Goal: Task Accomplishment & Management: Use online tool/utility

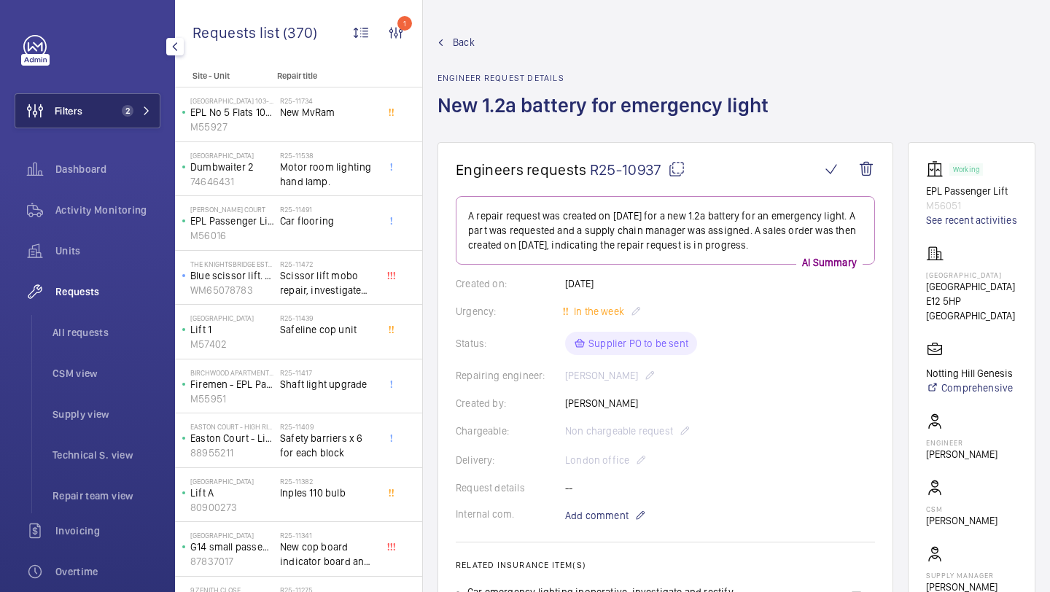
click at [108, 119] on button "Filters 2" at bounding box center [88, 110] width 146 height 35
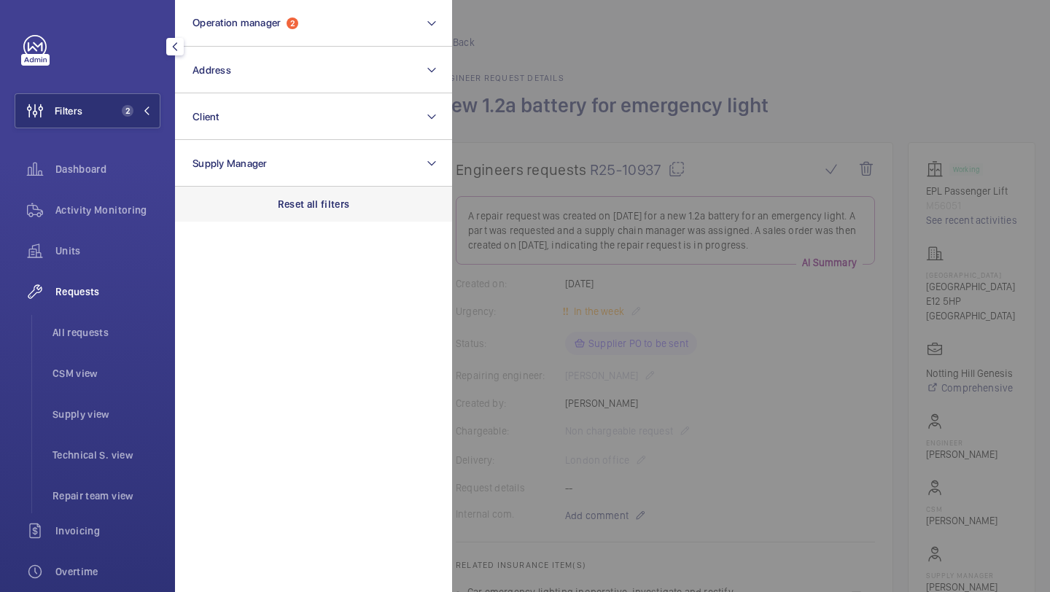
click at [291, 203] on p "Reset all filters" at bounding box center [314, 204] width 72 height 15
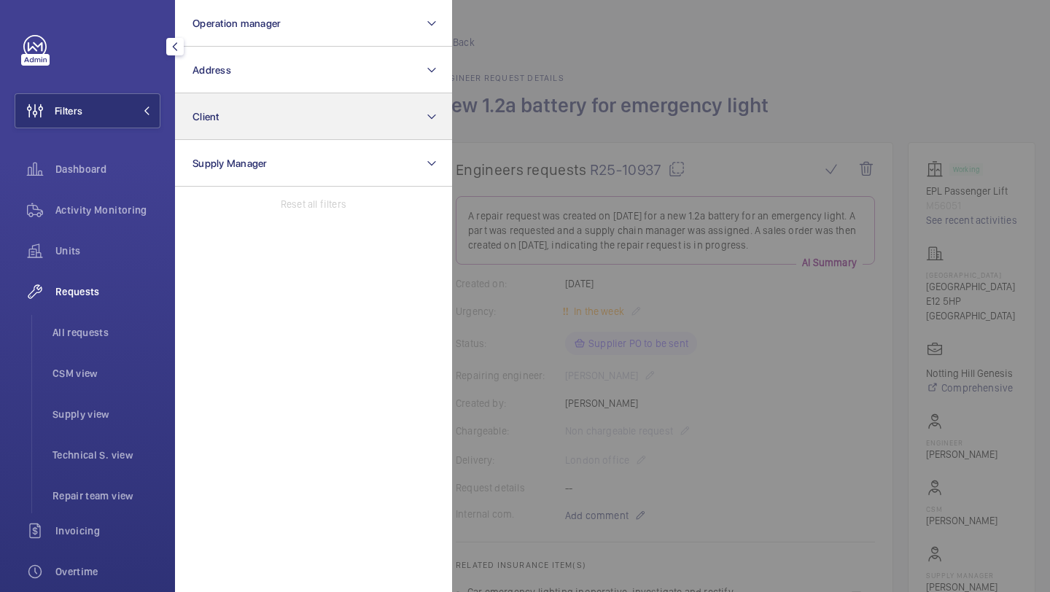
drag, startPoint x: 109, startPoint y: 345, endPoint x: 354, endPoint y: 120, distance: 332.4
click at [109, 345] on li "All requests" at bounding box center [101, 332] width 120 height 35
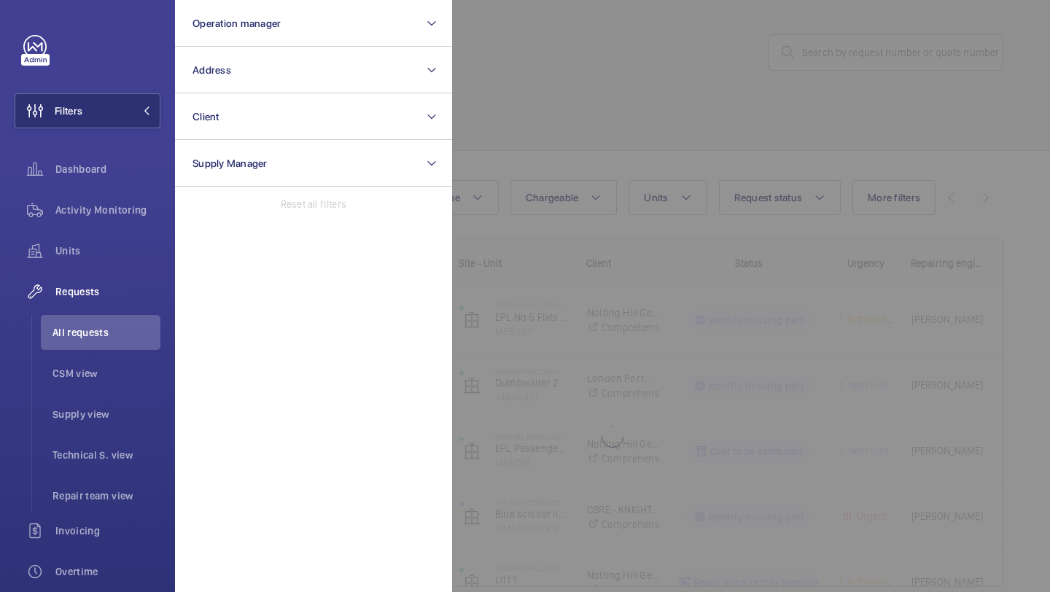
click at [560, 85] on div at bounding box center [977, 296] width 1050 height 592
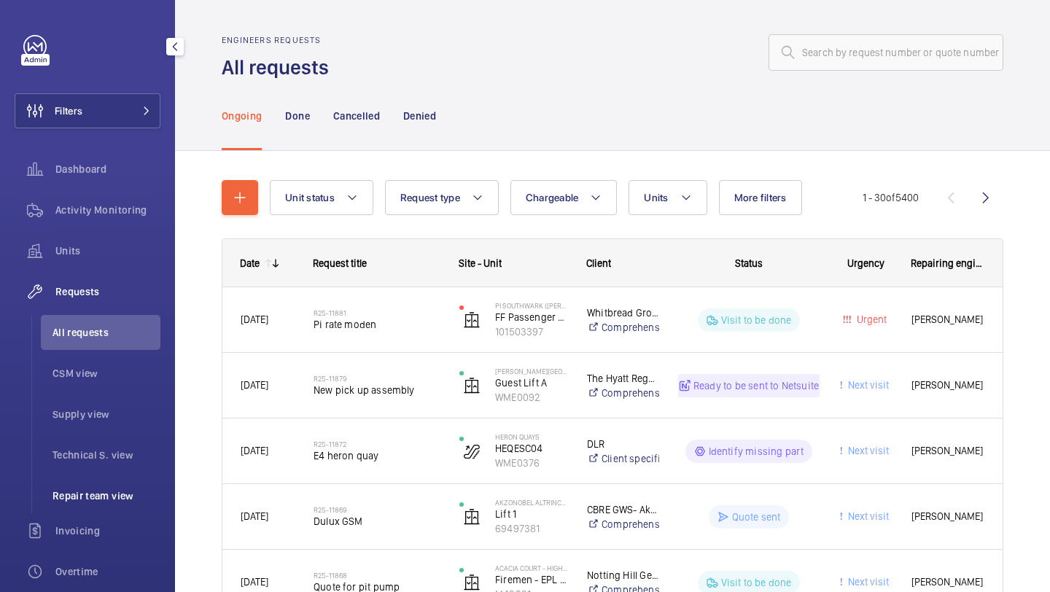
click at [114, 497] on span "Repair team view" at bounding box center [107, 496] width 108 height 15
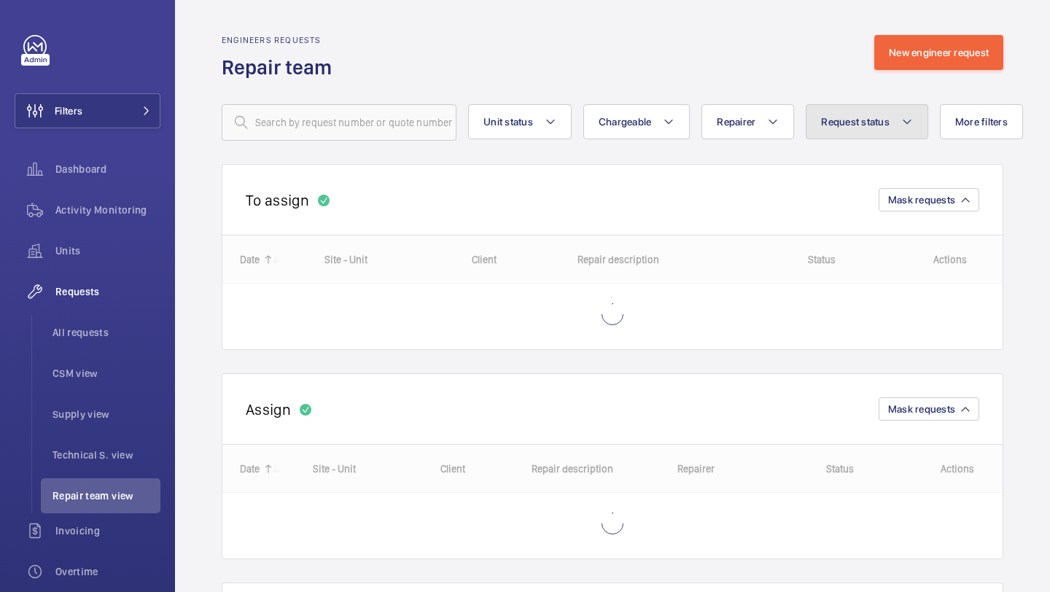
click at [849, 117] on span "Request status" at bounding box center [855, 122] width 69 height 12
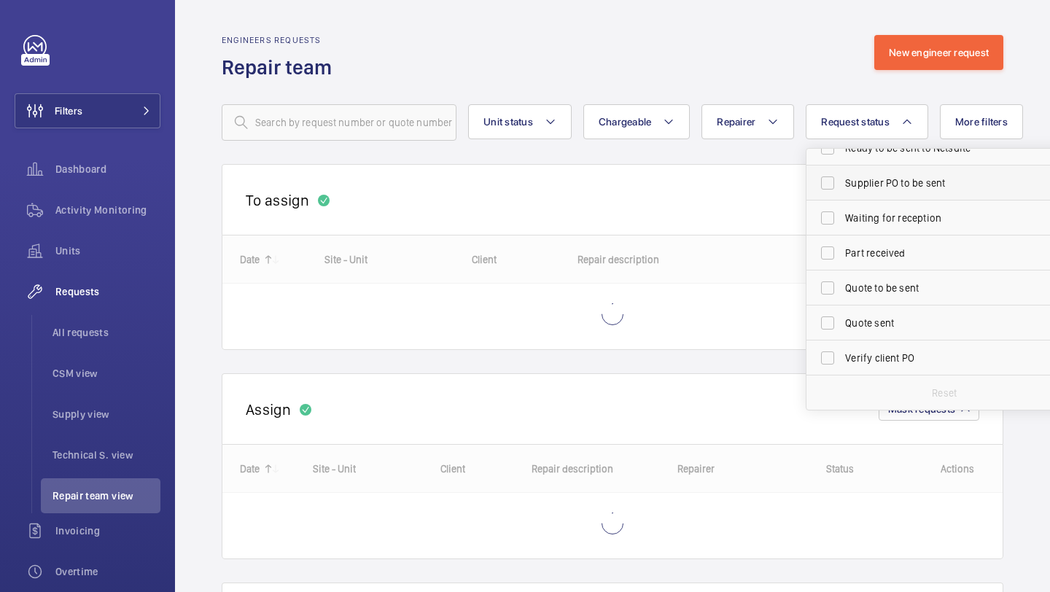
scroll to position [121, 0]
click at [889, 248] on span "Part received" at bounding box center [945, 255] width 201 height 15
click at [842, 248] on input "Part received" at bounding box center [827, 255] width 29 height 29
checkbox input "true"
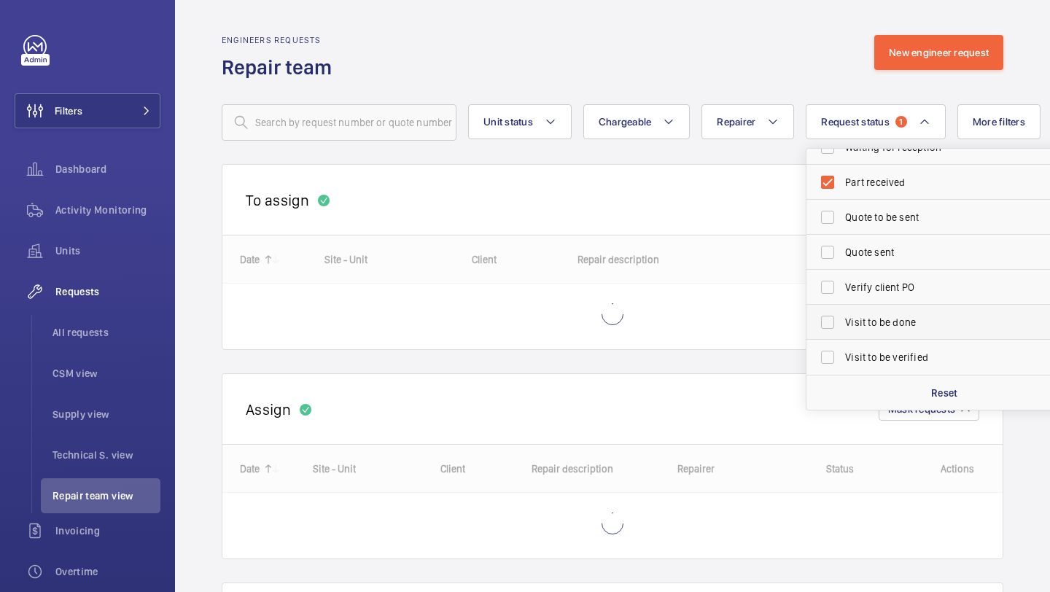
click at [881, 314] on label "Visit to be done" at bounding box center [934, 322] width 254 height 35
click at [842, 314] on input "Visit to be done" at bounding box center [827, 322] width 29 height 29
checkbox input "true"
click at [715, 216] on div "To assign Mask requests" at bounding box center [613, 199] width 782 height 71
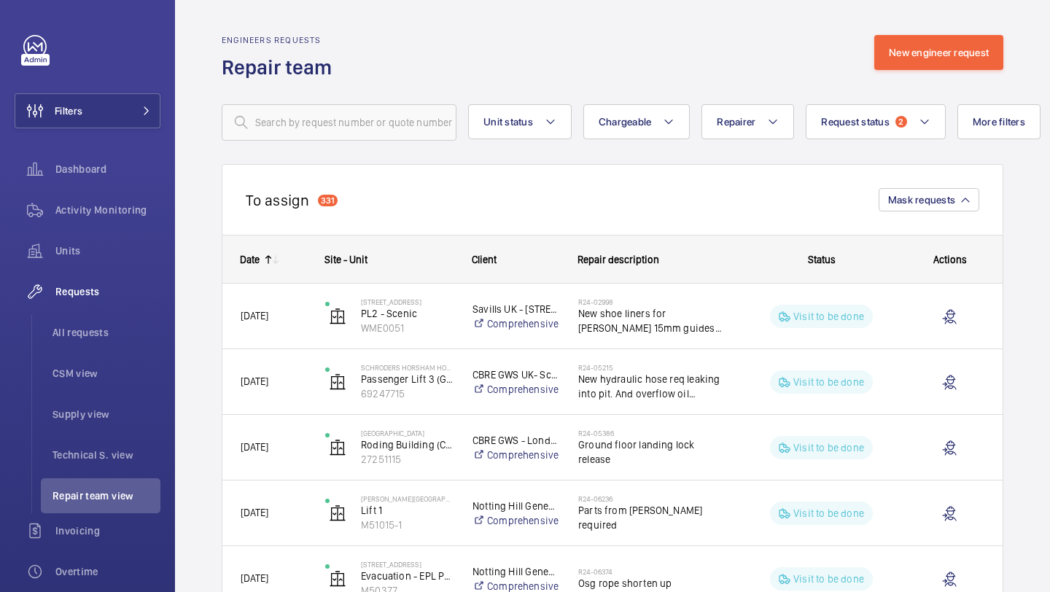
click at [276, 263] on mat-icon at bounding box center [276, 260] width 12 height 12
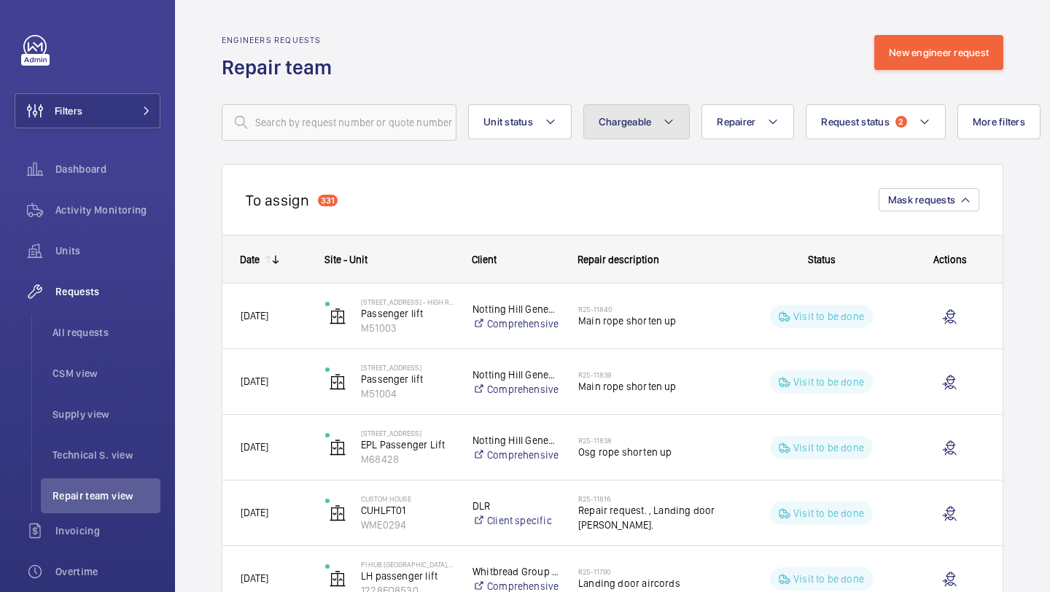
click at [623, 127] on span "Chargeable" at bounding box center [625, 122] width 53 height 12
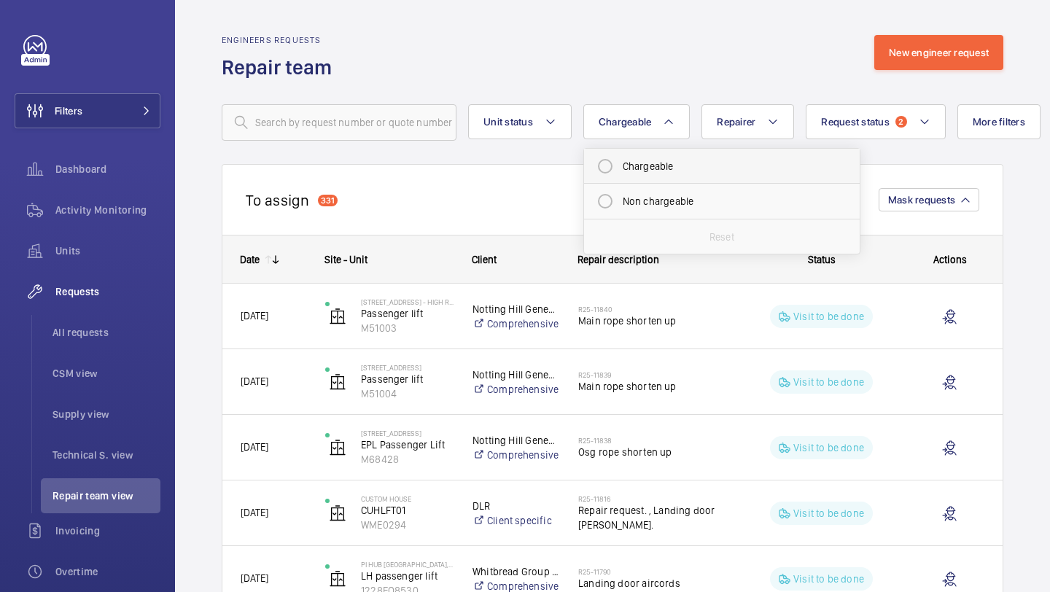
click at [598, 174] on mat-radio-button "Chargeable" at bounding box center [722, 166] width 263 height 29
radio input "true"
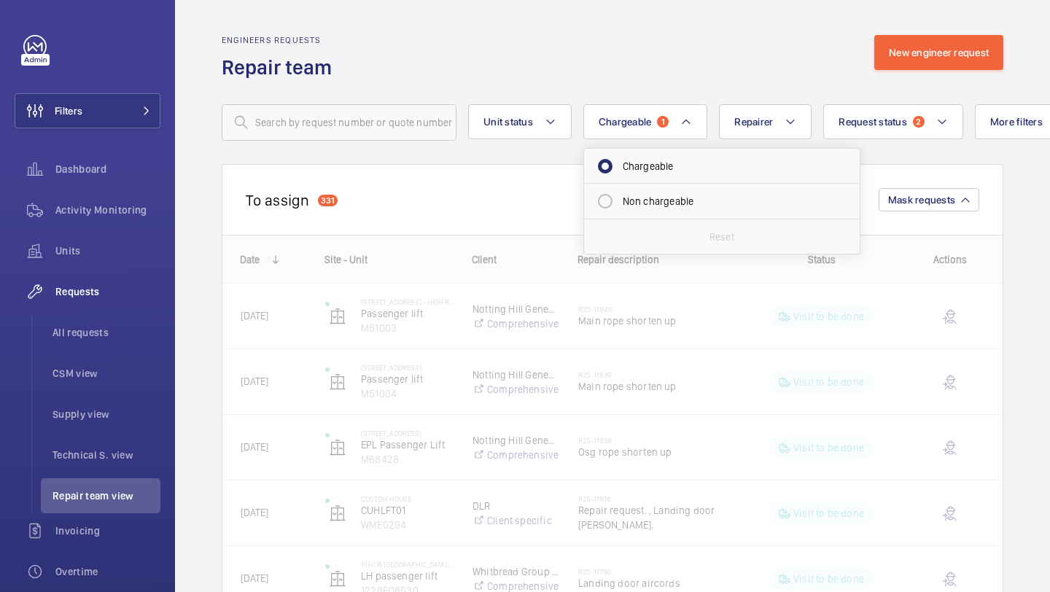
click at [508, 205] on div "To assign 331 Mask requests" at bounding box center [613, 199] width 782 height 71
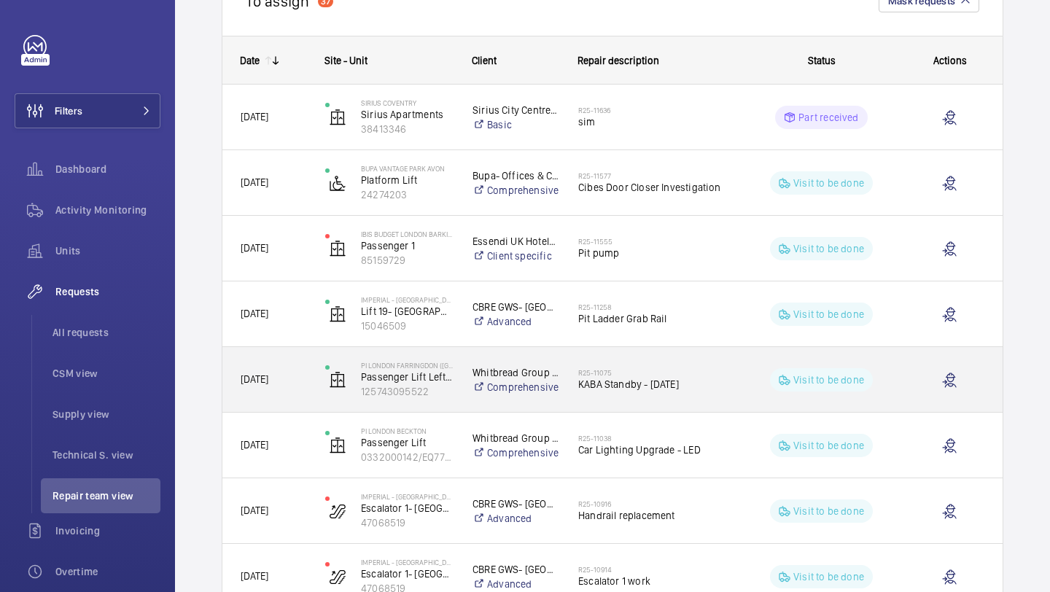
scroll to position [208, 0]
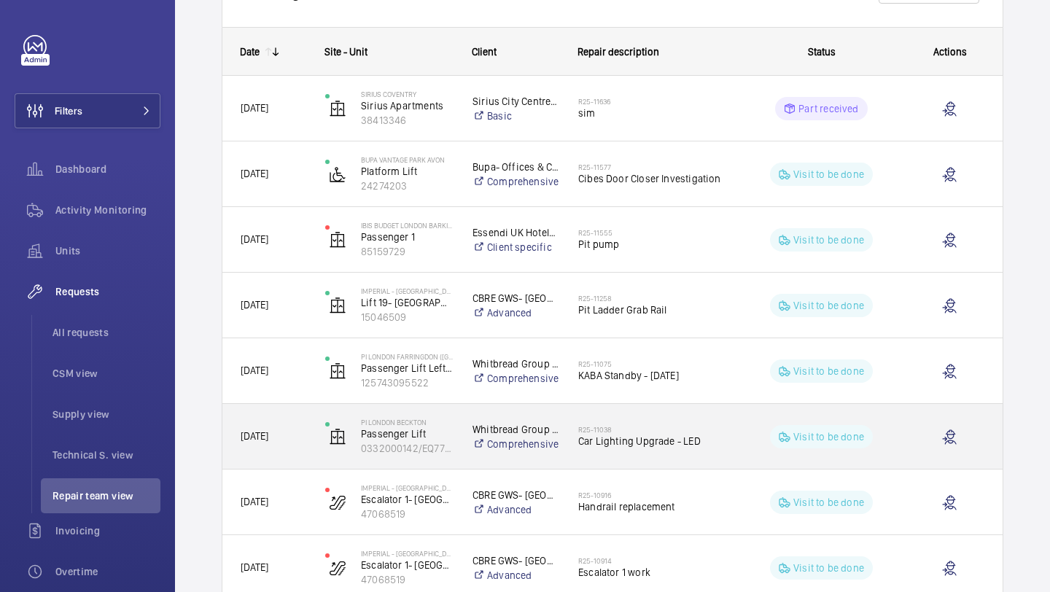
click at [641, 444] on span "Car Lighting Upgrade - LED" at bounding box center [652, 441] width 149 height 15
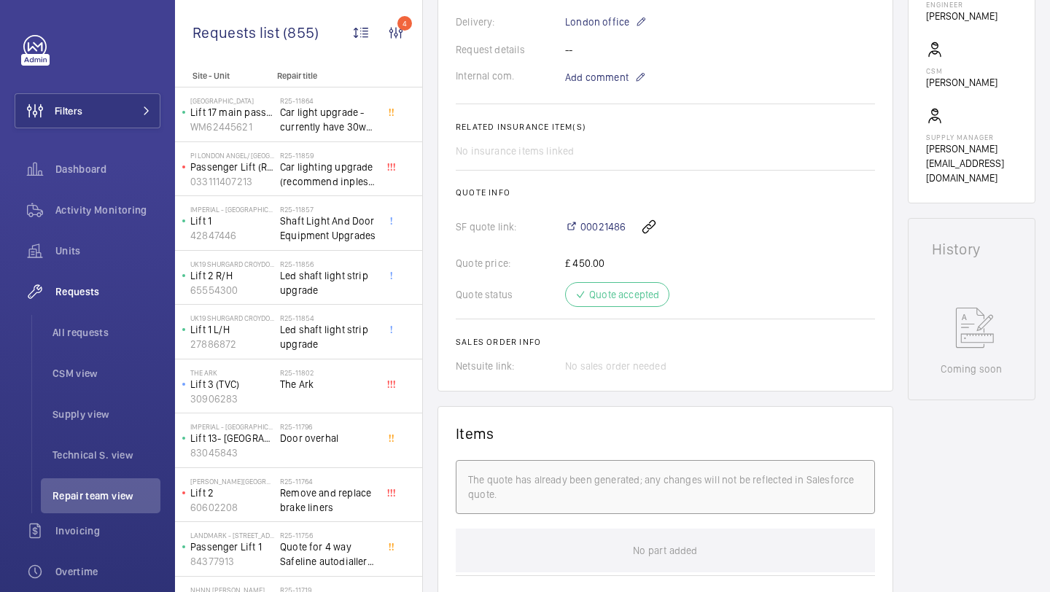
scroll to position [316, 0]
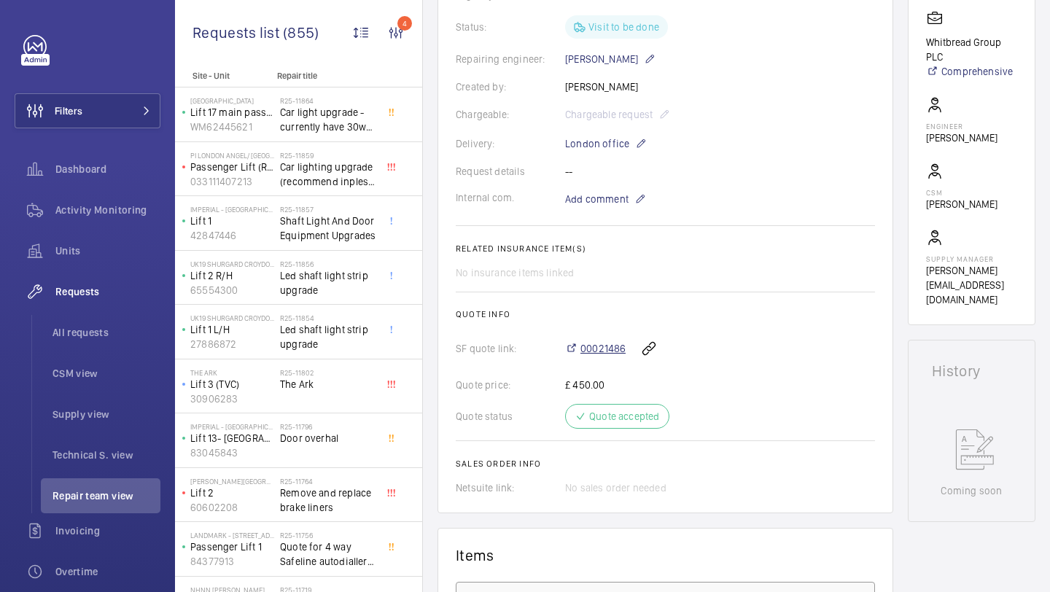
click at [607, 344] on span "00021486" at bounding box center [602, 348] width 45 height 15
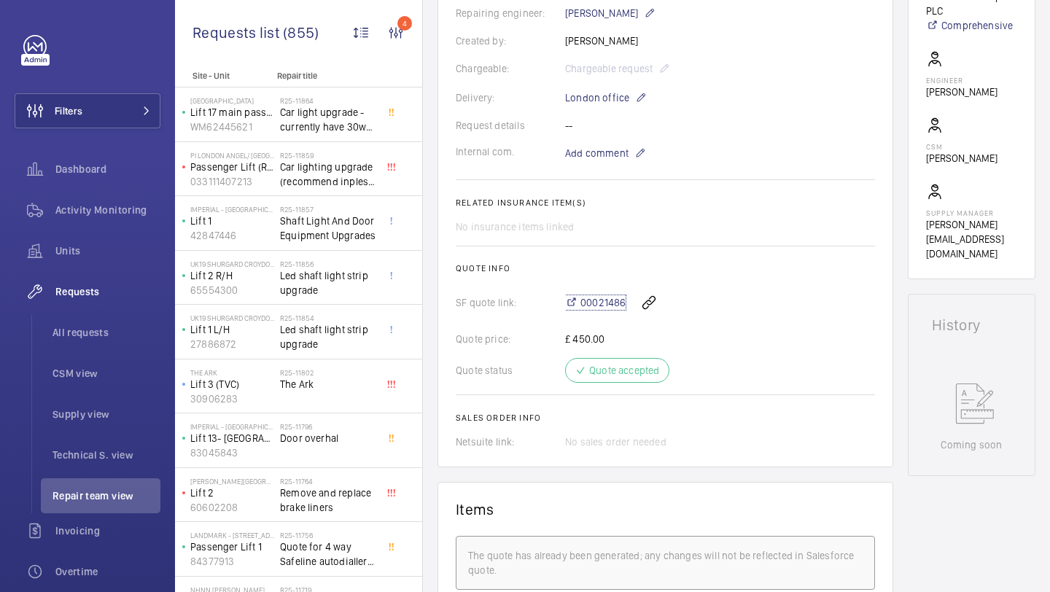
scroll to position [370, 0]
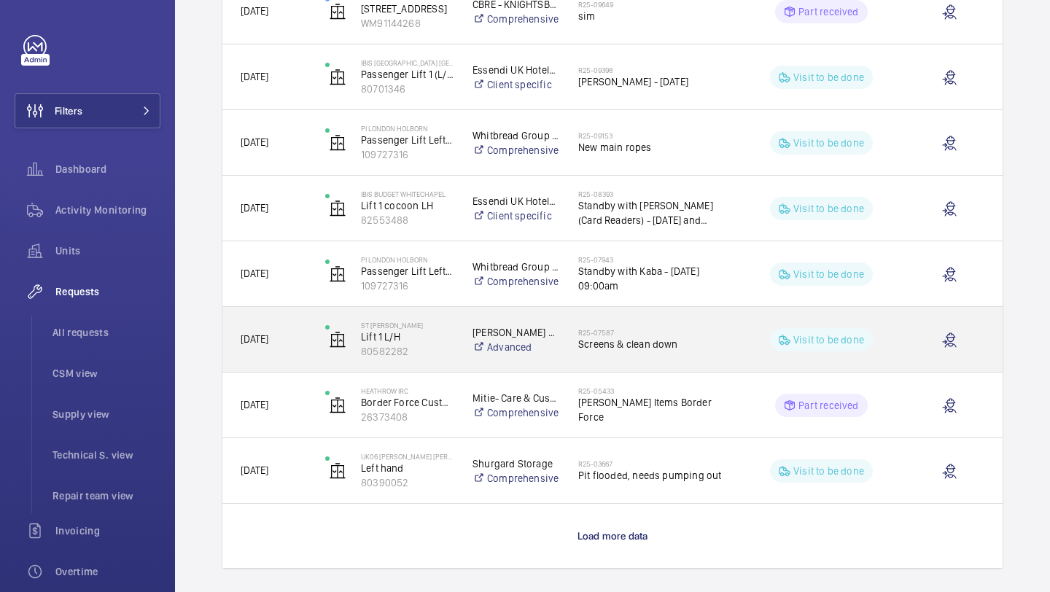
scroll to position [1099, 0]
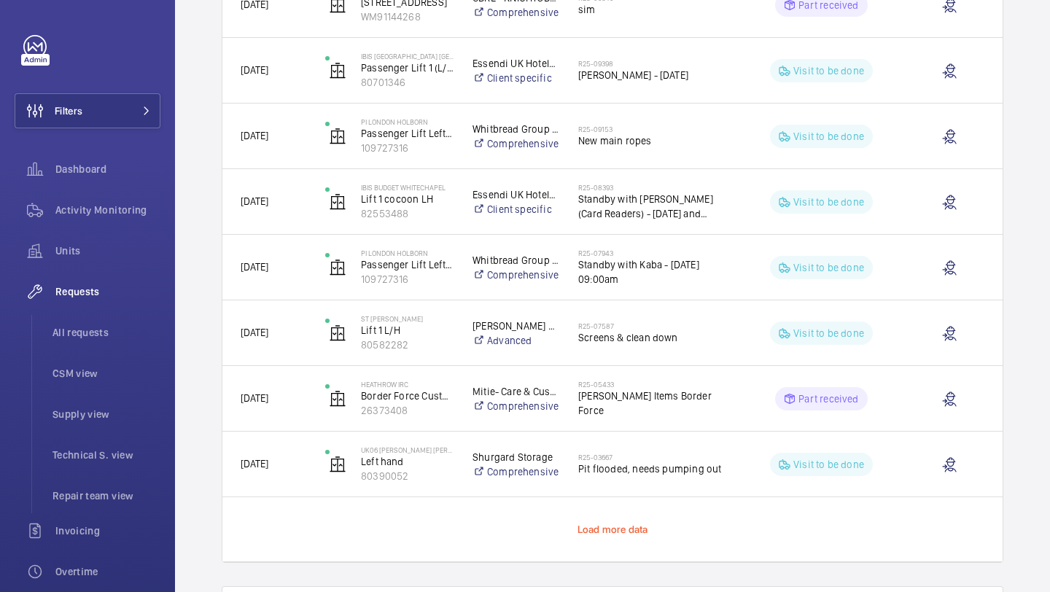
click at [621, 532] on span "Load more data" at bounding box center [613, 530] width 71 height 12
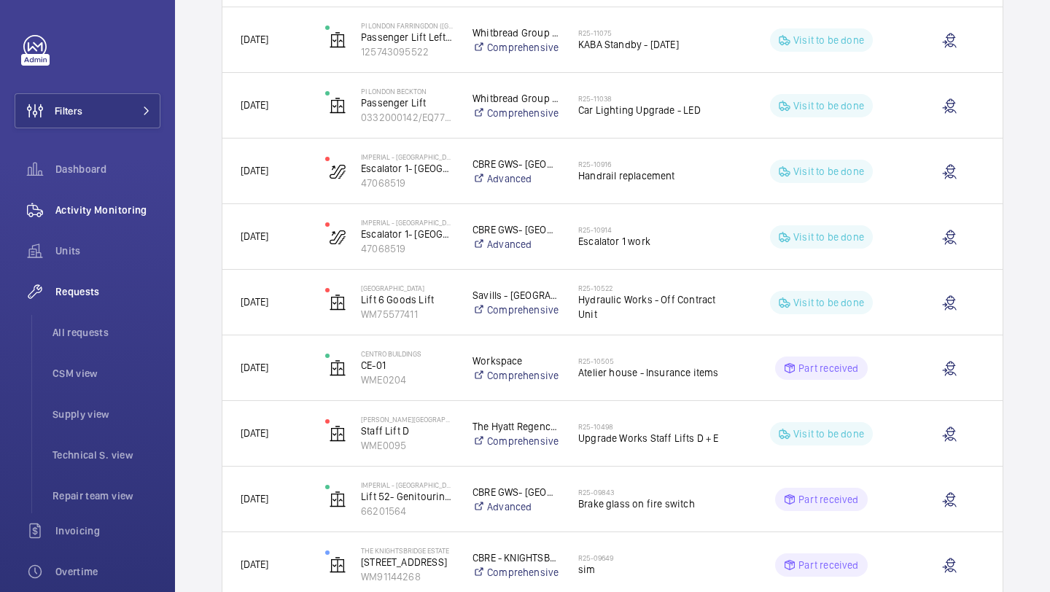
scroll to position [323, 0]
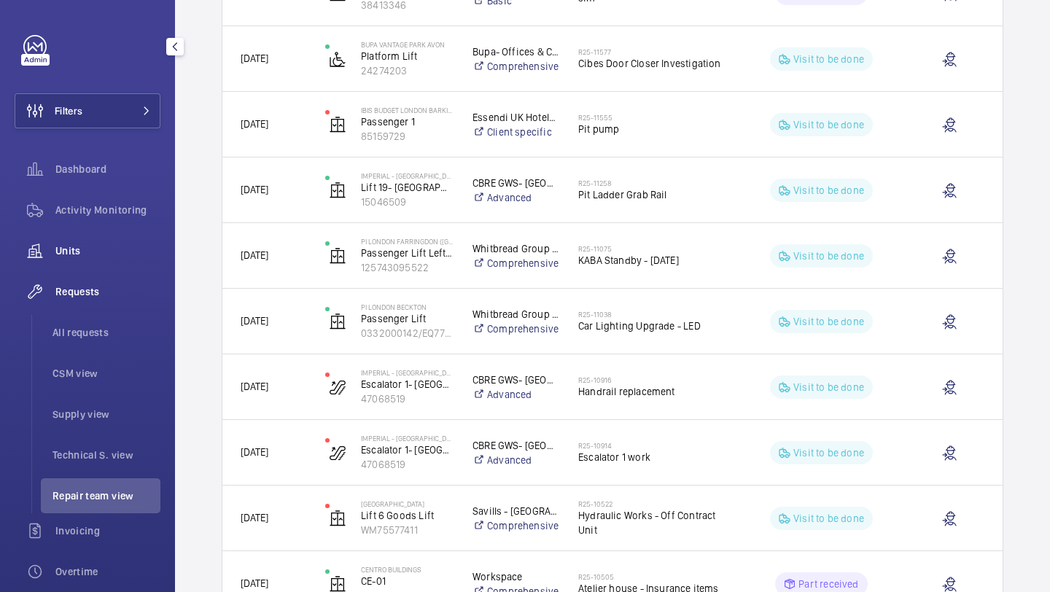
click at [63, 251] on span "Units" at bounding box center [107, 251] width 105 height 15
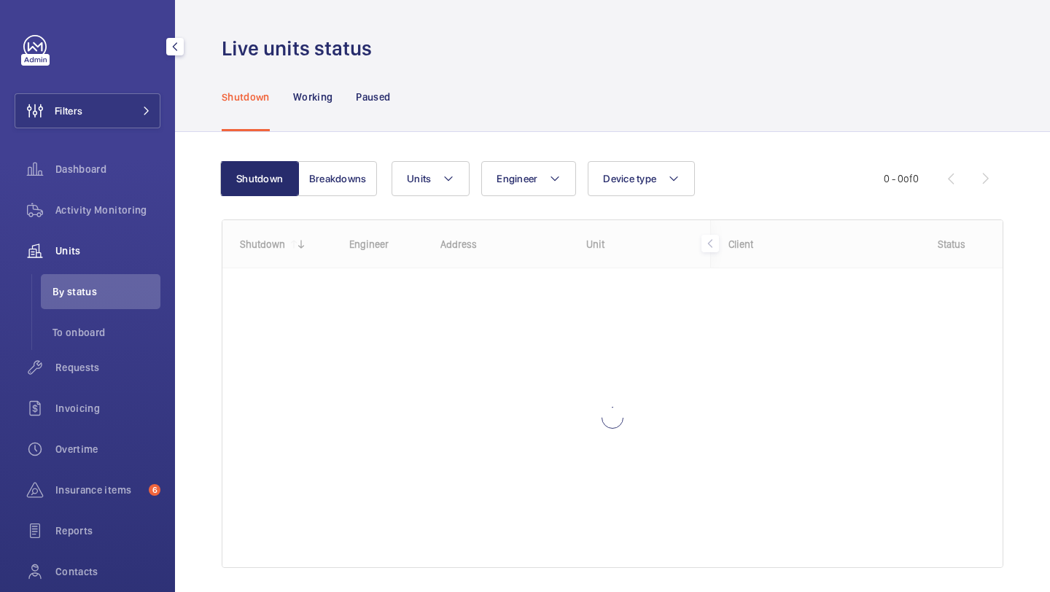
click at [94, 131] on div "Filters Dashboard Activity Monitoring Units By status To onboard Requests Invoi…" at bounding box center [88, 335] width 146 height 601
click at [104, 119] on button "Filters" at bounding box center [88, 110] width 146 height 35
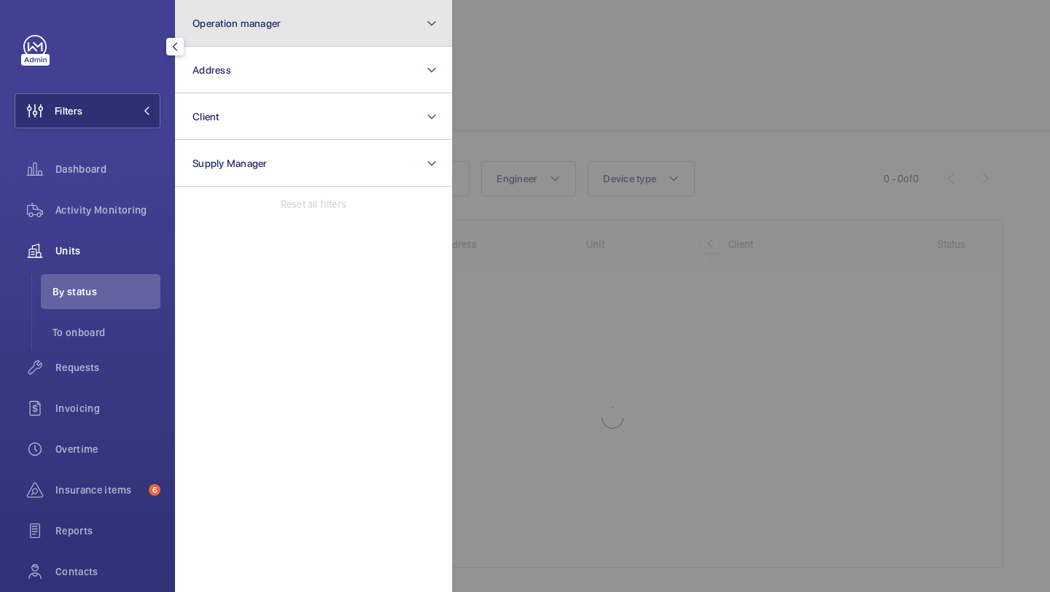
click at [218, 27] on span "Operation manager" at bounding box center [237, 24] width 88 height 12
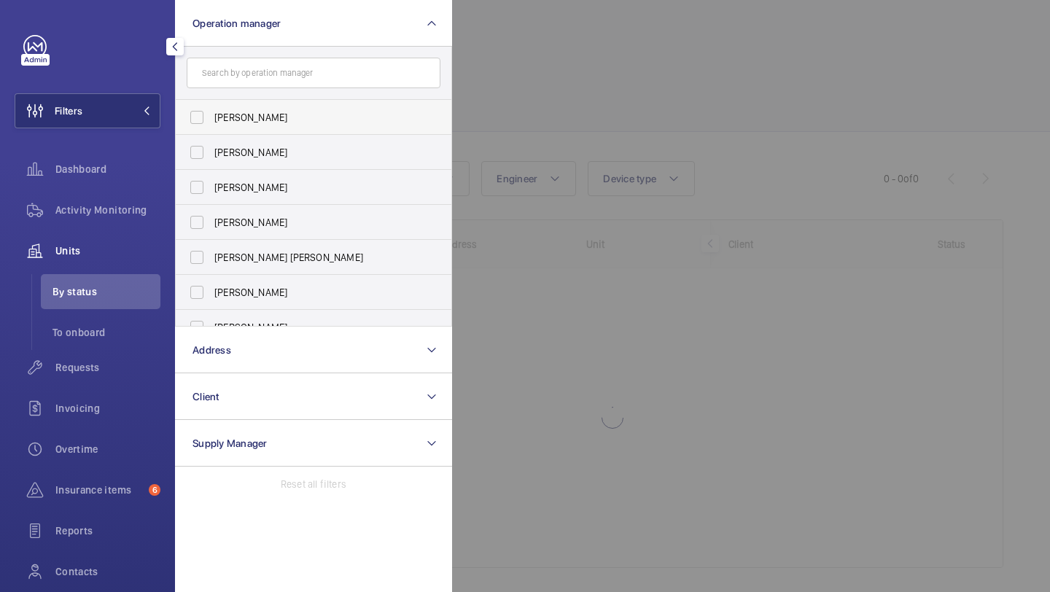
click at [219, 105] on label "[PERSON_NAME]" at bounding box center [303, 117] width 254 height 35
click at [211, 105] on input "[PERSON_NAME]" at bounding box center [196, 117] width 29 height 29
checkbox input "true"
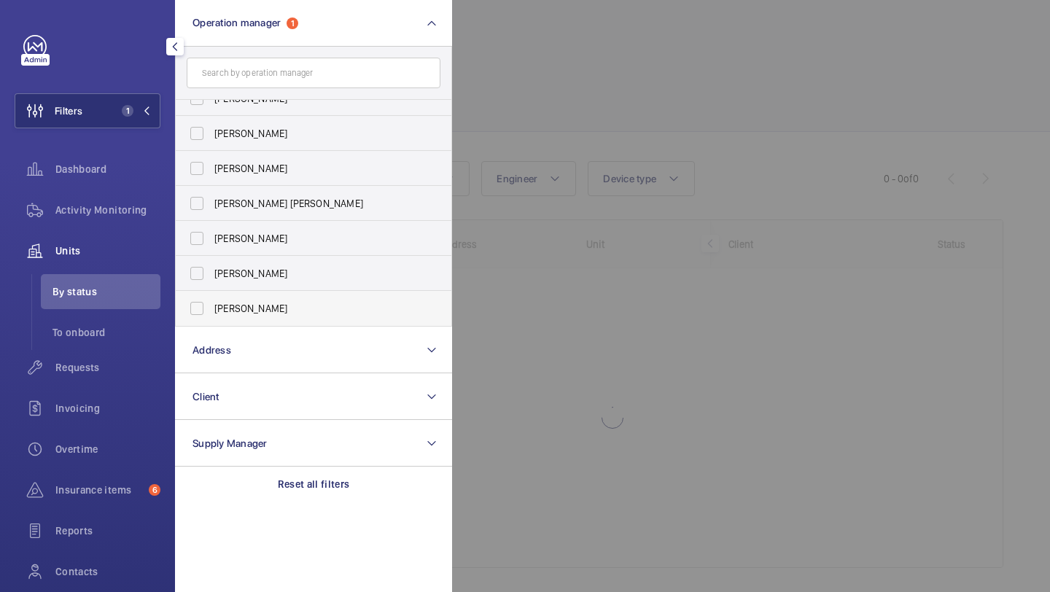
click at [275, 309] on span "Alex Waterman" at bounding box center [314, 308] width 201 height 15
click at [211, 309] on input "Alex Waterman" at bounding box center [196, 308] width 29 height 29
checkbox input "true"
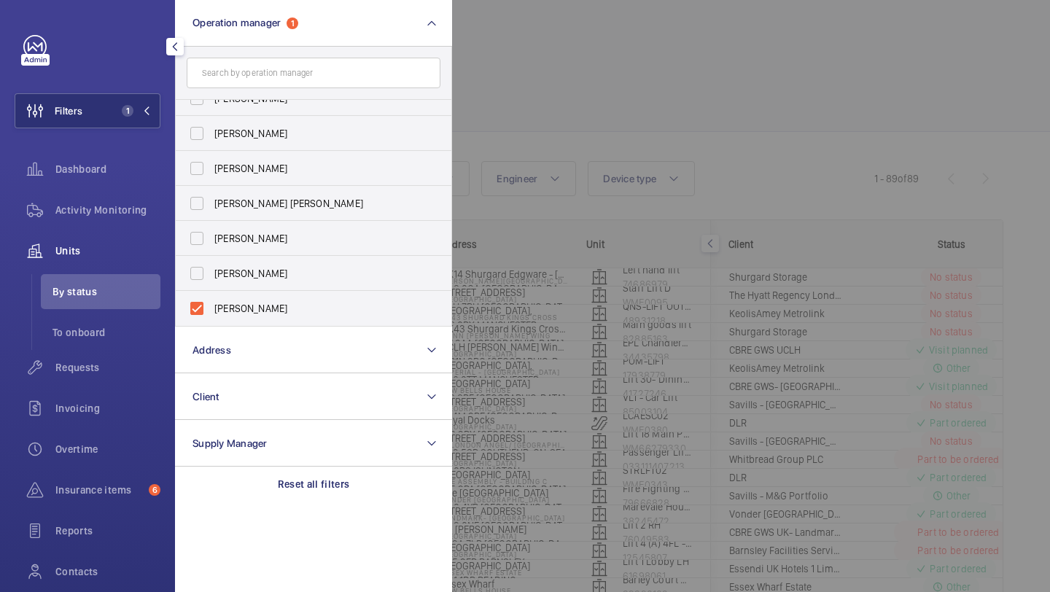
click at [611, 84] on div at bounding box center [977, 296] width 1050 height 592
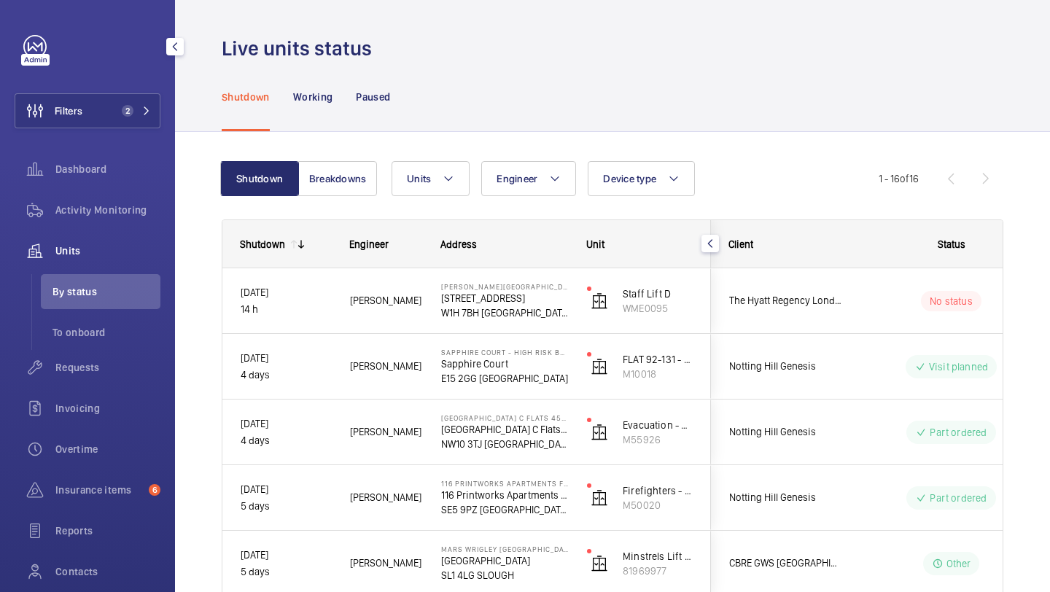
drag, startPoint x: 729, startPoint y: 346, endPoint x: 715, endPoint y: 139, distance: 207.6
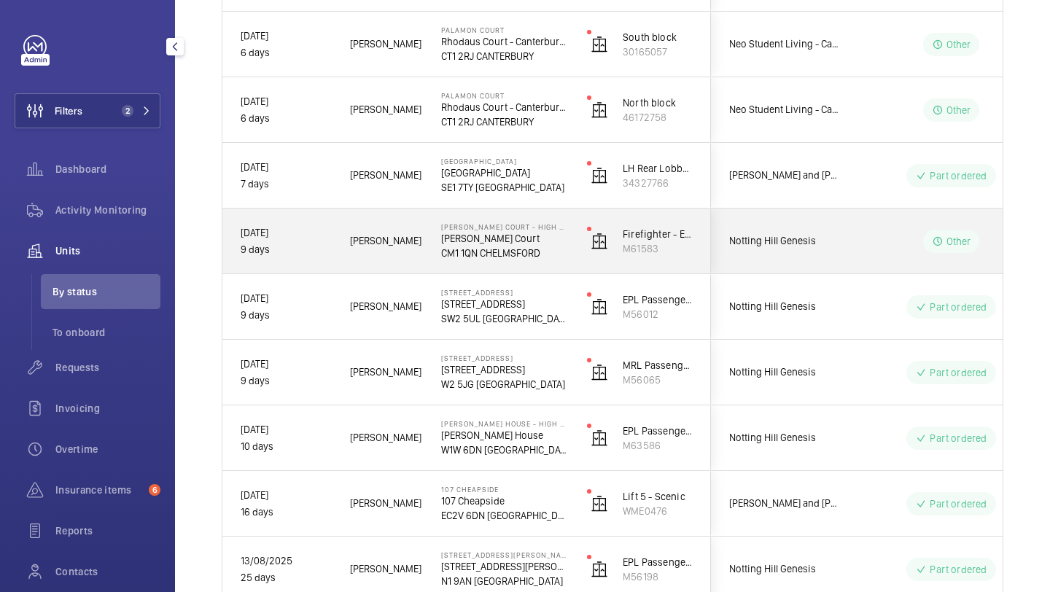
scroll to position [592, 0]
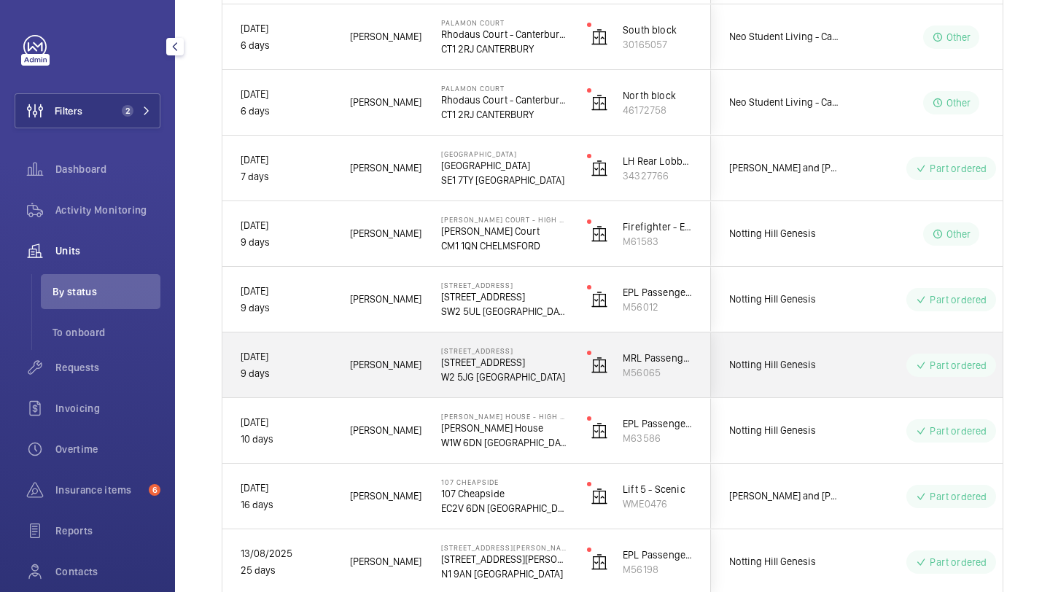
click at [793, 433] on span "Notting Hill Genesis" at bounding box center [785, 430] width 112 height 17
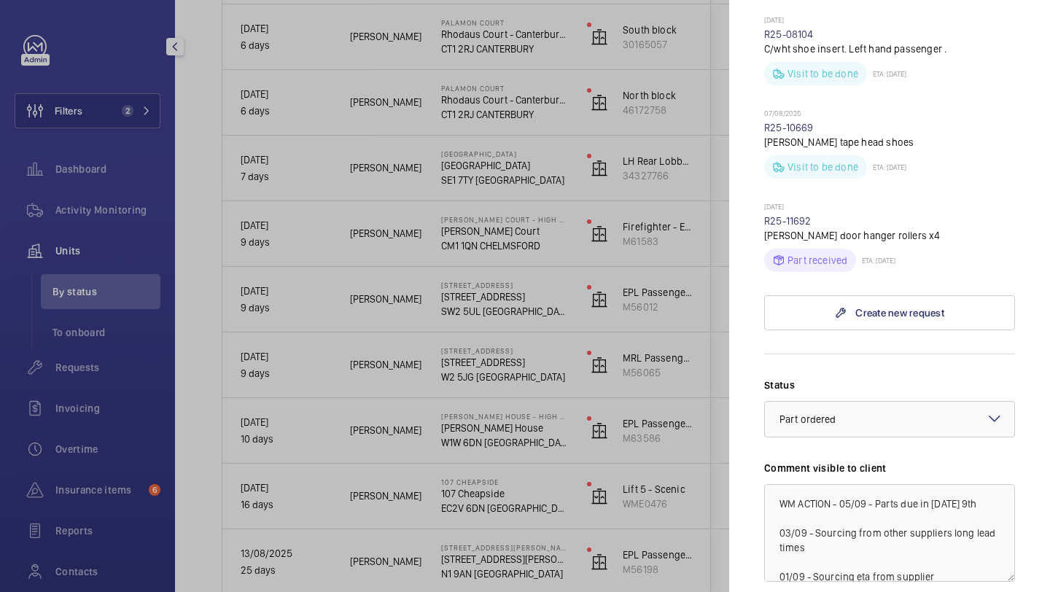
scroll to position [578, 0]
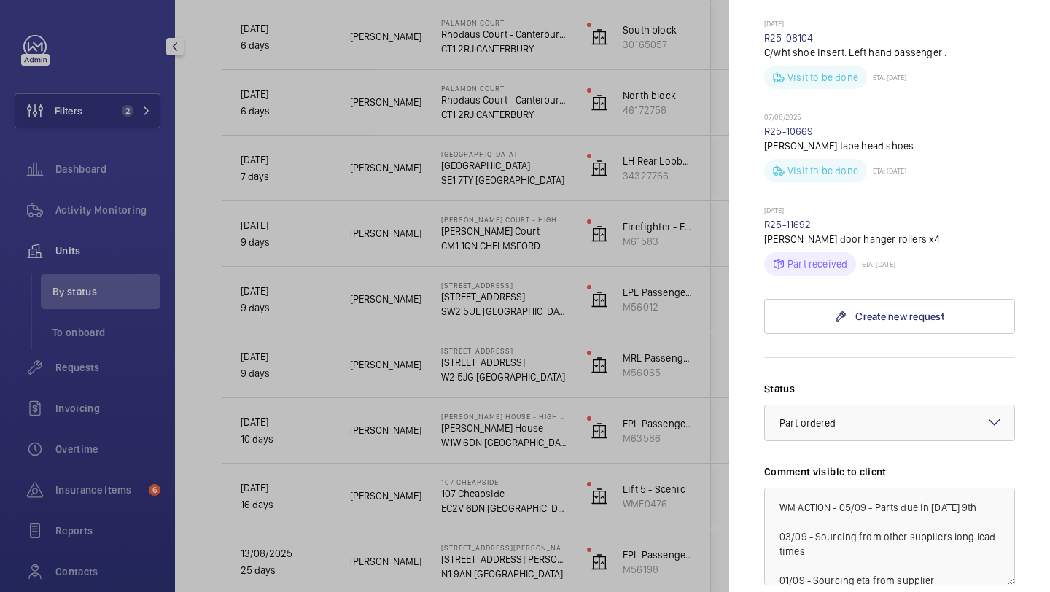
click at [671, 258] on div at bounding box center [525, 296] width 1050 height 592
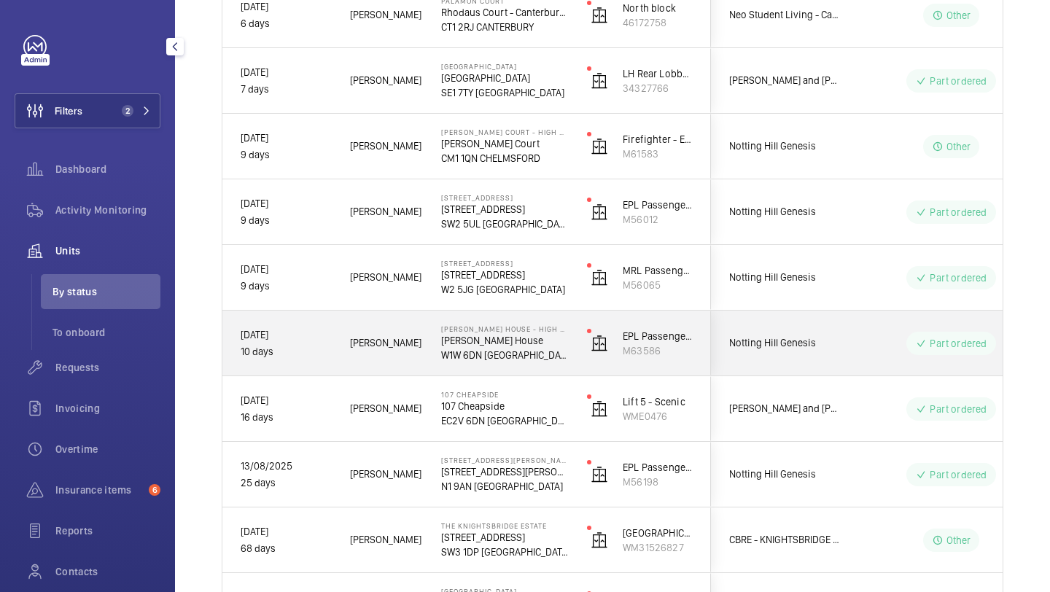
scroll to position [705, 0]
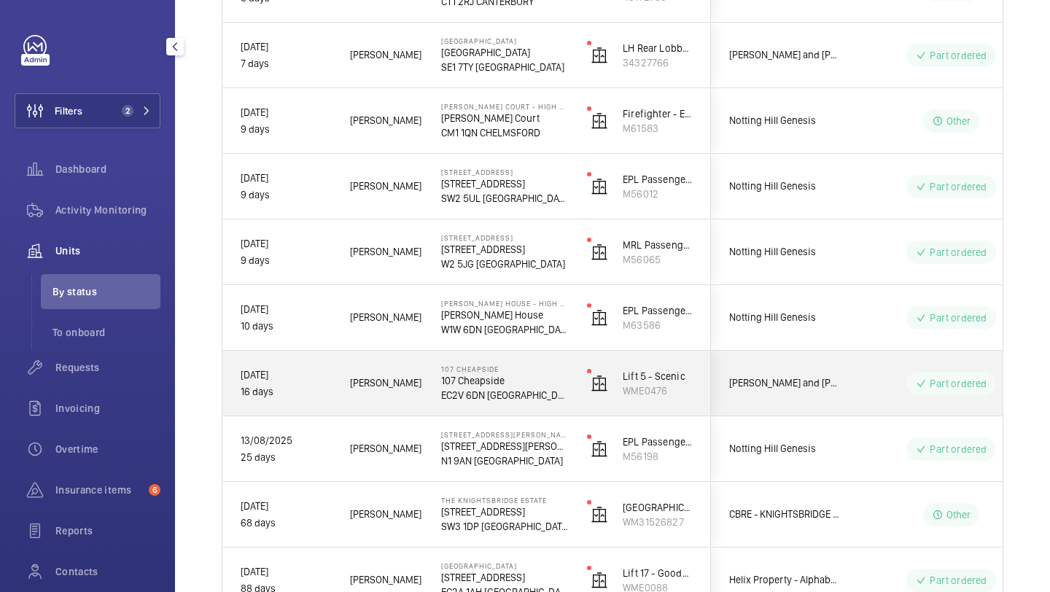
click at [791, 378] on span "Cushman and Wakefield 107 Cheapside" at bounding box center [785, 383] width 112 height 17
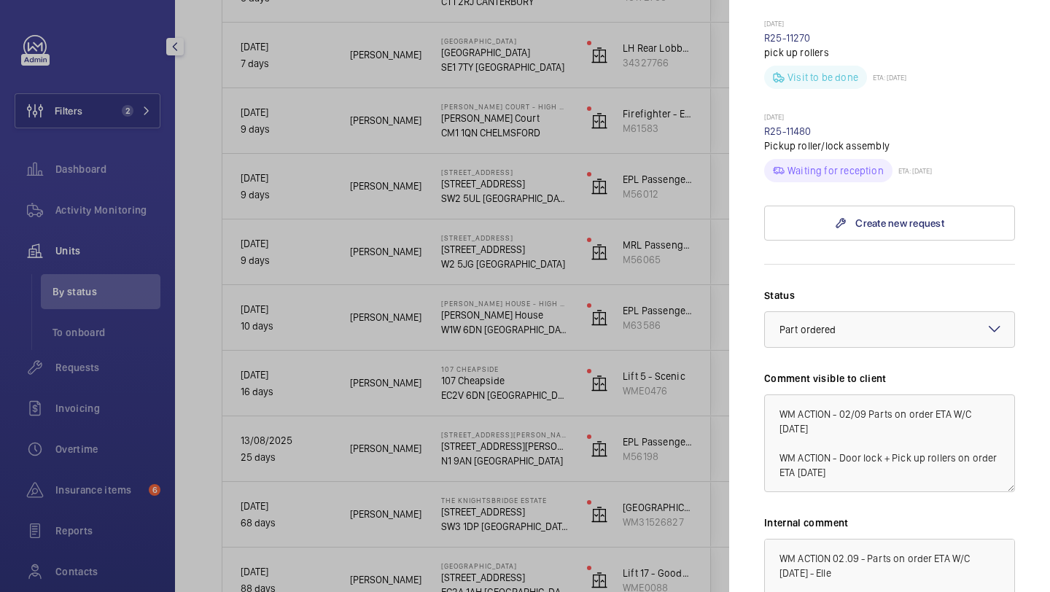
scroll to position [568, 0]
click at [702, 412] on div at bounding box center [525, 296] width 1050 height 592
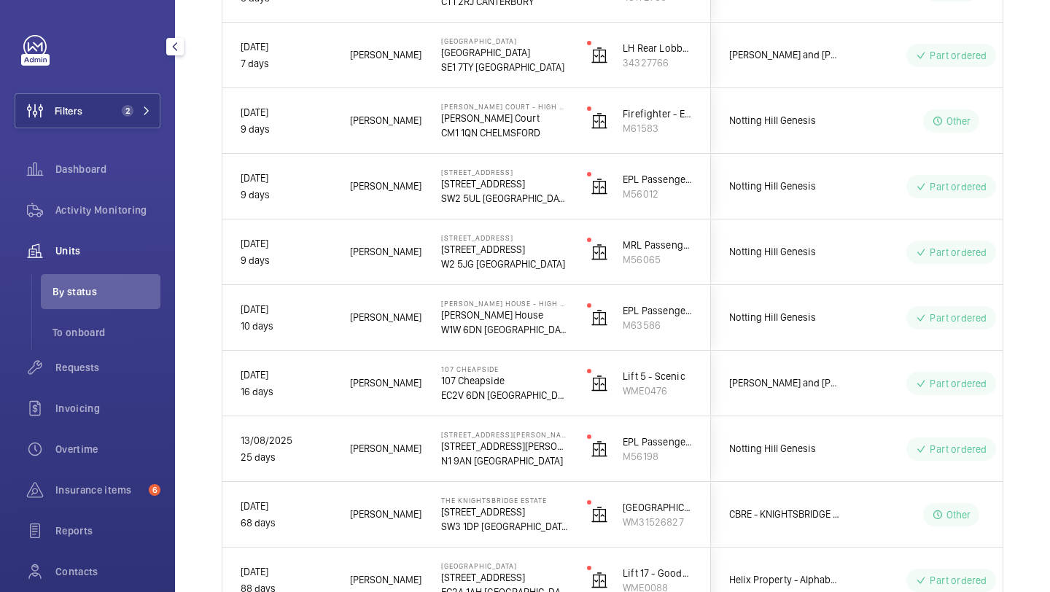
scroll to position [0, 0]
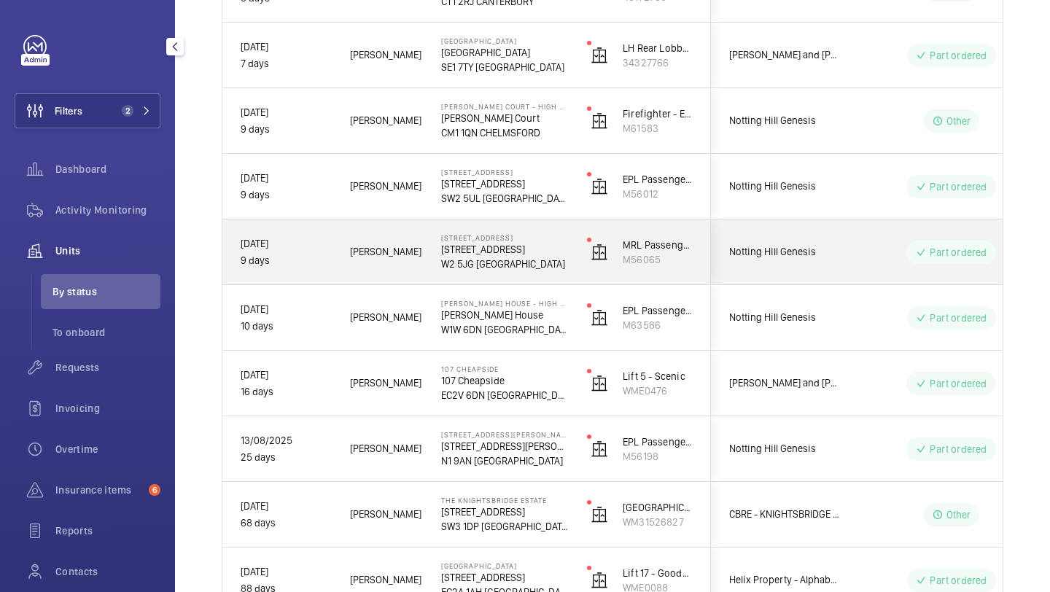
click at [812, 271] on div "Notting Hill Genesis" at bounding box center [777, 252] width 130 height 46
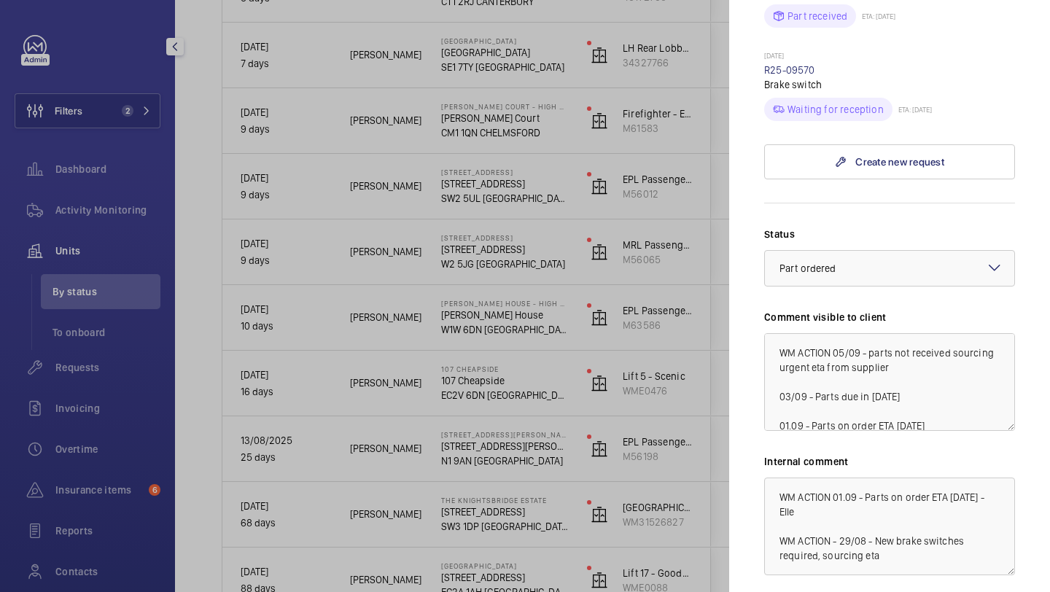
scroll to position [702, 0]
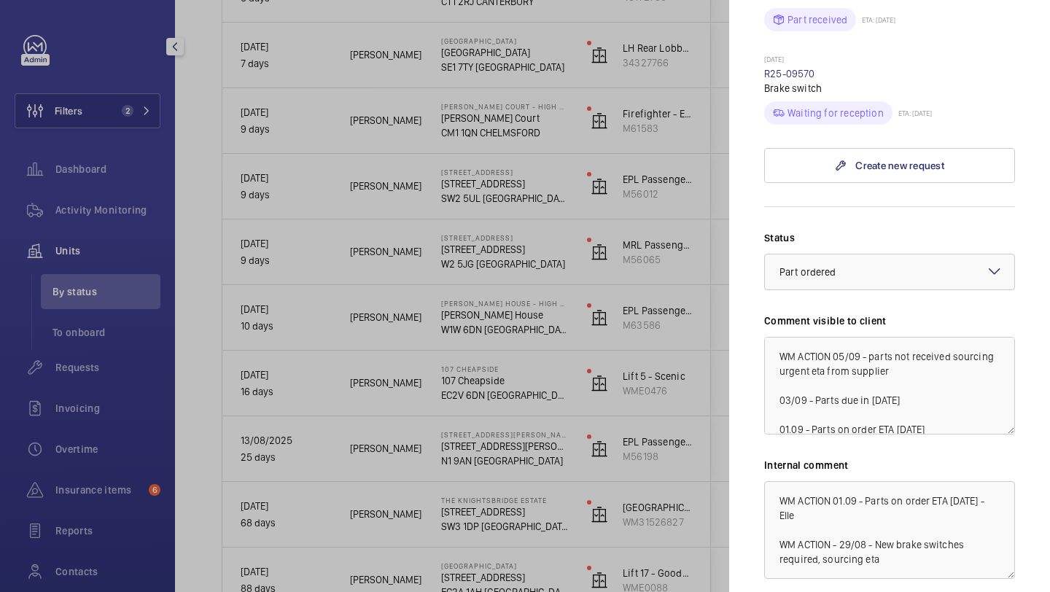
click at [632, 341] on div at bounding box center [525, 296] width 1050 height 592
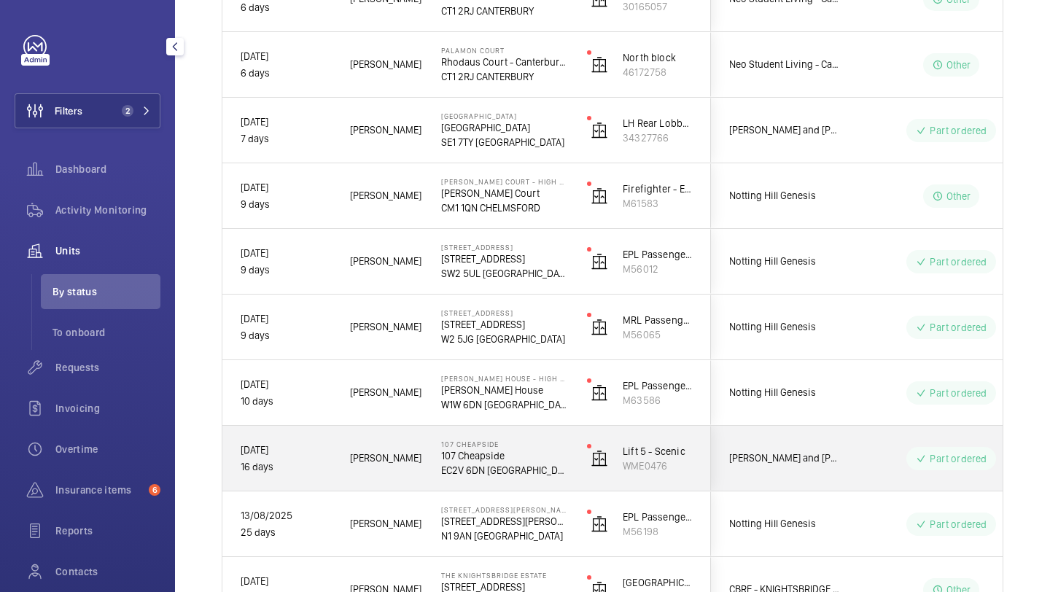
scroll to position [629, 0]
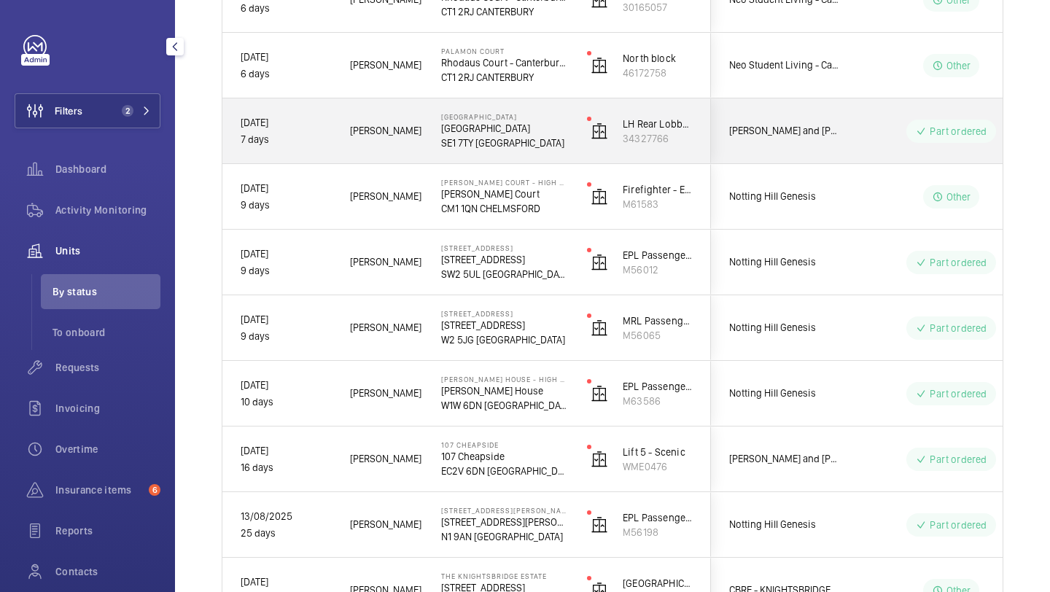
click at [839, 141] on div "Rendall and Rittner National Lift Contract" at bounding box center [777, 131] width 130 height 46
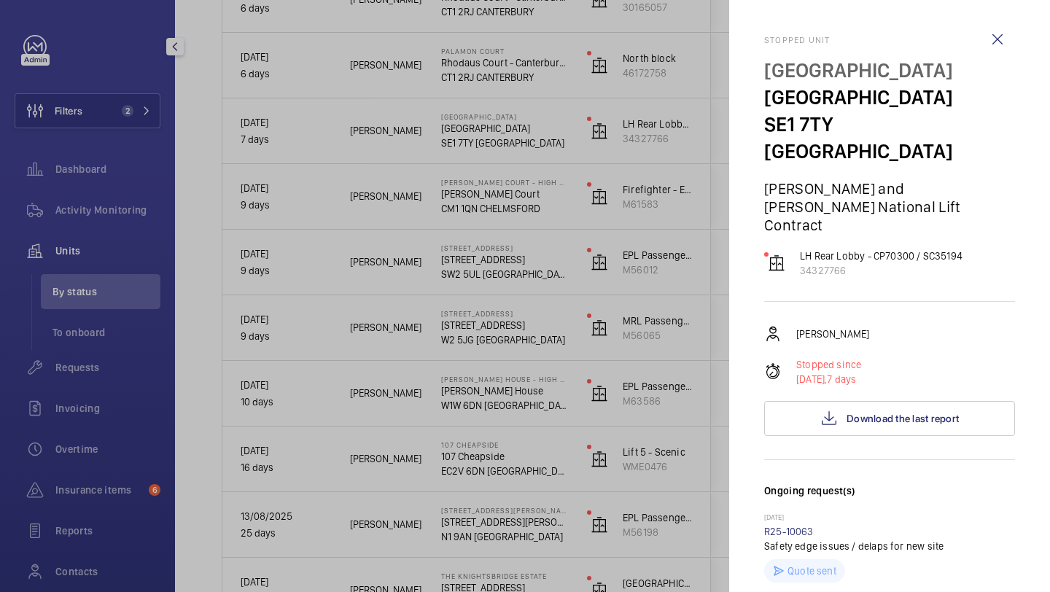
scroll to position [466, 0]
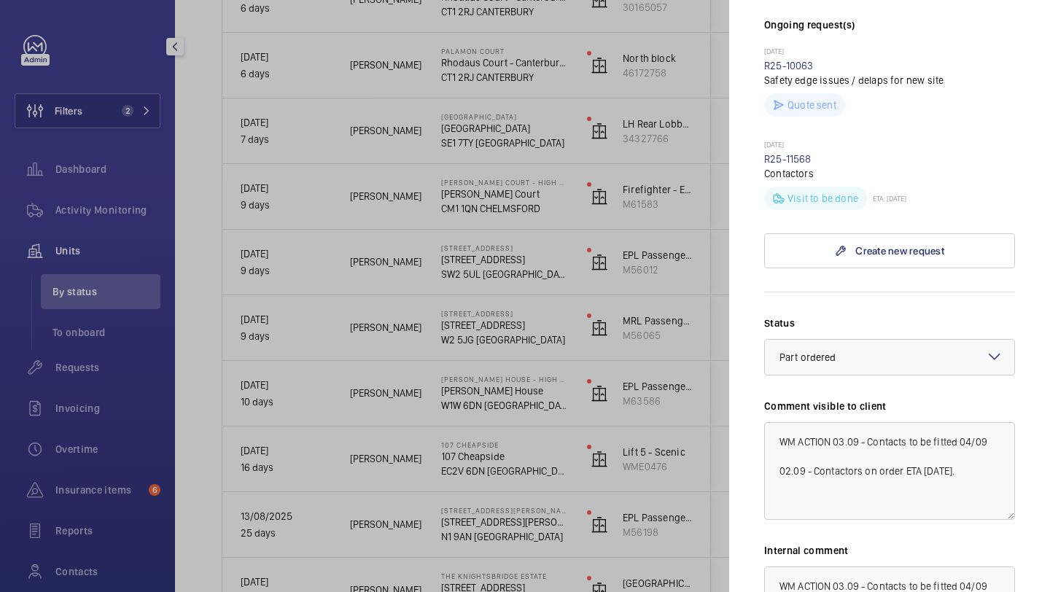
click at [646, 359] on div at bounding box center [525, 296] width 1050 height 592
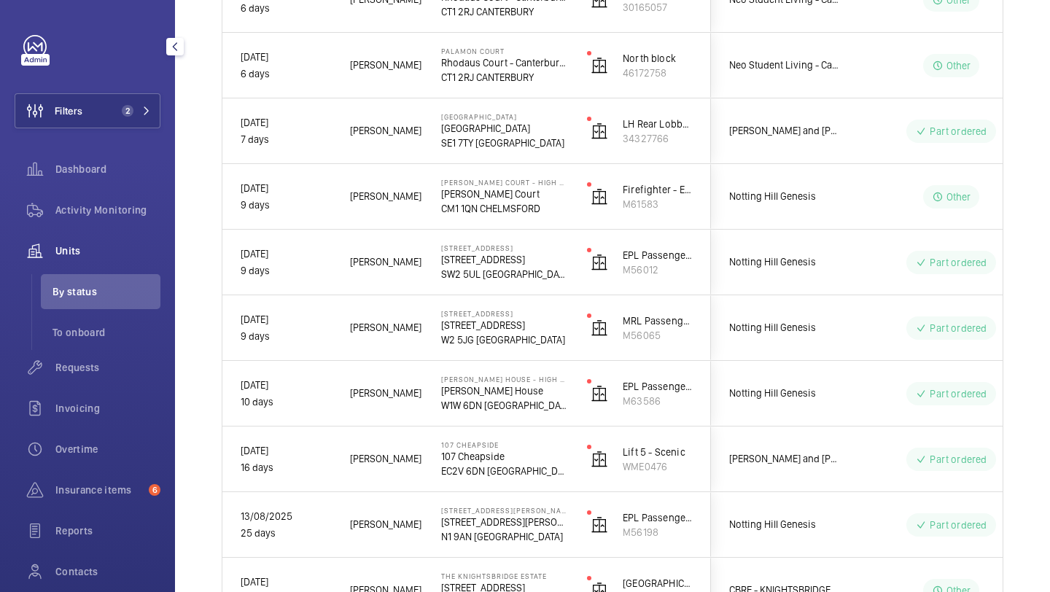
scroll to position [0, 0]
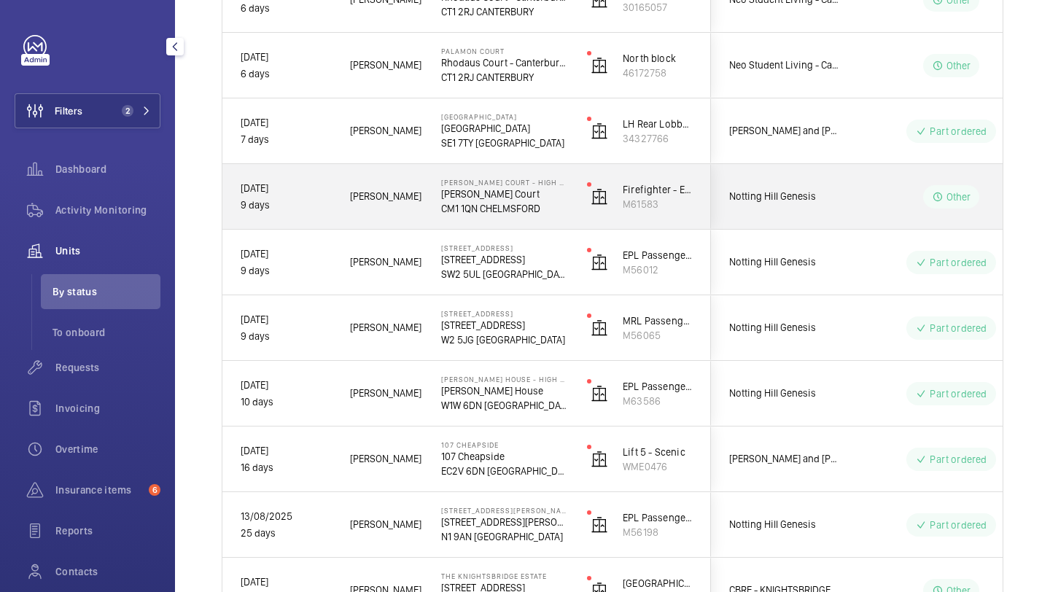
click at [806, 214] on div "Notting Hill Genesis" at bounding box center [777, 197] width 130 height 46
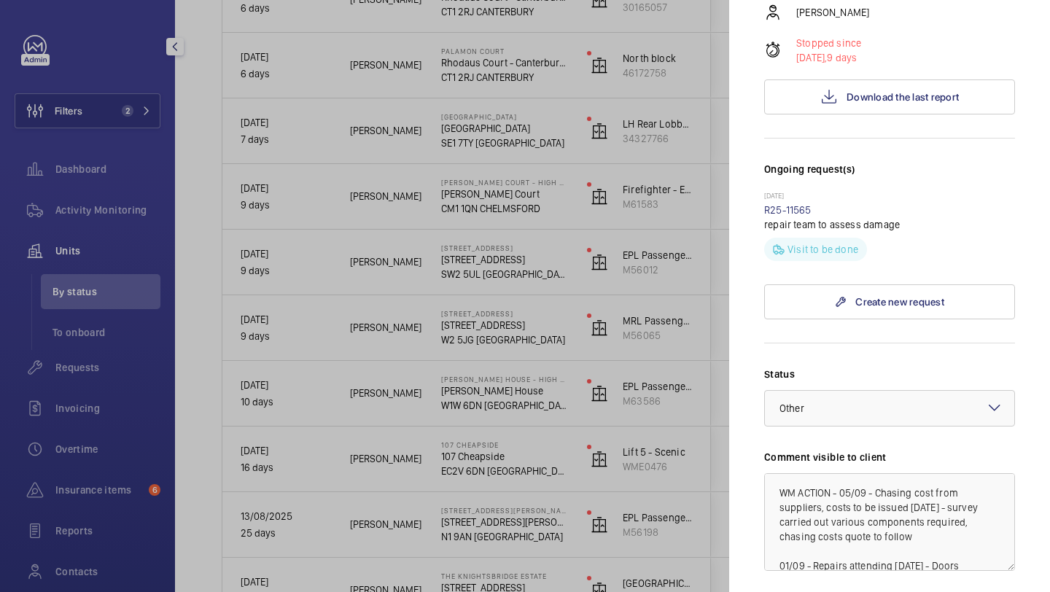
scroll to position [549, 0]
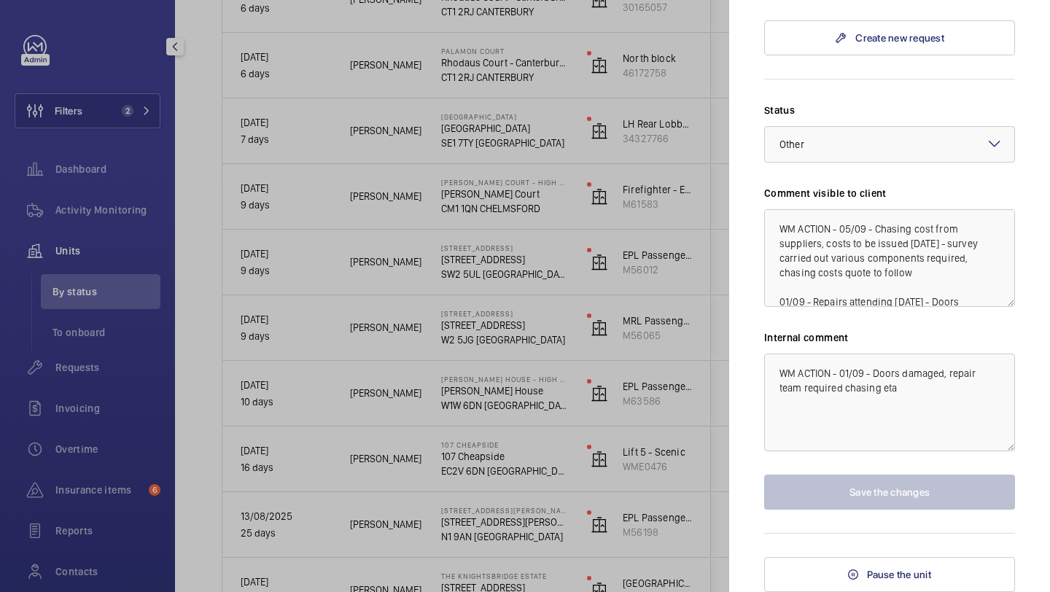
click at [686, 314] on div at bounding box center [525, 296] width 1050 height 592
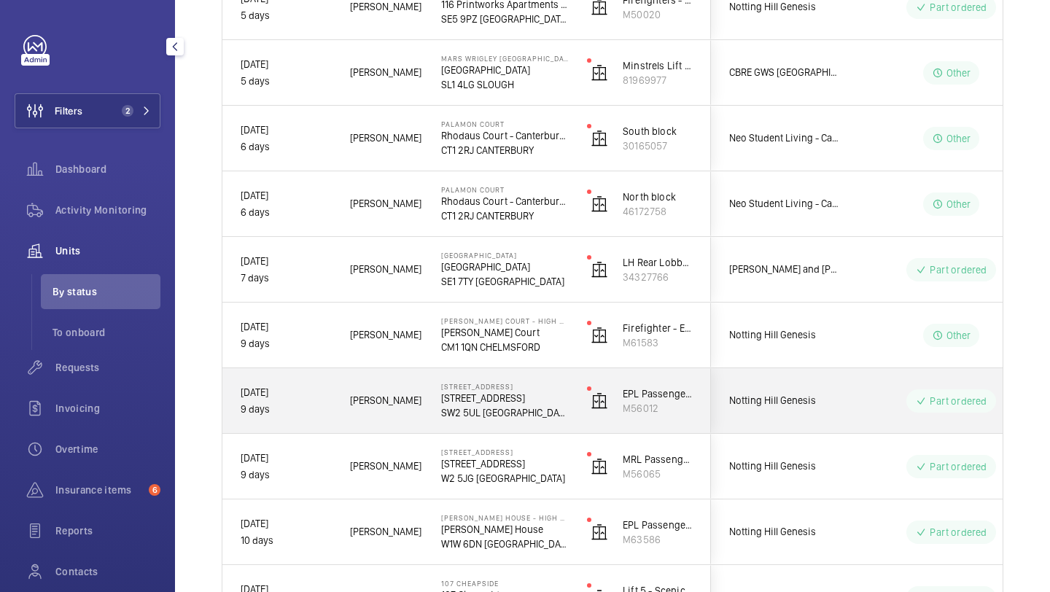
scroll to position [490, 0]
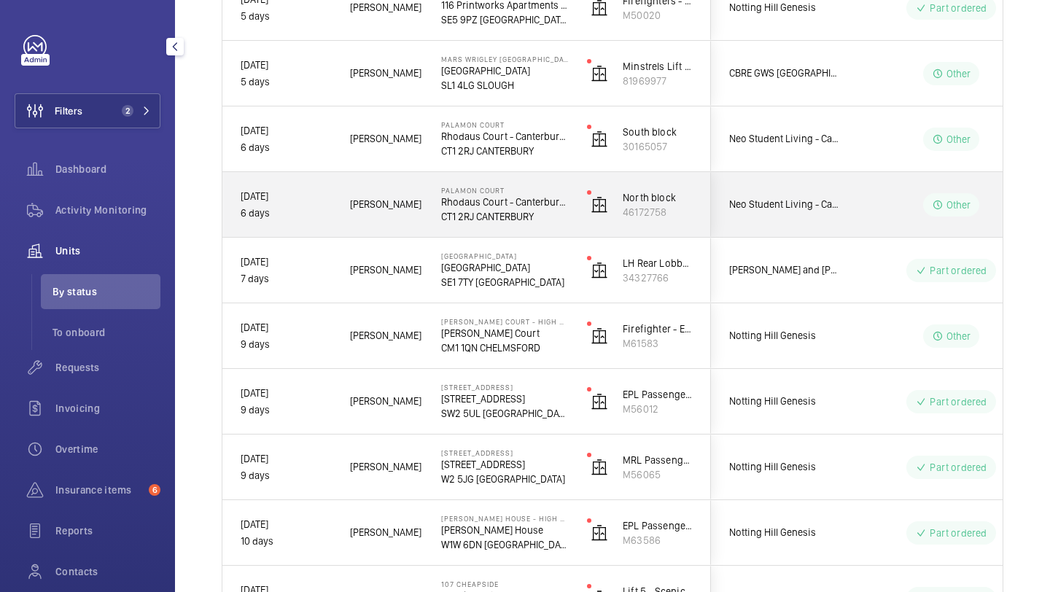
click at [812, 230] on div "Neo Student Living - Canterbury Palamon Court" at bounding box center [776, 204] width 131 height 65
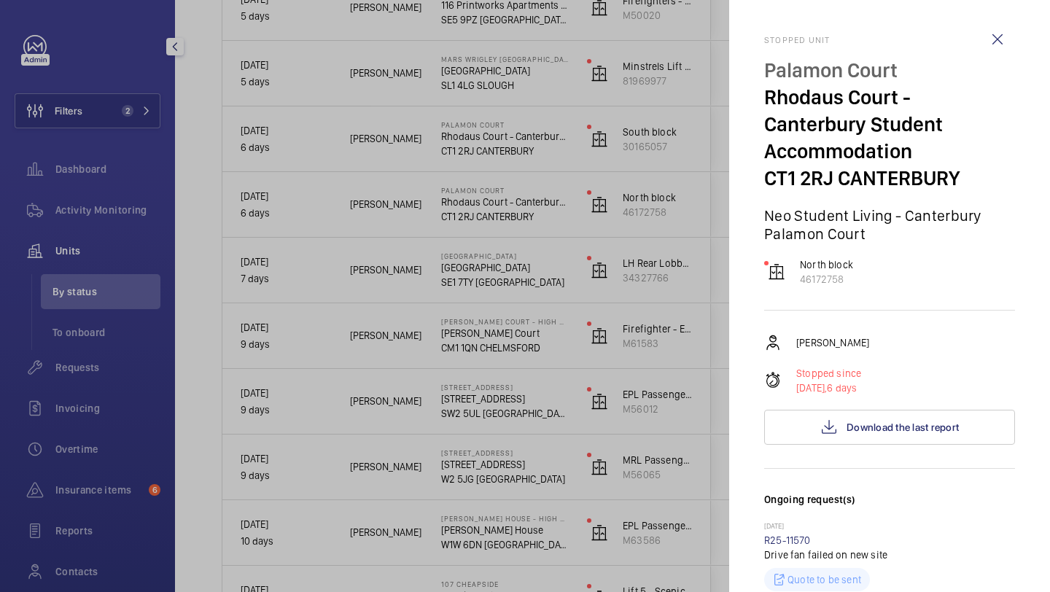
scroll to position [594, 0]
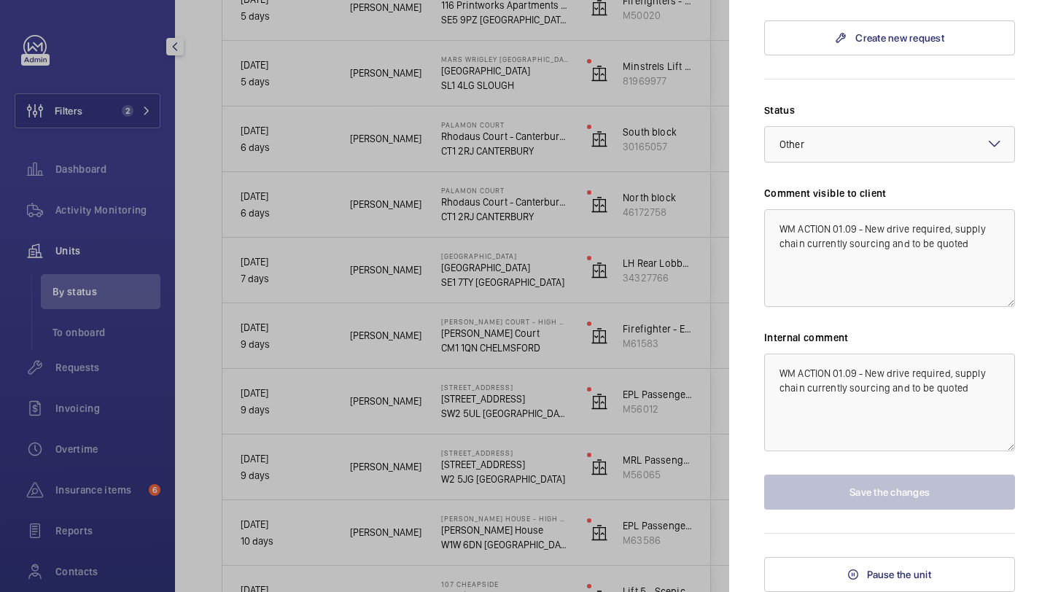
click at [705, 311] on div at bounding box center [525, 296] width 1050 height 592
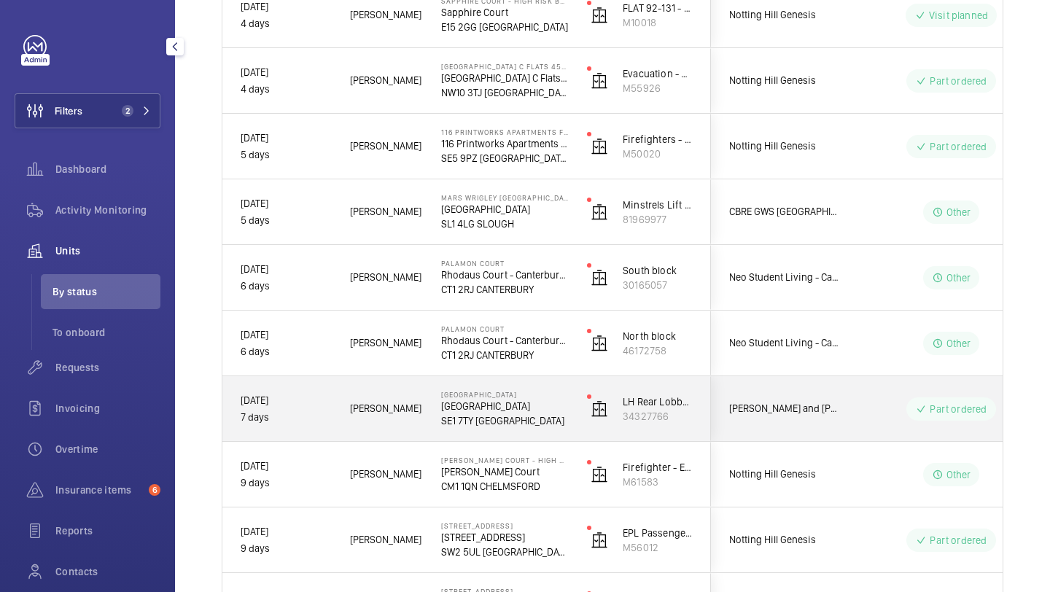
scroll to position [354, 0]
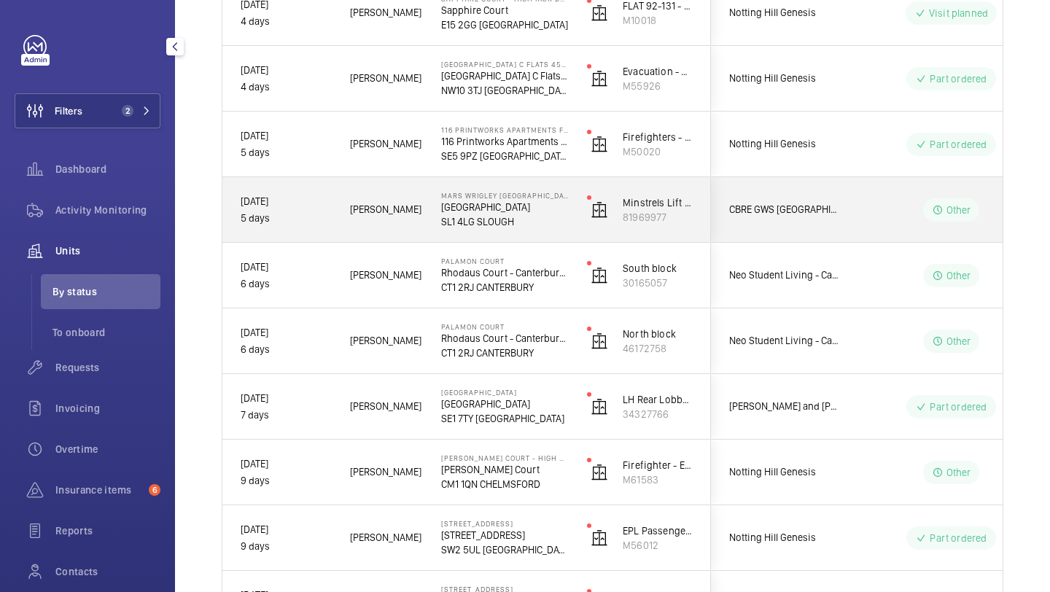
click at [801, 195] on div "CBRE GWS [GEOGRAPHIC_DATA]- [GEOGRAPHIC_DATA] [GEOGRAPHIC_DATA] [GEOGRAPHIC_DAT…" at bounding box center [777, 210] width 130 height 46
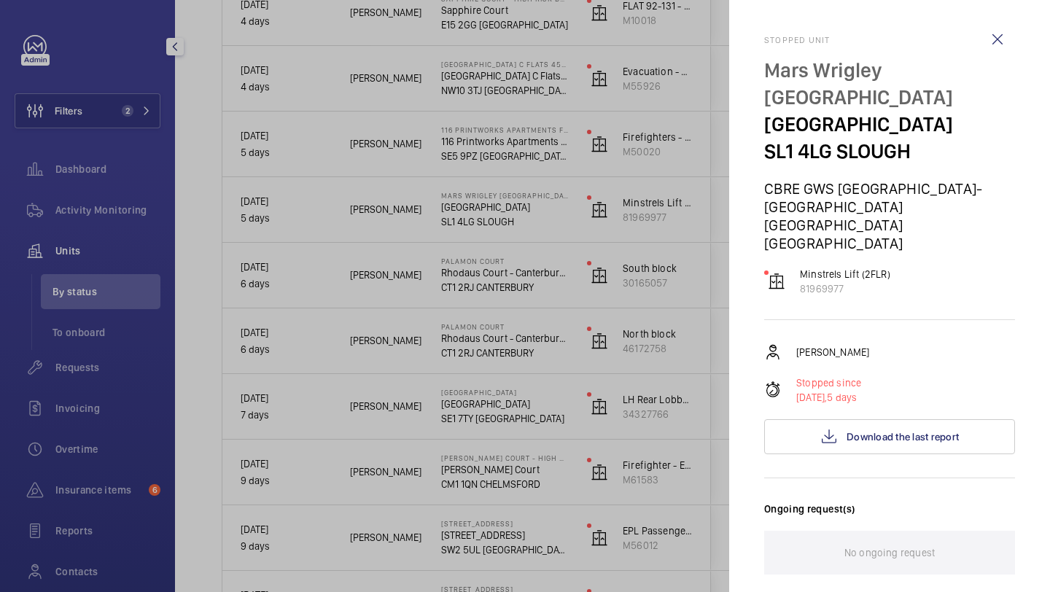
scroll to position [496, 0]
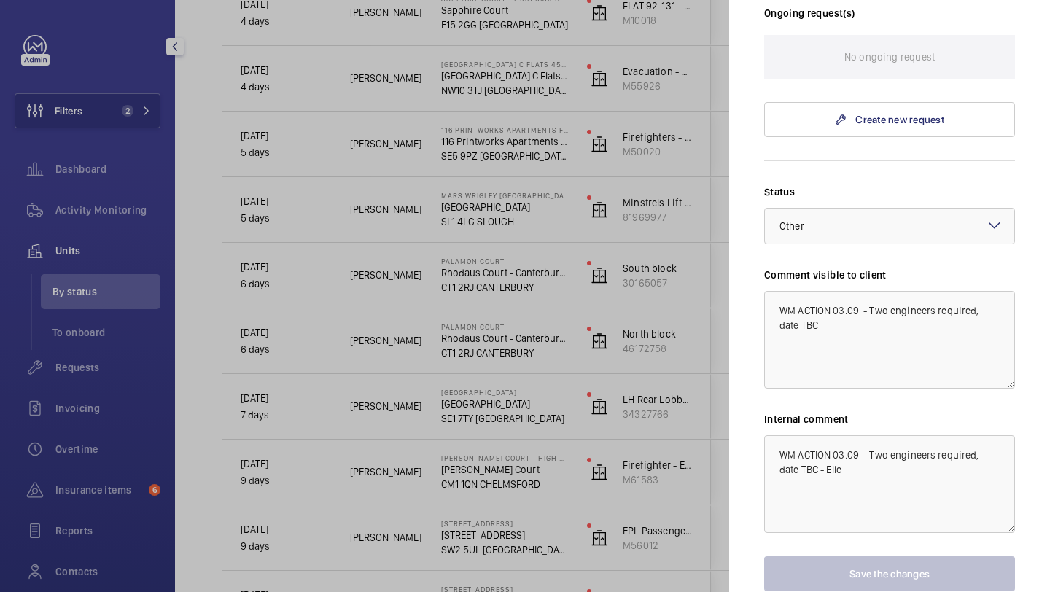
click at [679, 362] on div at bounding box center [525, 296] width 1050 height 592
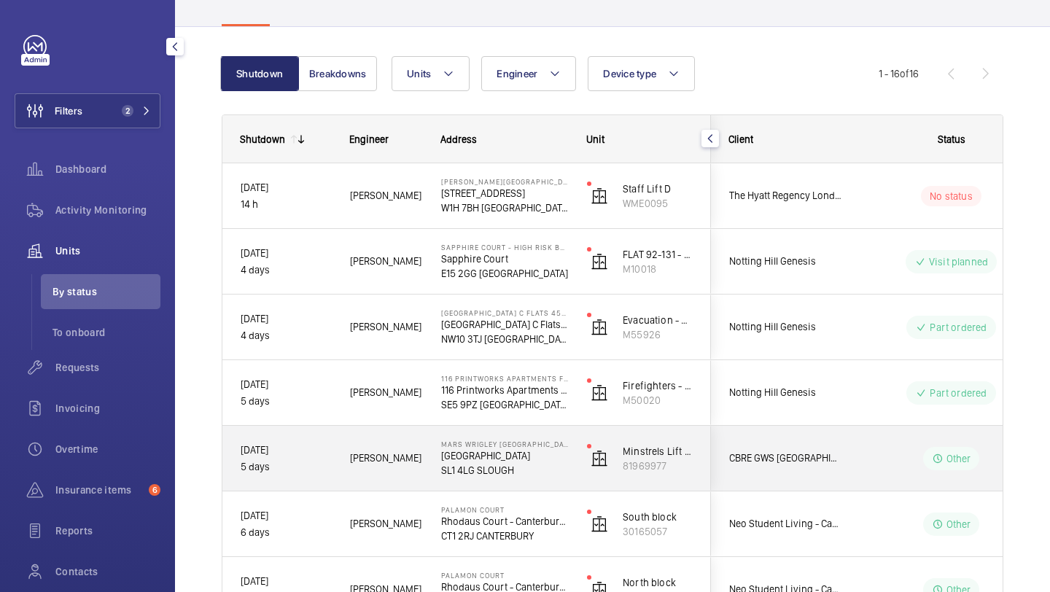
scroll to position [104, 0]
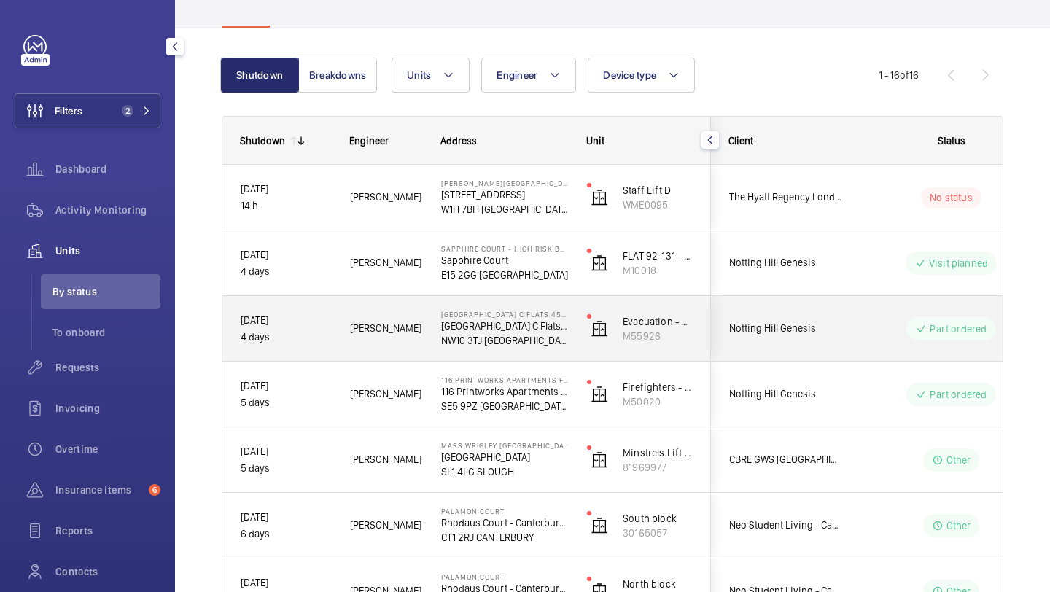
click at [794, 348] on div "Notting Hill Genesis" at bounding box center [777, 329] width 130 height 46
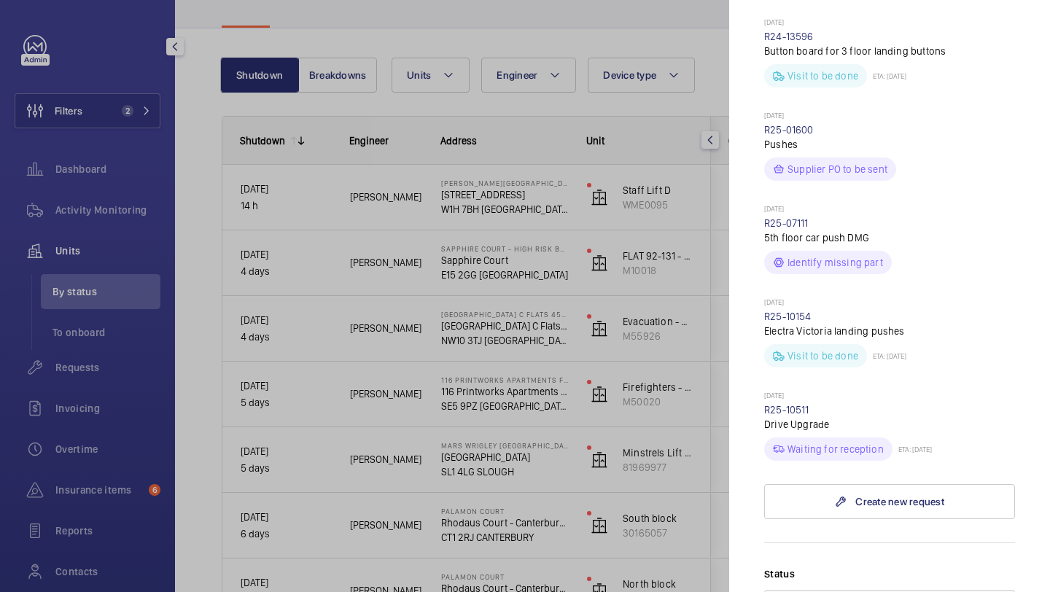
scroll to position [929, 0]
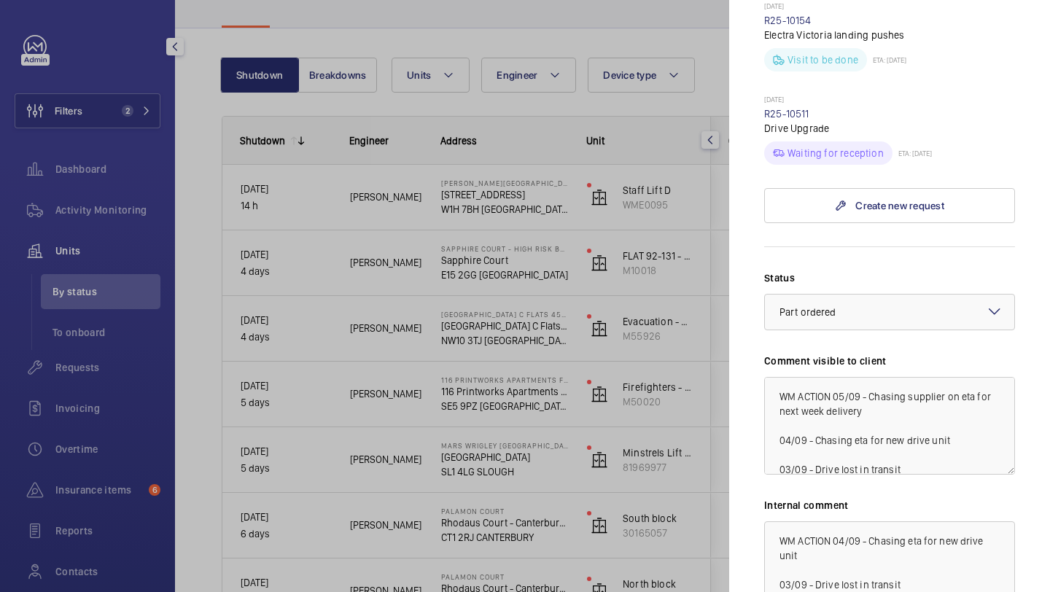
click at [672, 330] on div at bounding box center [525, 296] width 1050 height 592
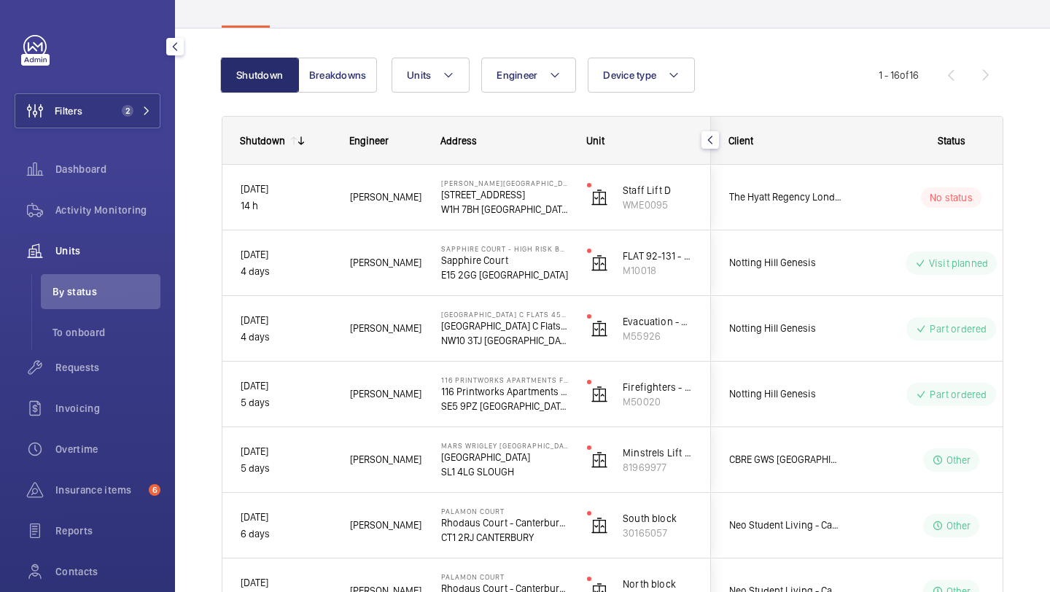
scroll to position [0, 0]
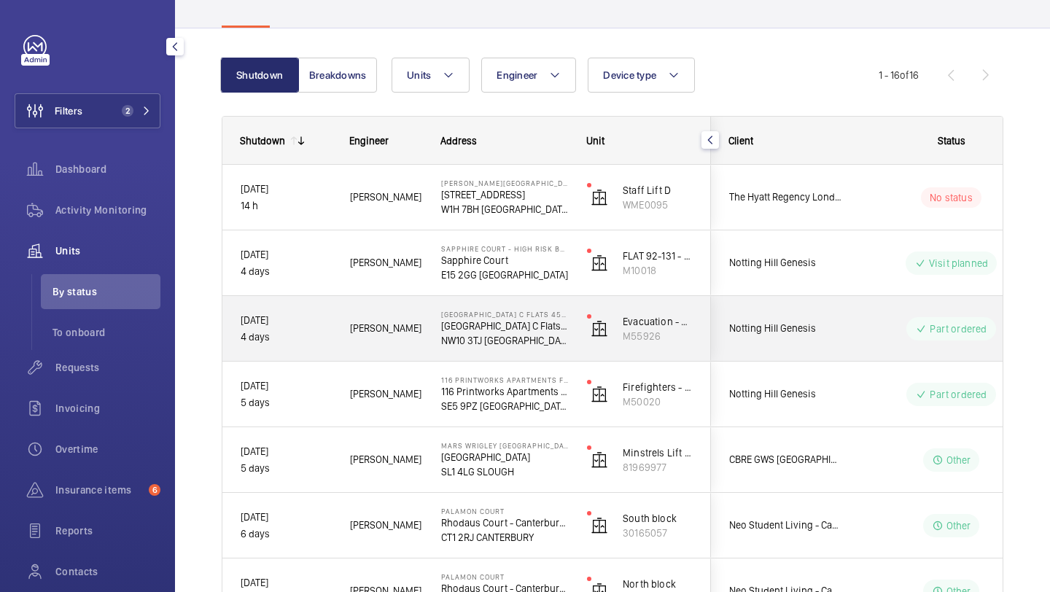
click at [740, 322] on span "Notting Hill Genesis" at bounding box center [785, 328] width 112 height 17
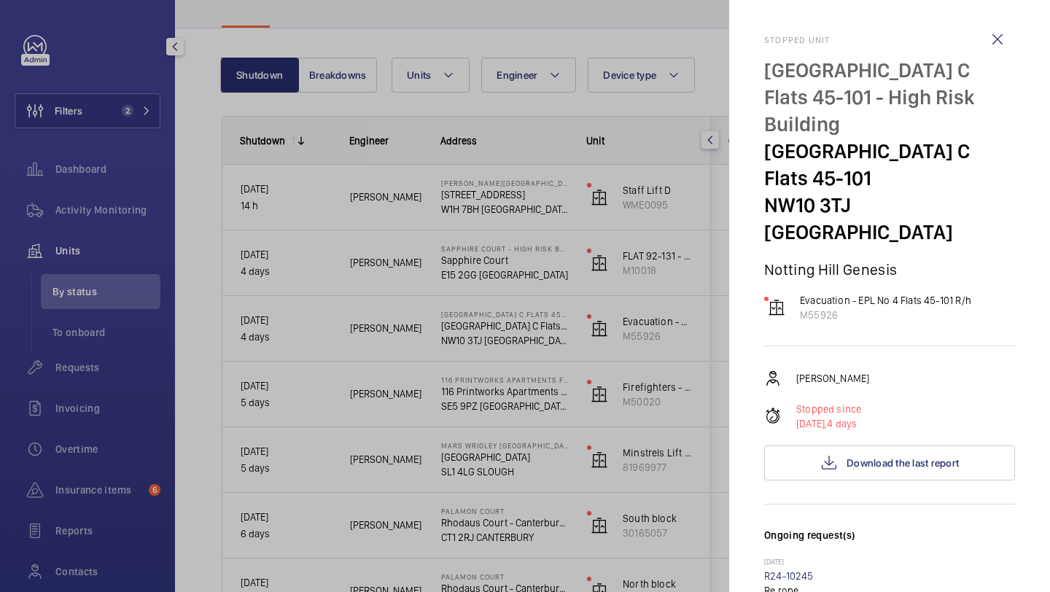
click at [607, 333] on div at bounding box center [525, 296] width 1050 height 592
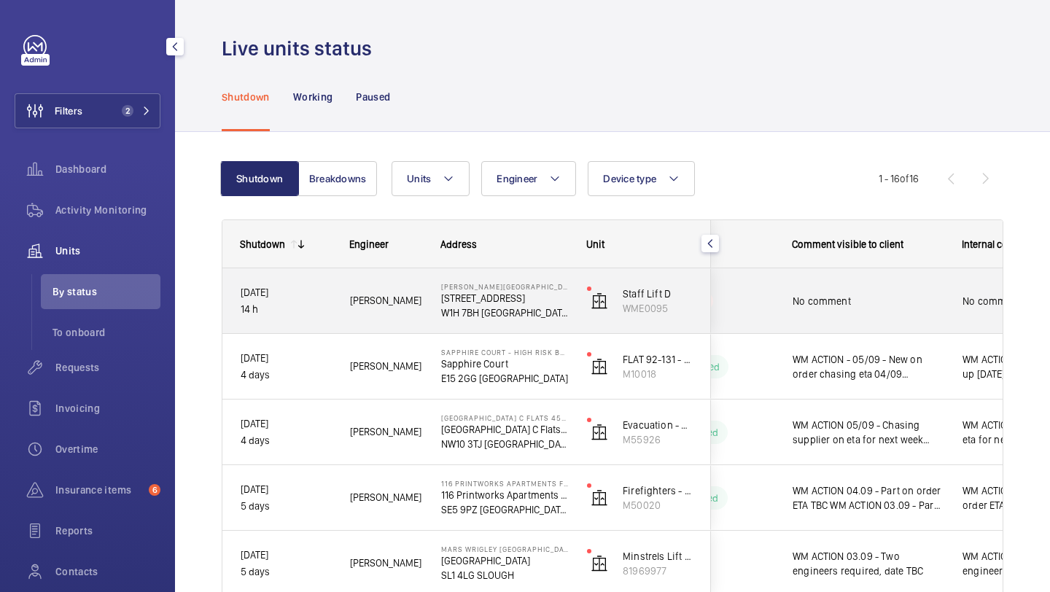
scroll to position [0, 380]
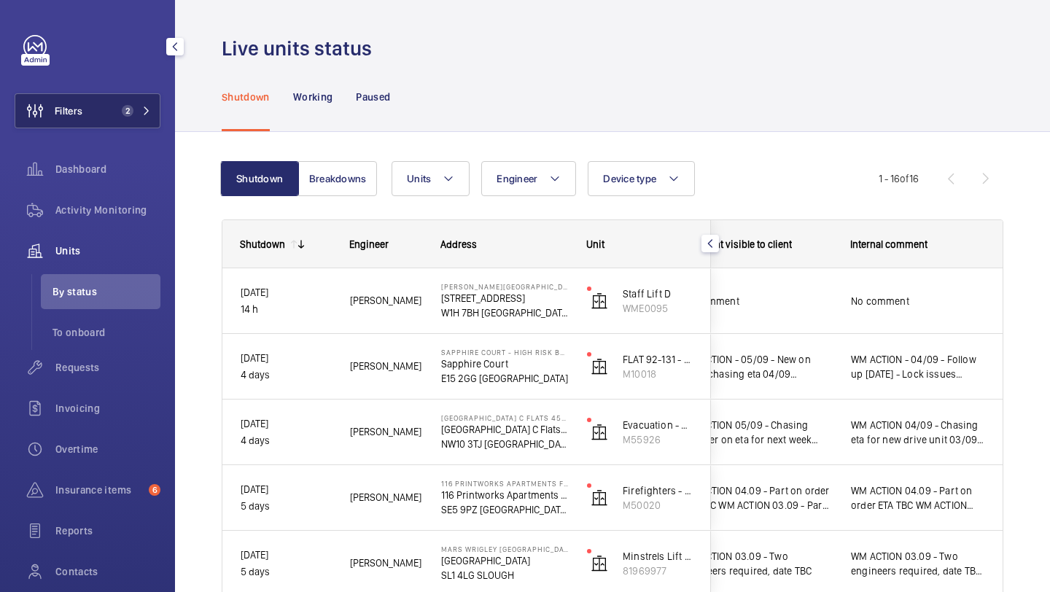
click at [113, 104] on button "Filters 2" at bounding box center [88, 110] width 146 height 35
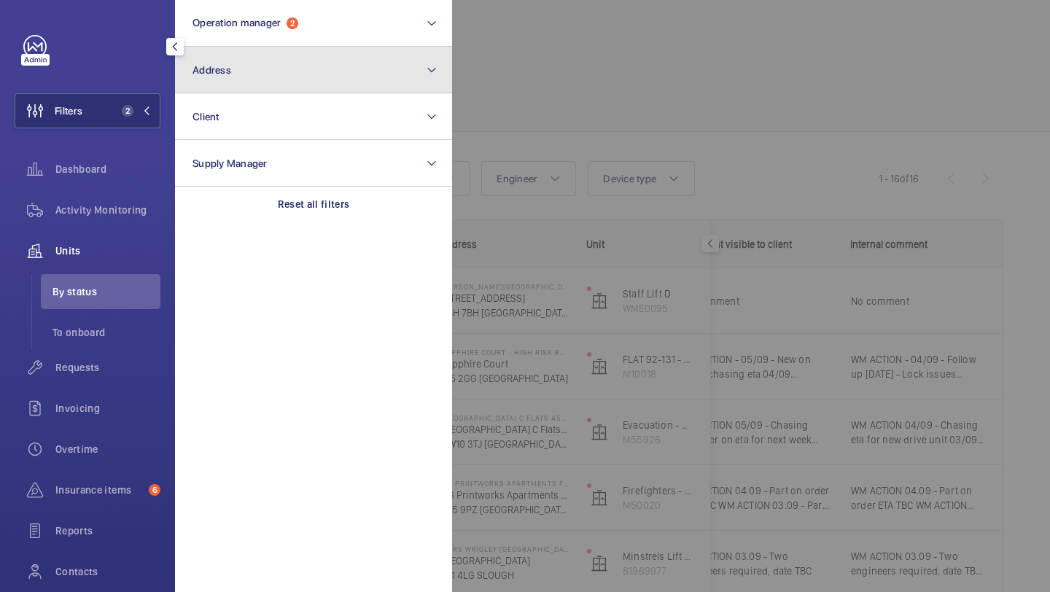
click at [249, 57] on button "Address" at bounding box center [313, 70] width 277 height 47
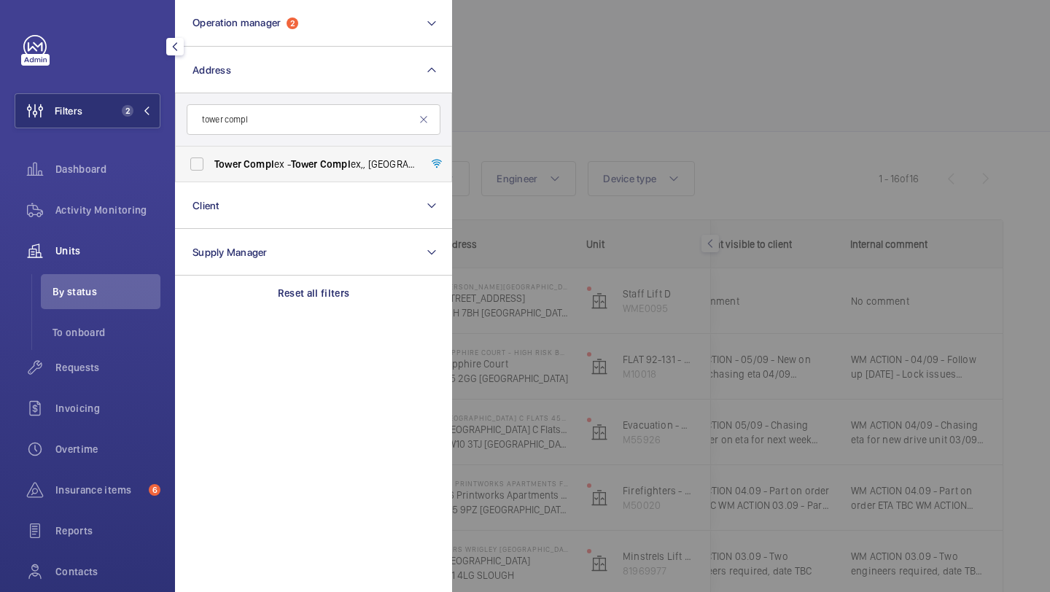
type input "tower compl"
click at [267, 161] on span "Compl" at bounding box center [259, 164] width 31 height 12
click at [211, 161] on input "Tower Compl ex - Tower Compl ex,, LONDON N7 8DB" at bounding box center [196, 163] width 29 height 29
checkbox input "true"
click at [795, 99] on div at bounding box center [977, 296] width 1050 height 592
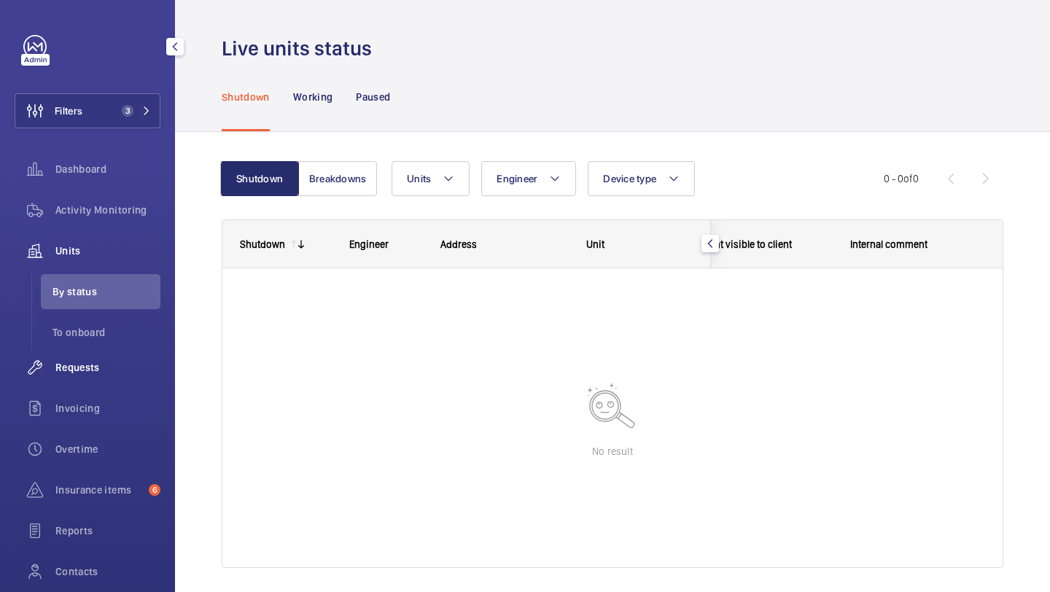
click at [135, 360] on span "Requests" at bounding box center [107, 367] width 105 height 15
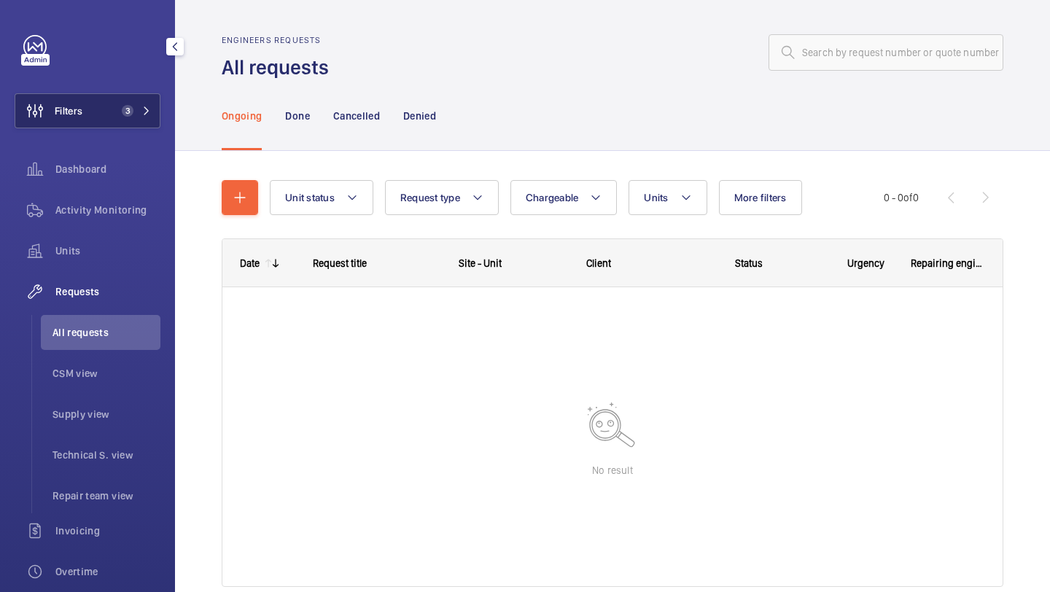
click at [119, 116] on button "Filters 3" at bounding box center [88, 110] width 146 height 35
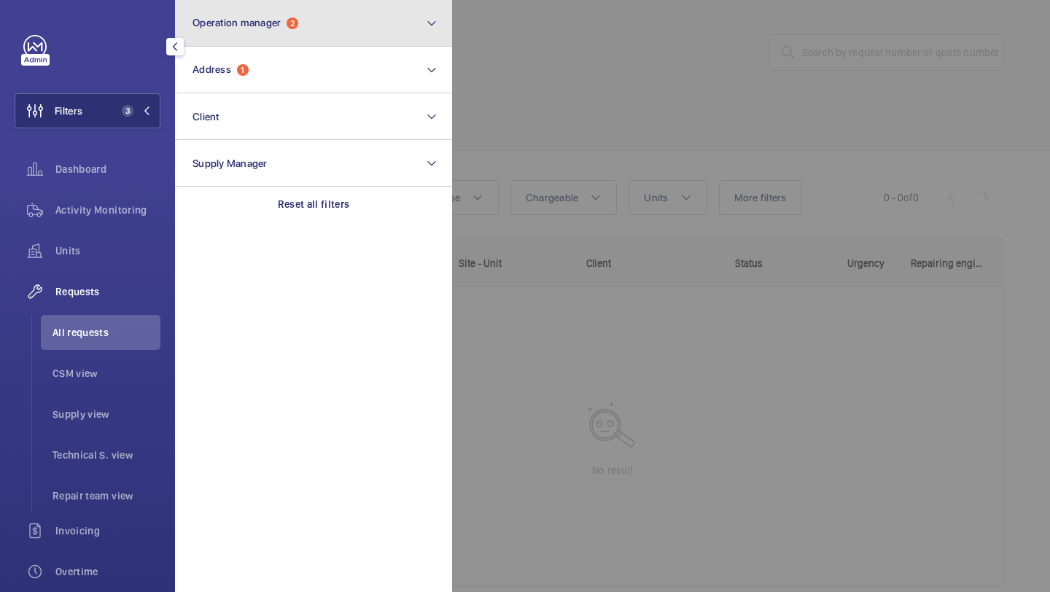
click at [247, 45] on button "Operation manager 2" at bounding box center [313, 23] width 277 height 47
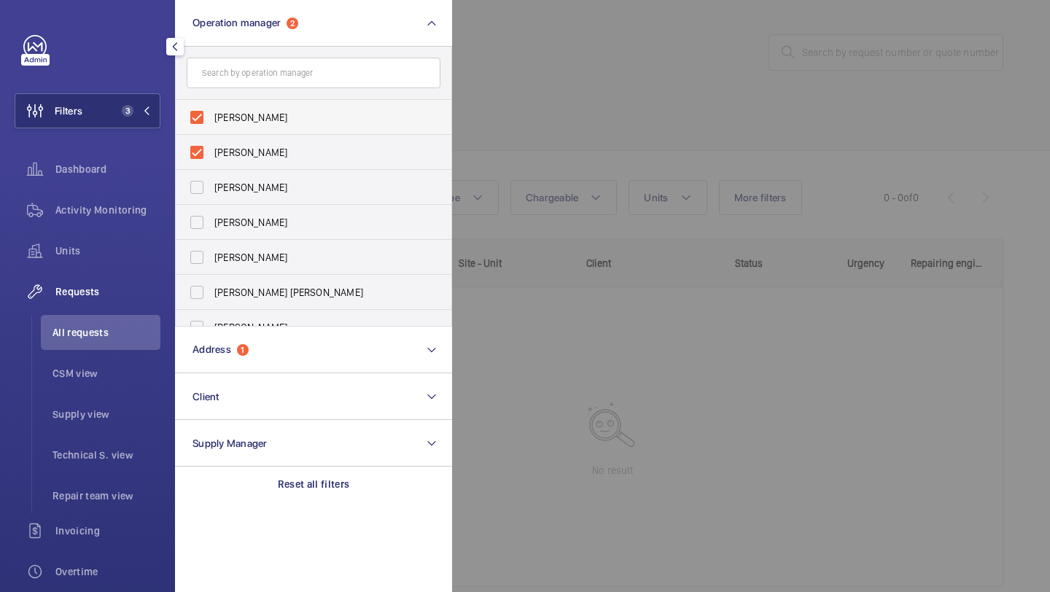
click at [249, 111] on span "[PERSON_NAME]" at bounding box center [314, 117] width 201 height 15
click at [211, 111] on input "[PERSON_NAME]" at bounding box center [196, 117] width 29 height 29
checkbox input "false"
click at [251, 120] on span "Alex Waterman" at bounding box center [314, 117] width 201 height 15
click at [211, 120] on input "Alex Waterman" at bounding box center [196, 117] width 29 height 29
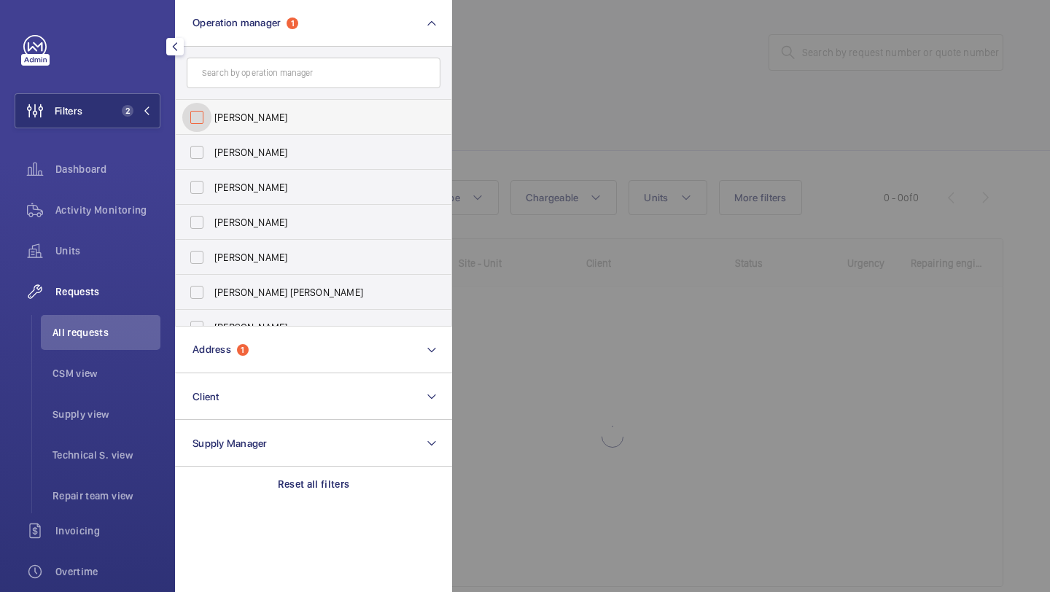
checkbox input "false"
click at [589, 56] on div at bounding box center [977, 296] width 1050 height 592
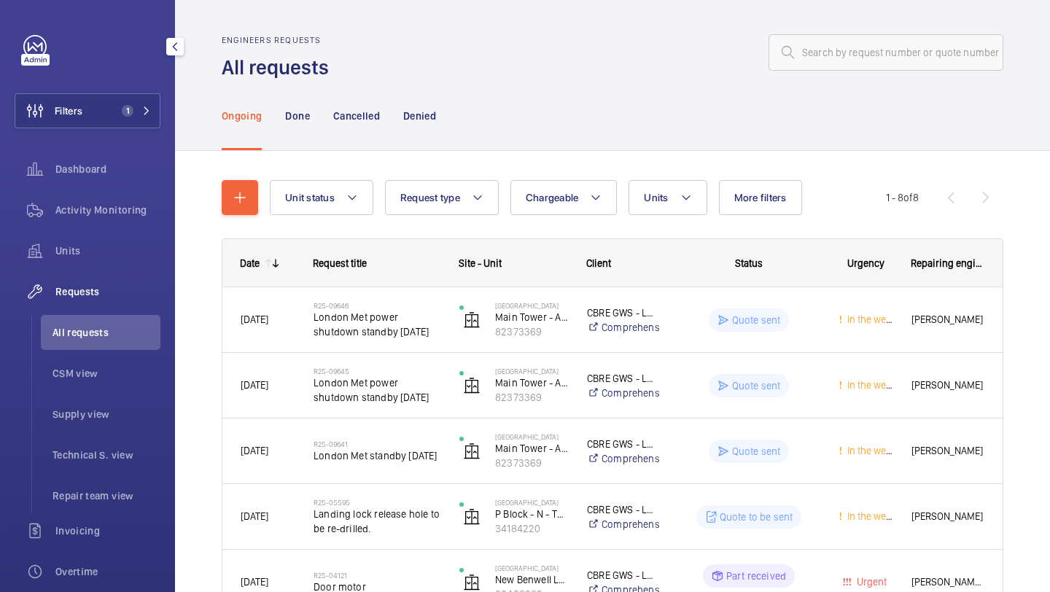
click at [388, 294] on div "R25-09646 London Met power shutdown standby Sunday 14th September" at bounding box center [368, 320] width 144 height 66
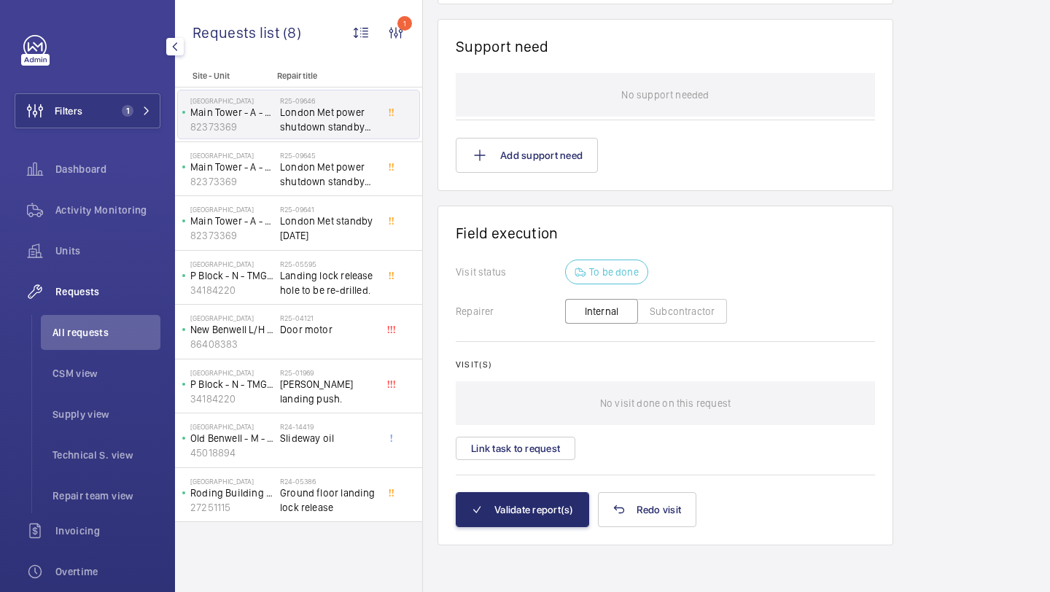
scroll to position [1176, 0]
click at [344, 187] on span "London Met power shutdown standby 3rd August" at bounding box center [328, 174] width 96 height 29
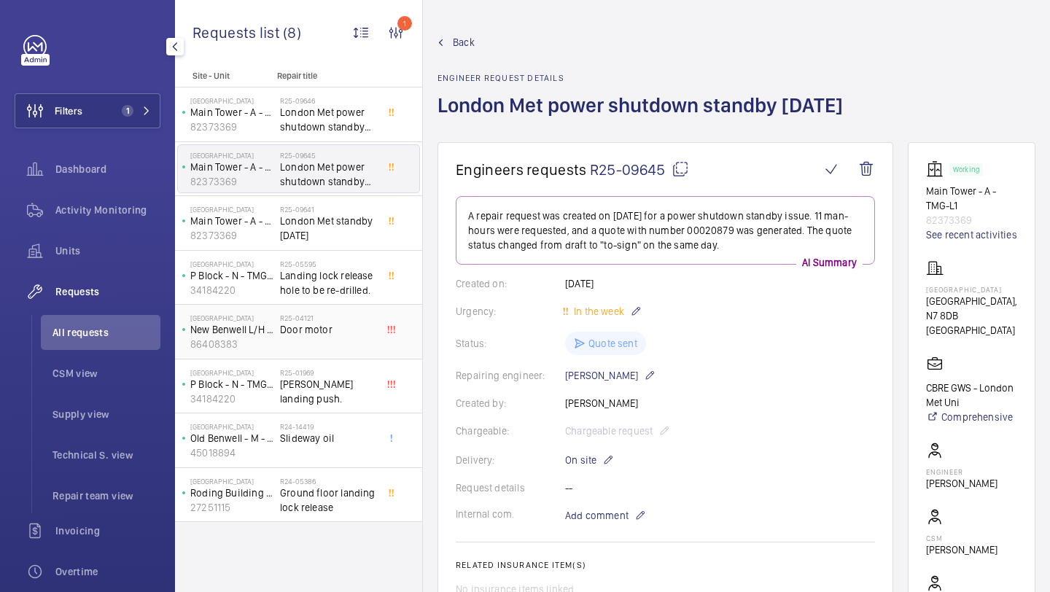
click at [343, 340] on div "R25-04121 Door motor" at bounding box center [328, 335] width 96 height 42
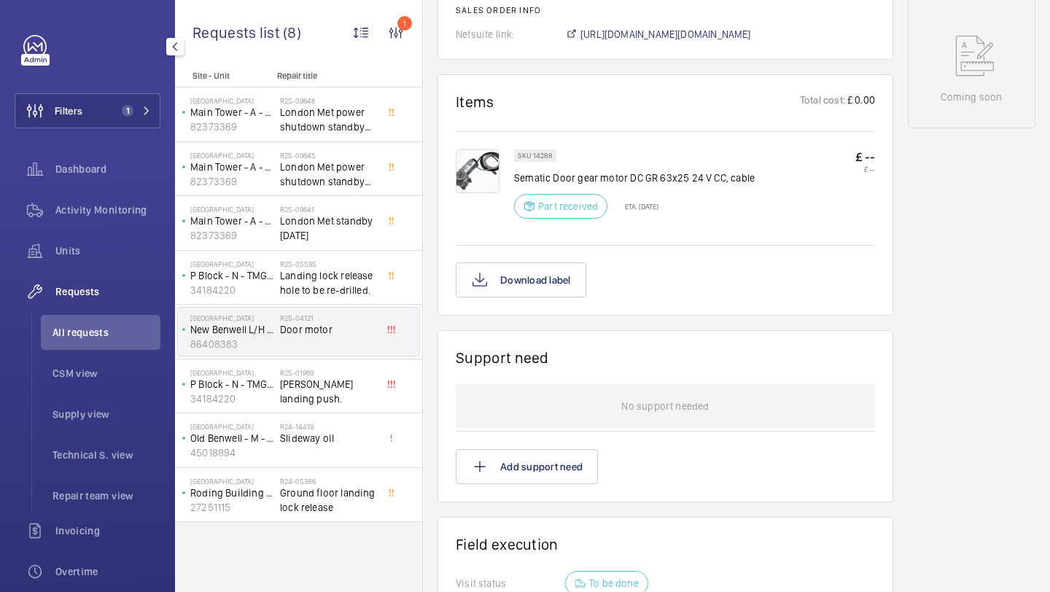
scroll to position [866, 0]
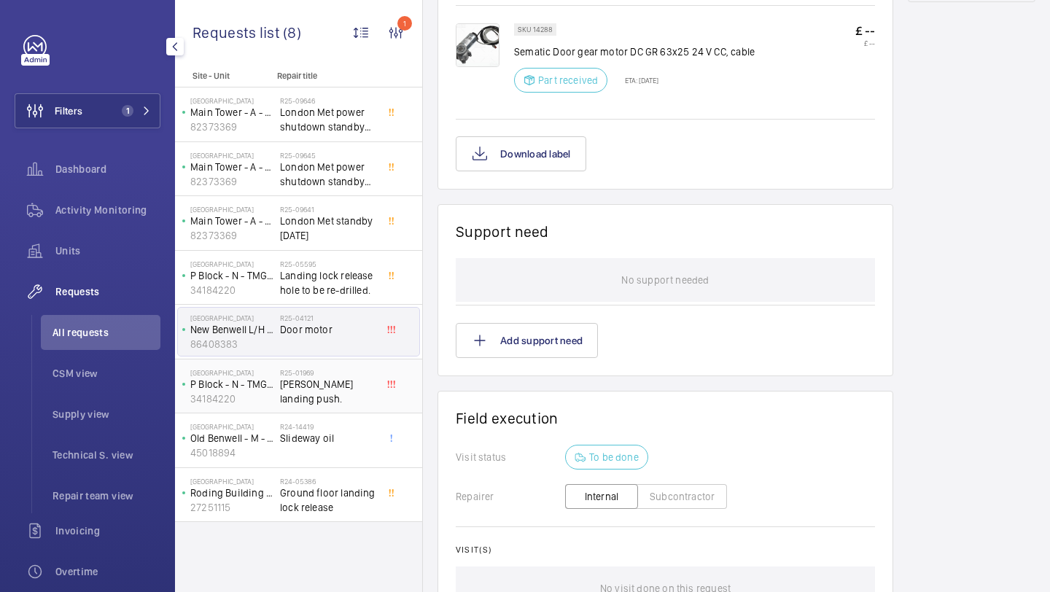
click at [330, 396] on span "Dewhurst landing push." at bounding box center [328, 391] width 96 height 29
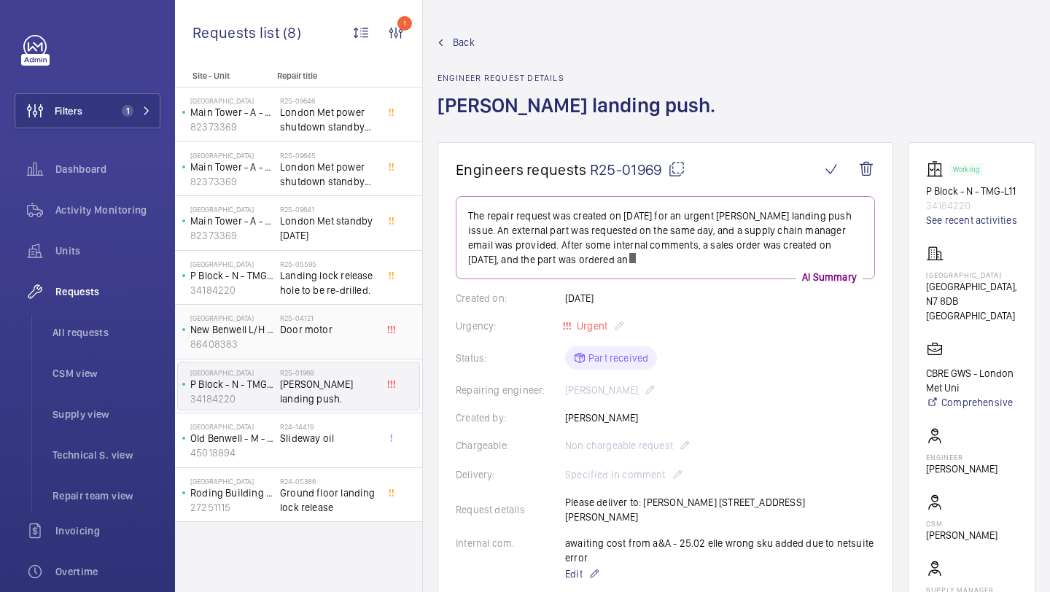
click at [325, 326] on span "Door motor" at bounding box center [328, 329] width 96 height 15
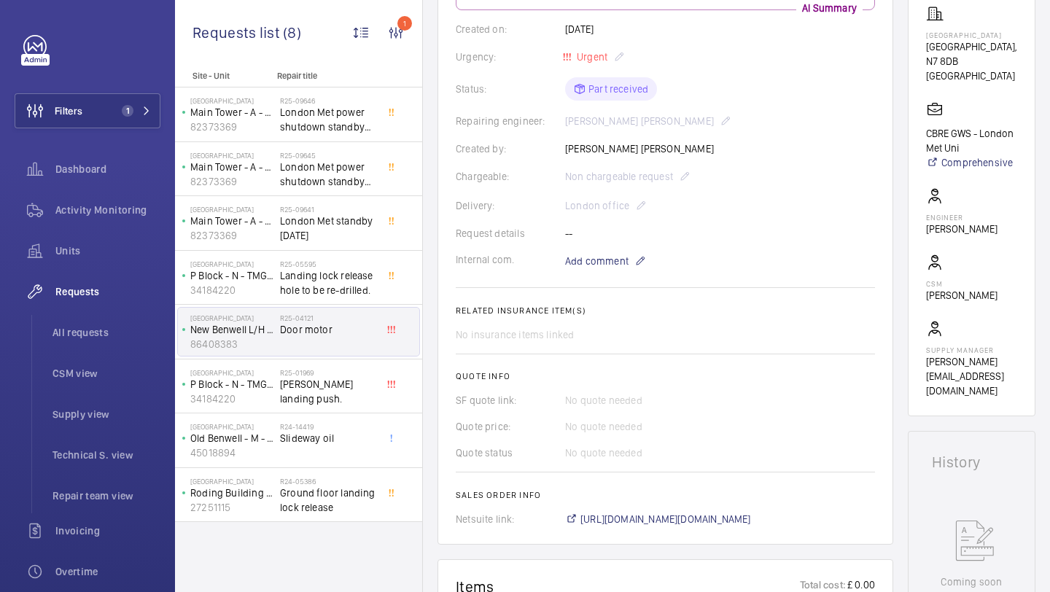
scroll to position [794, 0]
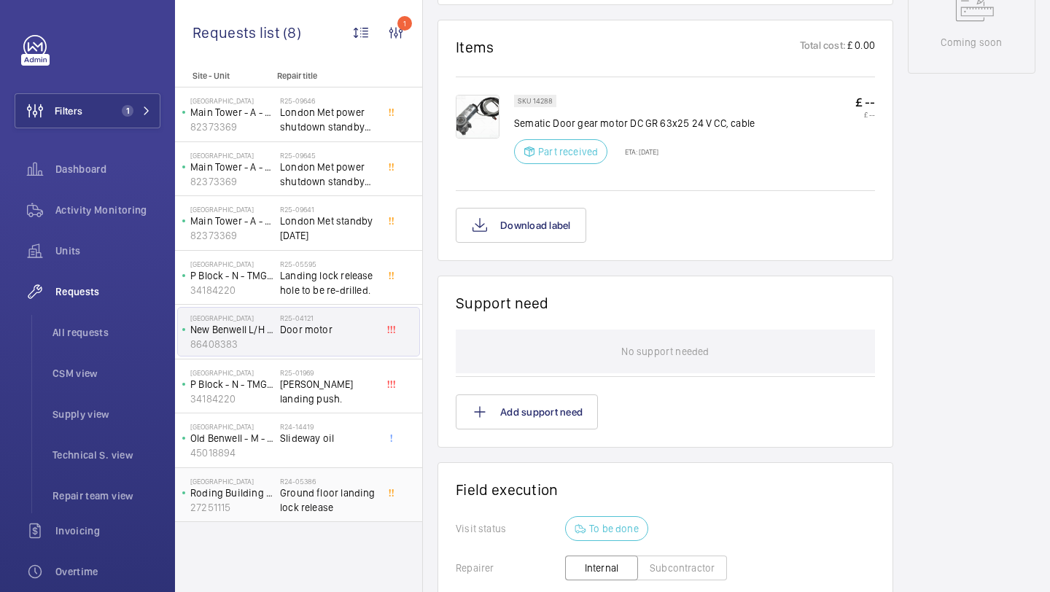
click at [343, 477] on h2 "R24-05386" at bounding box center [328, 481] width 96 height 9
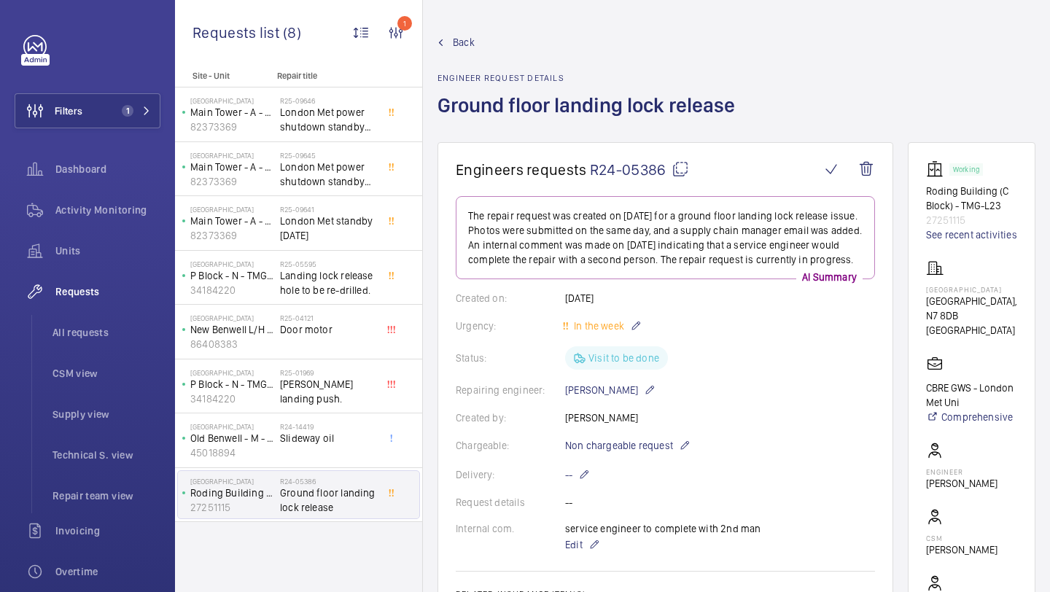
scroll to position [1054, 0]
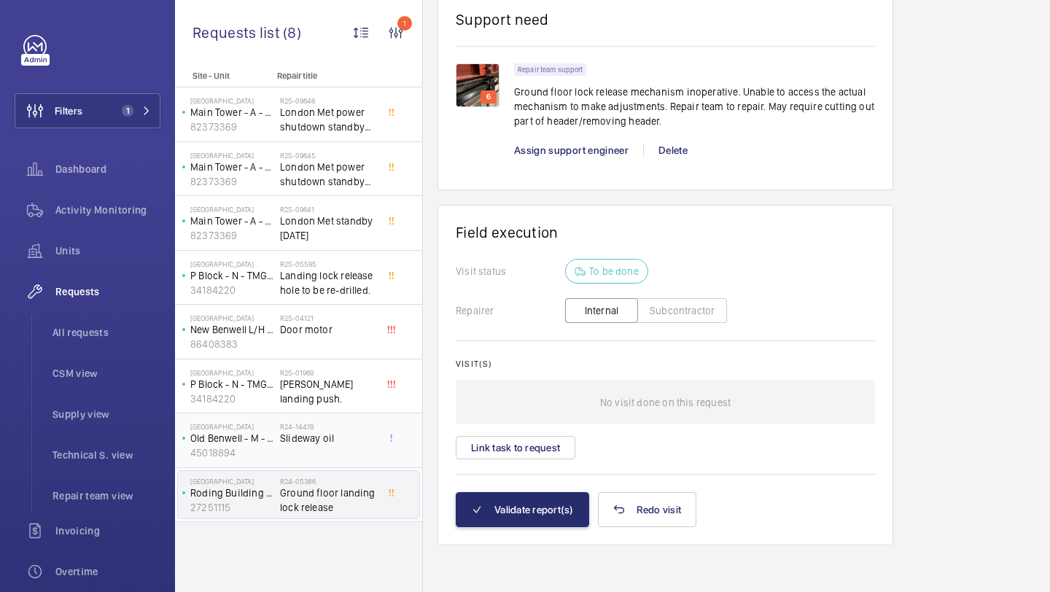
click at [349, 427] on h2 "R24-14419" at bounding box center [328, 426] width 96 height 9
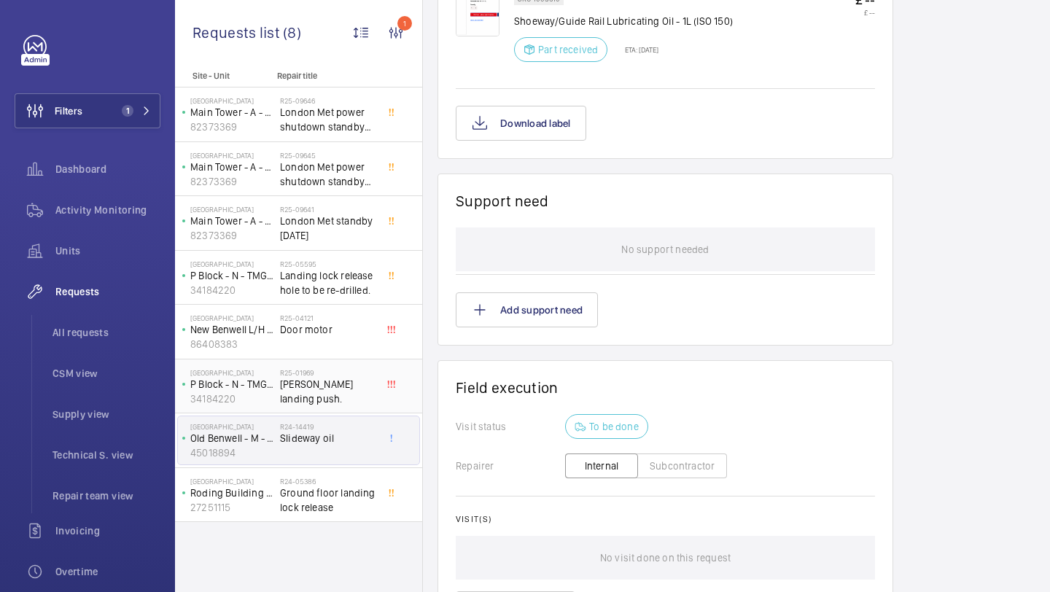
scroll to position [896, 0]
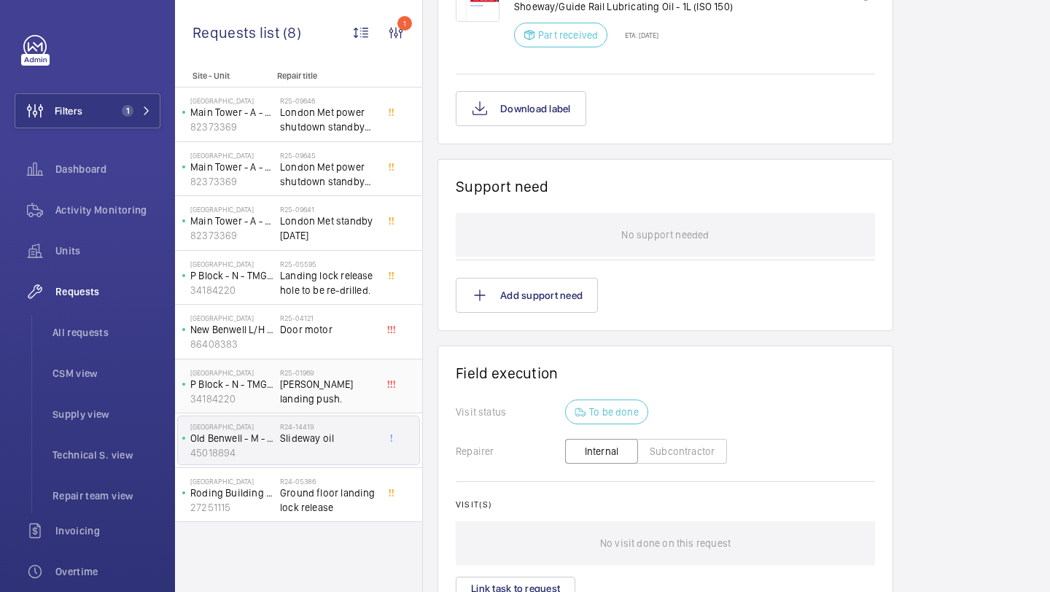
click at [351, 379] on span "Dewhurst landing push." at bounding box center [328, 391] width 96 height 29
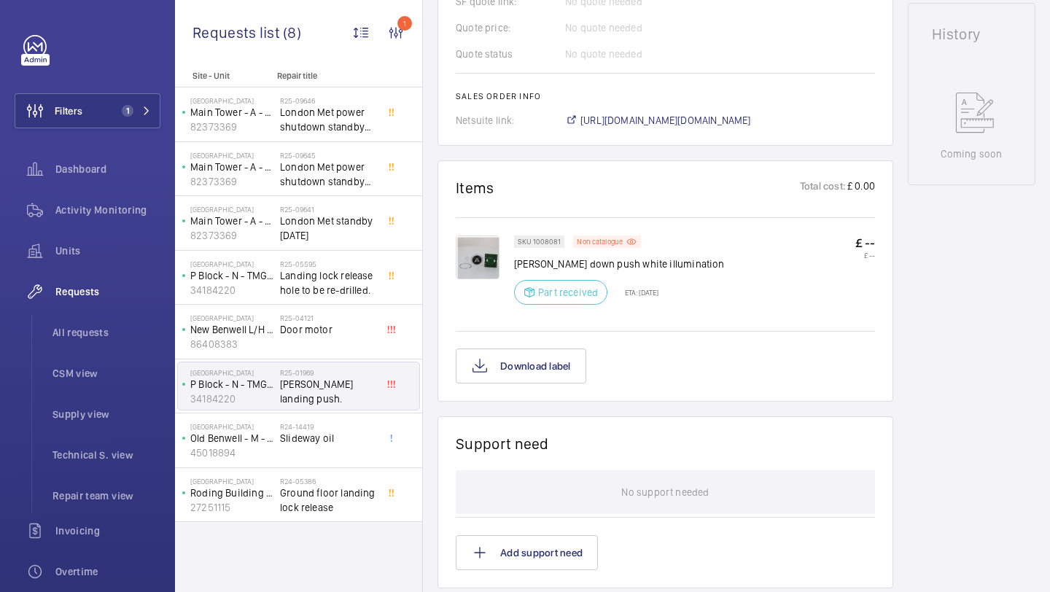
scroll to position [469, 0]
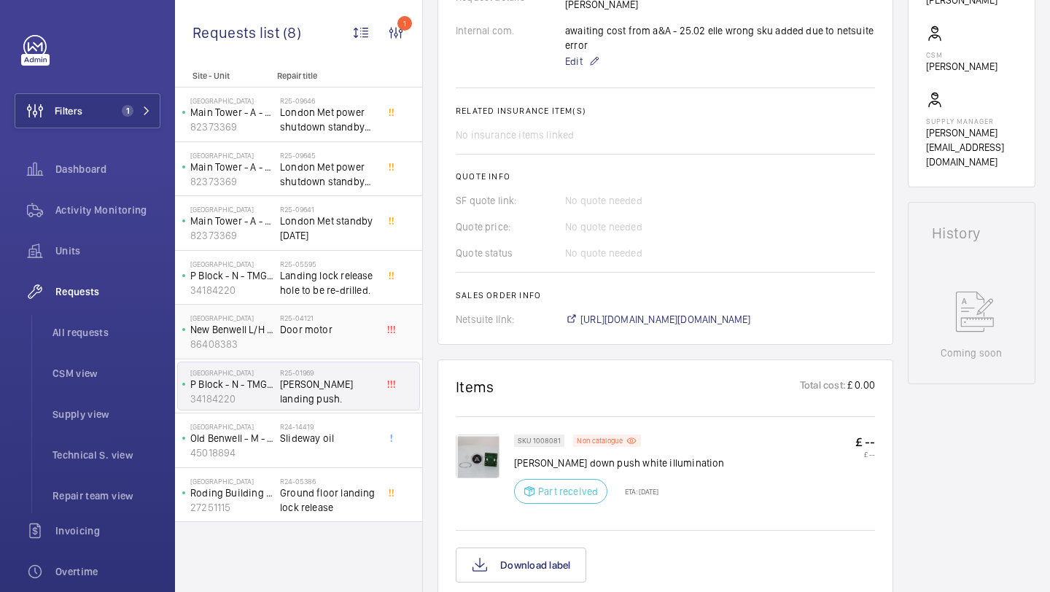
click at [353, 333] on span "Door motor" at bounding box center [328, 329] width 96 height 15
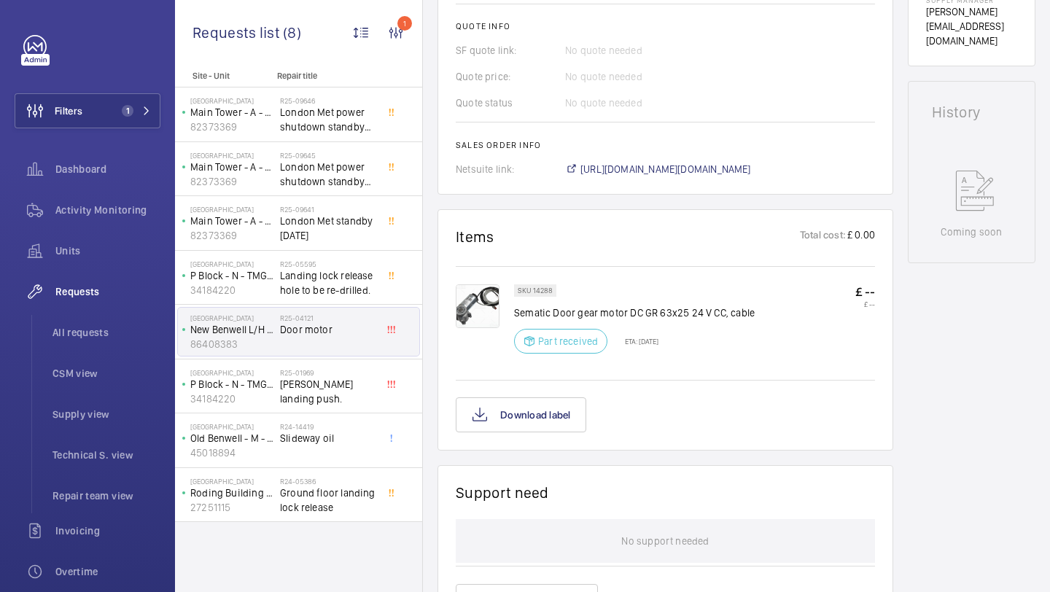
scroll to position [772, 0]
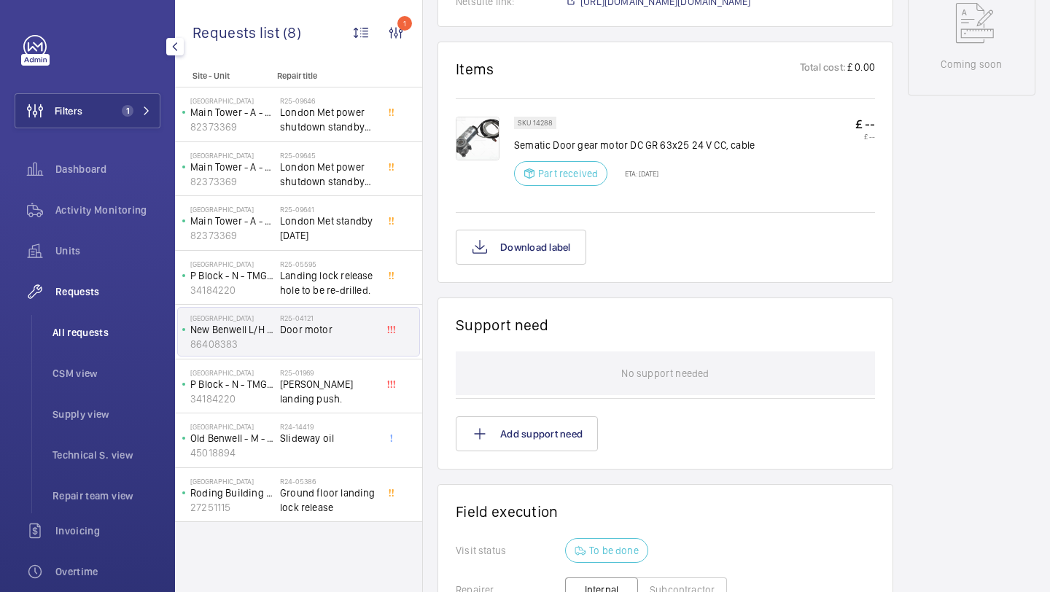
click at [133, 325] on span "All requests" at bounding box center [107, 332] width 108 height 15
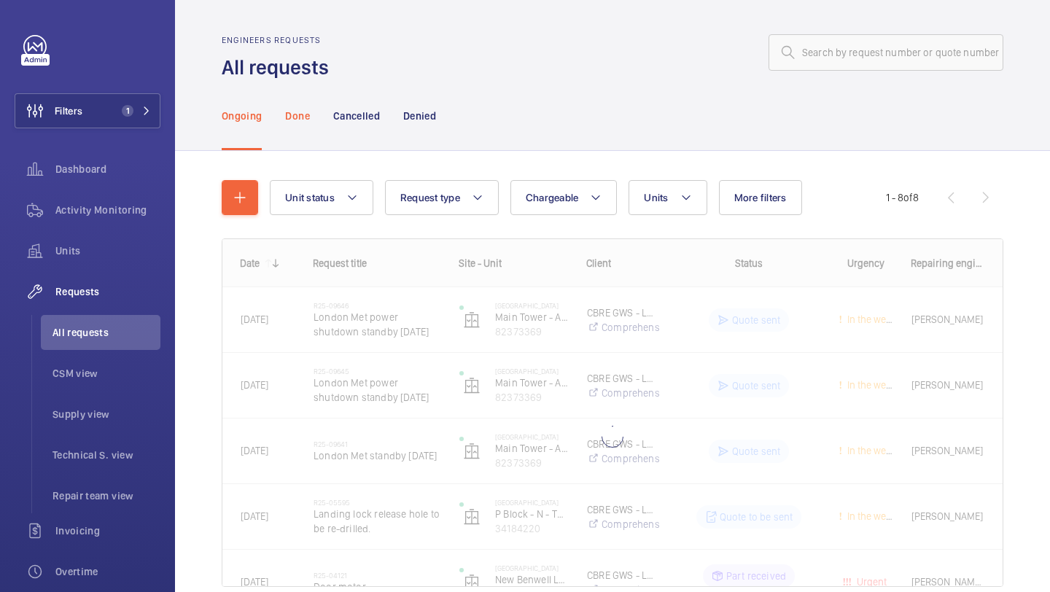
click at [290, 133] on div "Done" at bounding box center [297, 115] width 24 height 69
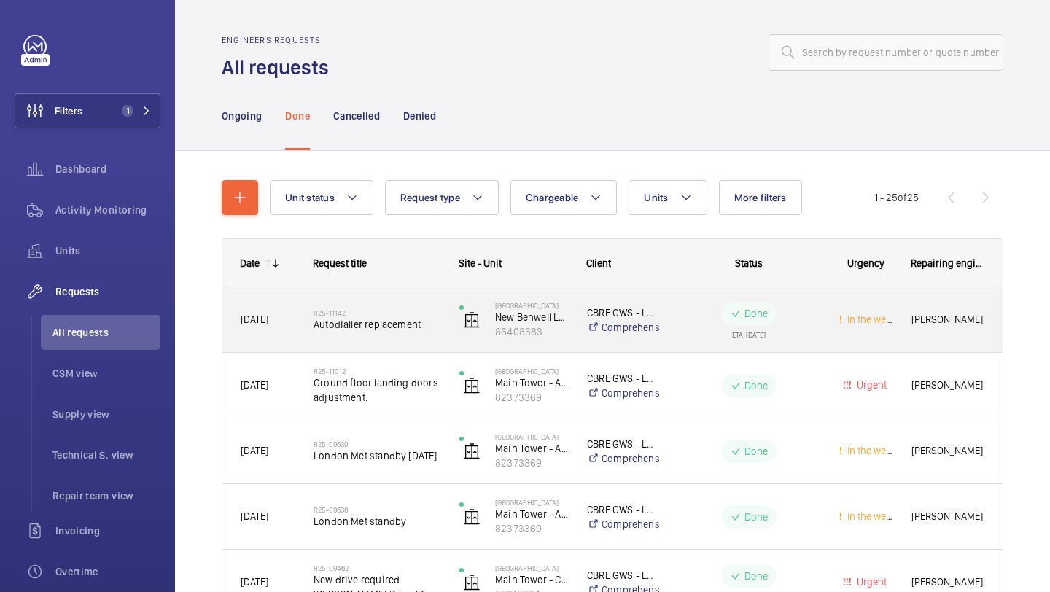
click at [423, 311] on h2 "R25-11142" at bounding box center [377, 312] width 127 height 9
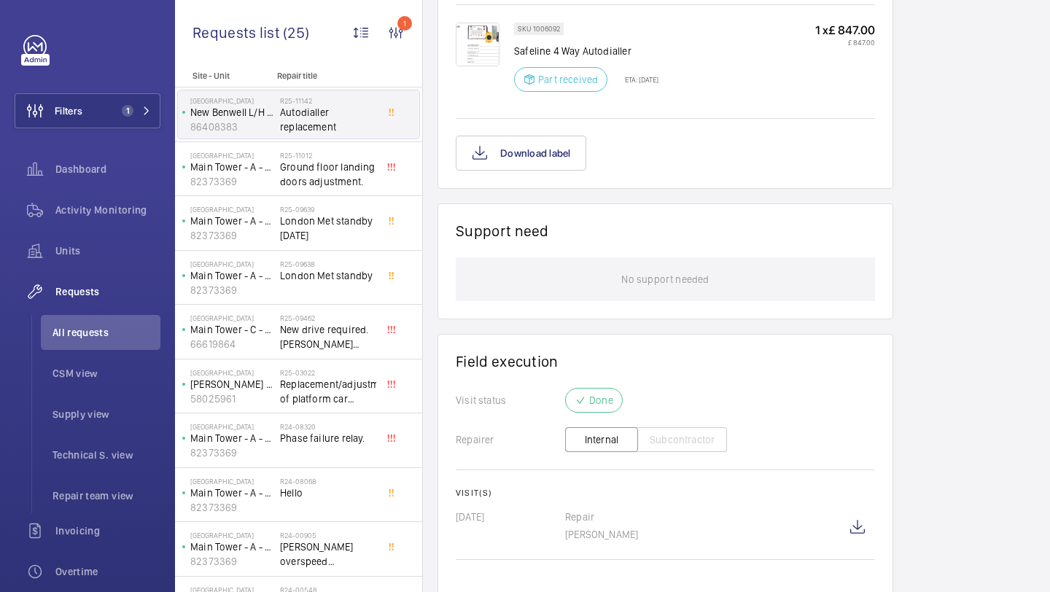
scroll to position [941, 0]
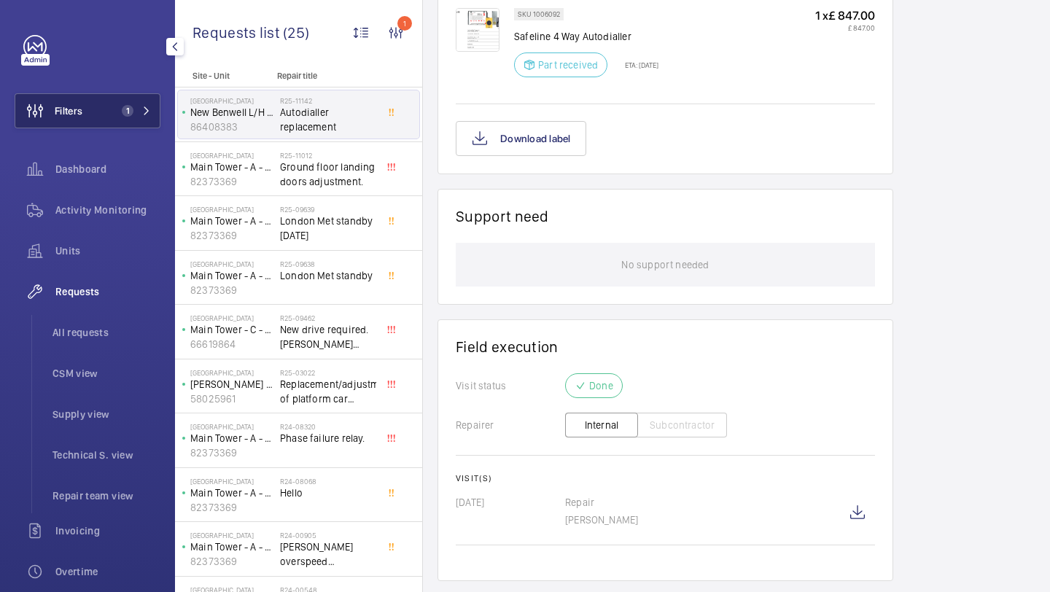
click at [115, 104] on button "Filters 1" at bounding box center [88, 110] width 146 height 35
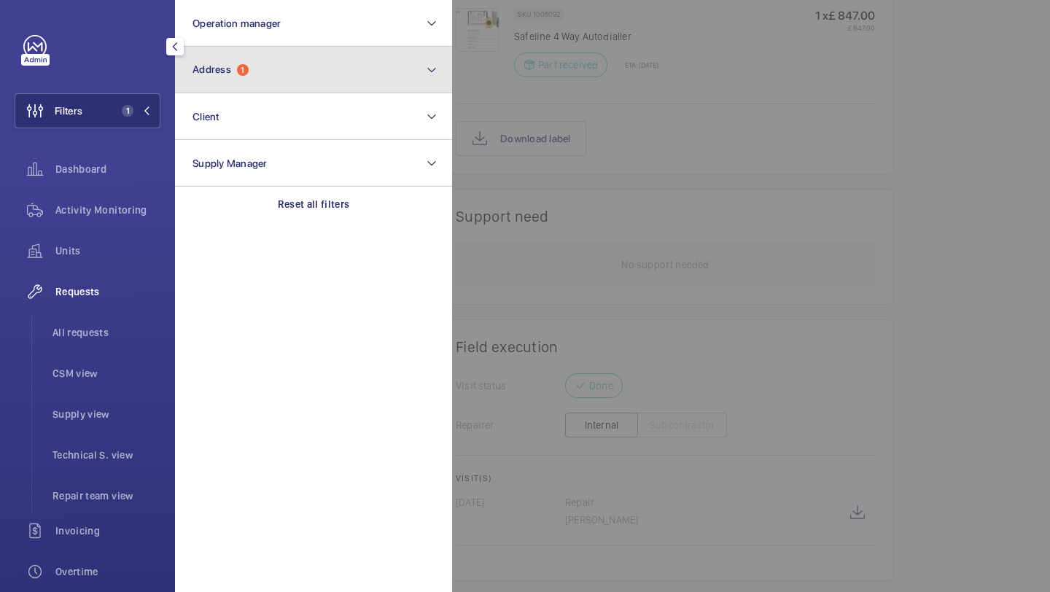
click at [216, 60] on button "Address 1" at bounding box center [313, 70] width 277 height 47
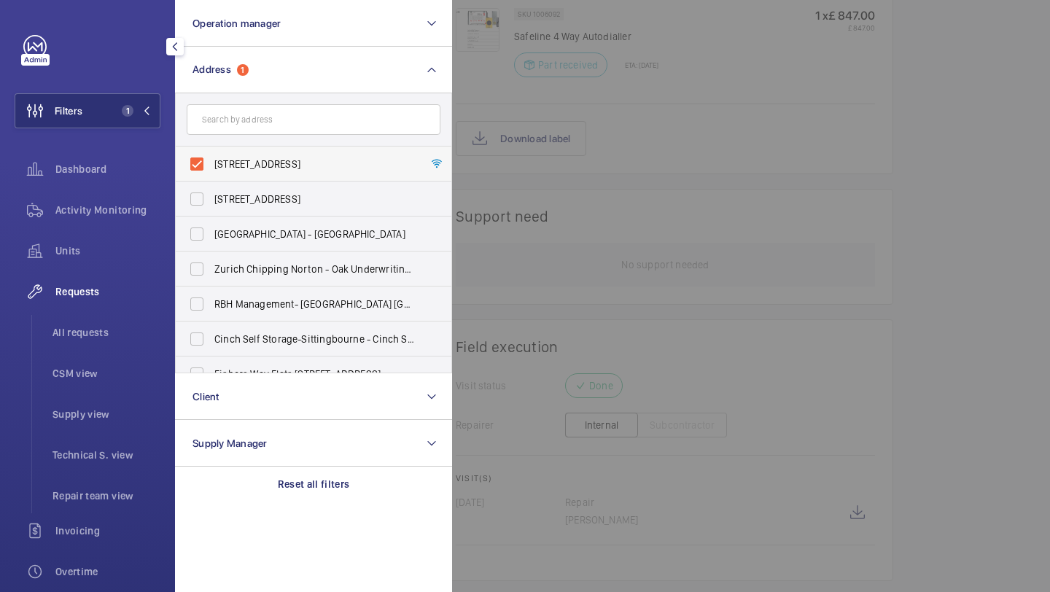
click at [229, 152] on label "Tower Complex - Tower Complex,, LONDON N7 8DB" at bounding box center [303, 164] width 254 height 35
click at [211, 152] on input "Tower Complex - Tower Complex,, LONDON N7 8DB" at bounding box center [196, 163] width 29 height 29
checkbox input "false"
click at [233, 125] on input "text" at bounding box center [314, 119] width 254 height 31
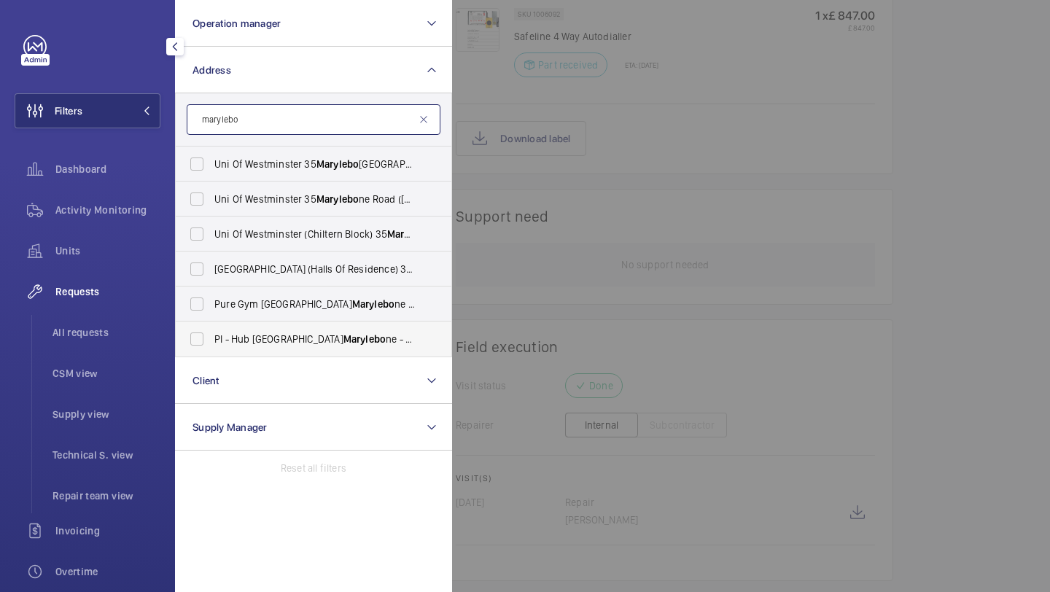
type input "marylebo"
click at [289, 330] on label "PI - Hub London Marylebo ne - Proximity London, LONDON NW1 5RJ" at bounding box center [303, 339] width 254 height 35
click at [211, 330] on input "PI - Hub London Marylebo ne - Proximity London, LONDON NW1 5RJ" at bounding box center [196, 339] width 29 height 29
checkbox input "true"
click at [128, 324] on li "All requests" at bounding box center [101, 332] width 120 height 35
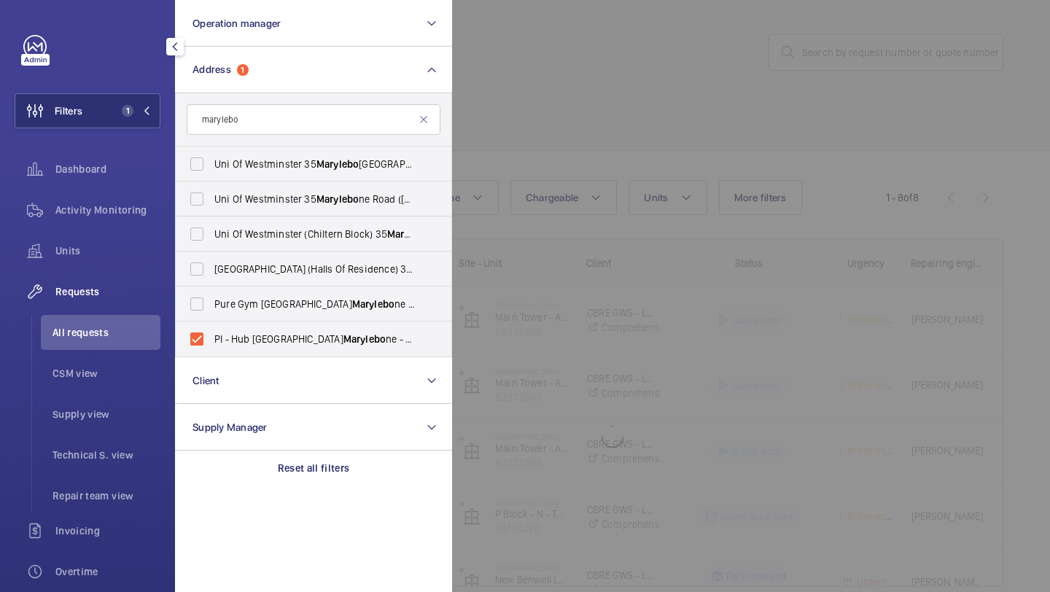
click at [524, 116] on div at bounding box center [977, 296] width 1050 height 592
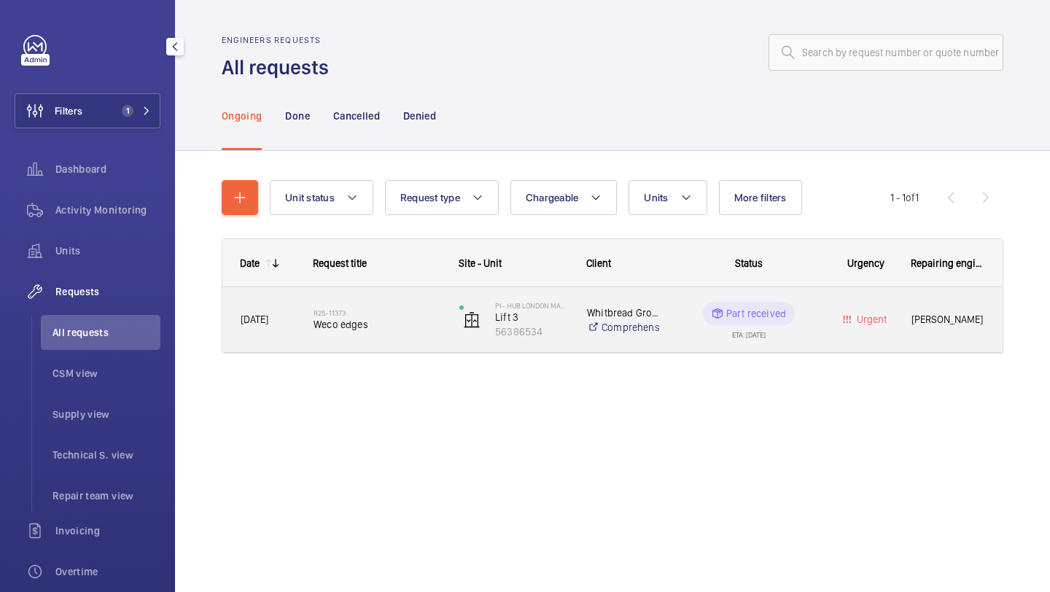
click at [413, 313] on h2 "R25-11373" at bounding box center [377, 312] width 127 height 9
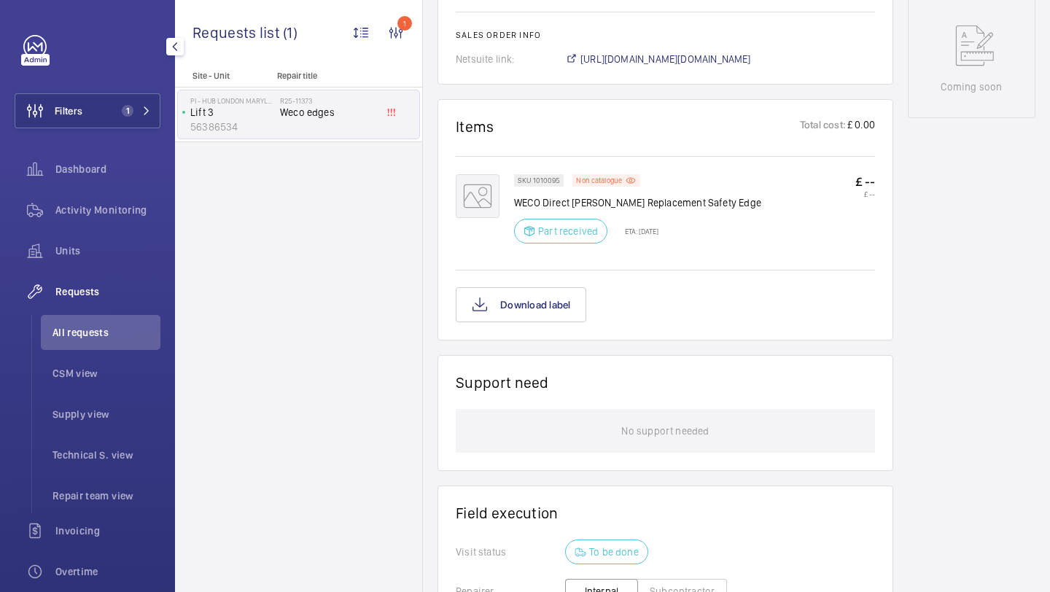
scroll to position [1026, 0]
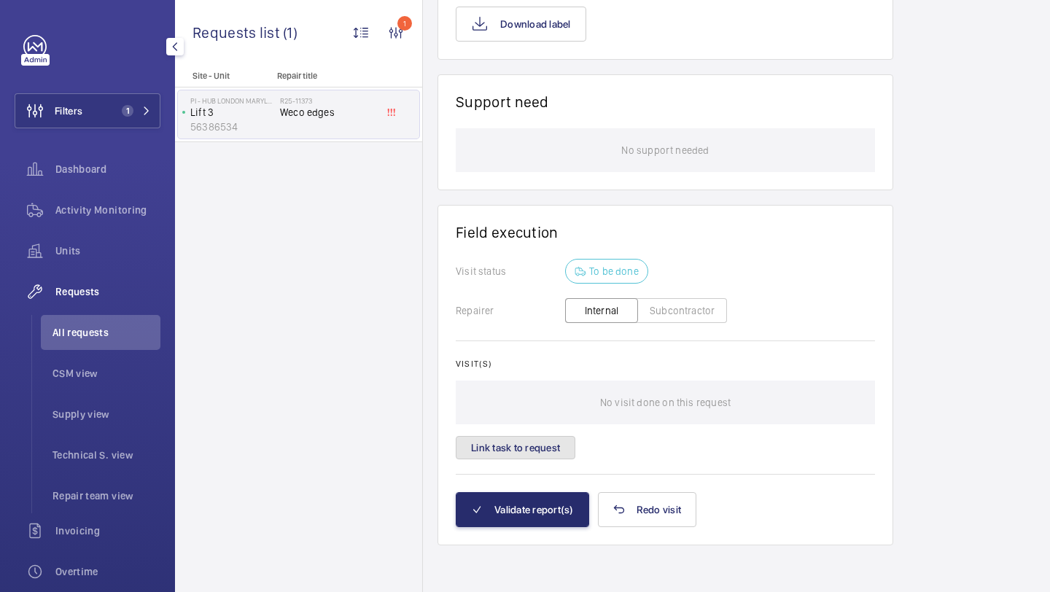
click at [539, 448] on button "Link task to request" at bounding box center [516, 447] width 120 height 23
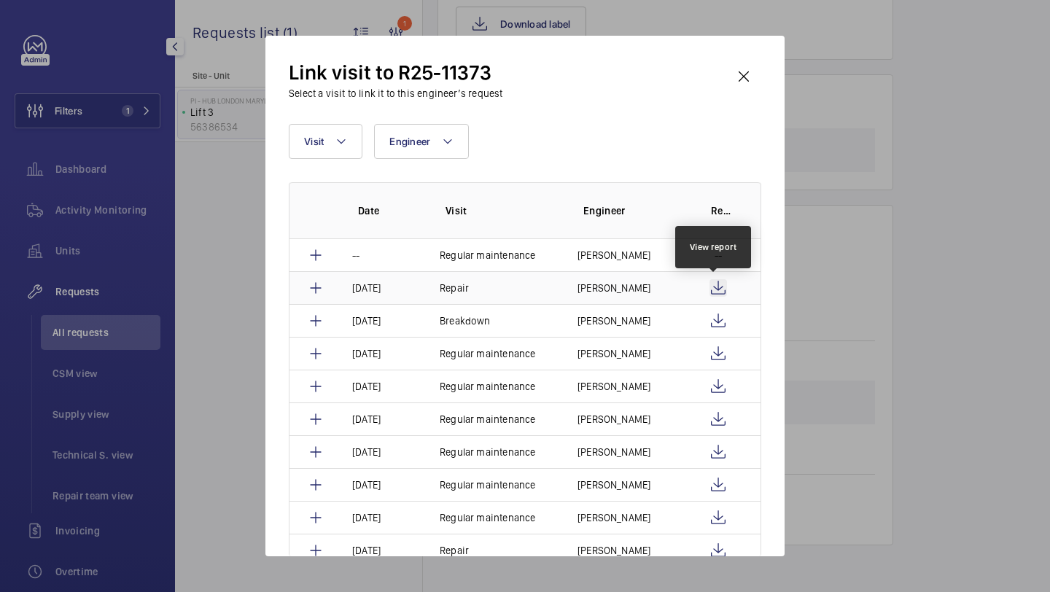
click at [715, 288] on wm-front-icon-button at bounding box center [719, 288] width 18 height 18
click at [743, 67] on wm-front-icon-button at bounding box center [743, 76] width 35 height 35
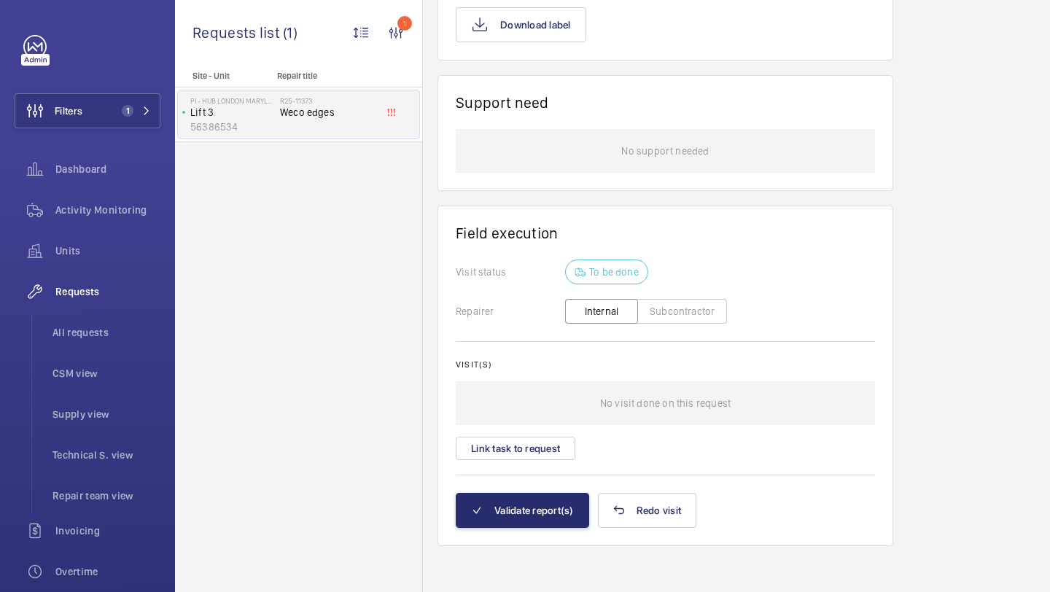
scroll to position [1026, 0]
click at [527, 451] on button "Link task to request" at bounding box center [516, 447] width 120 height 23
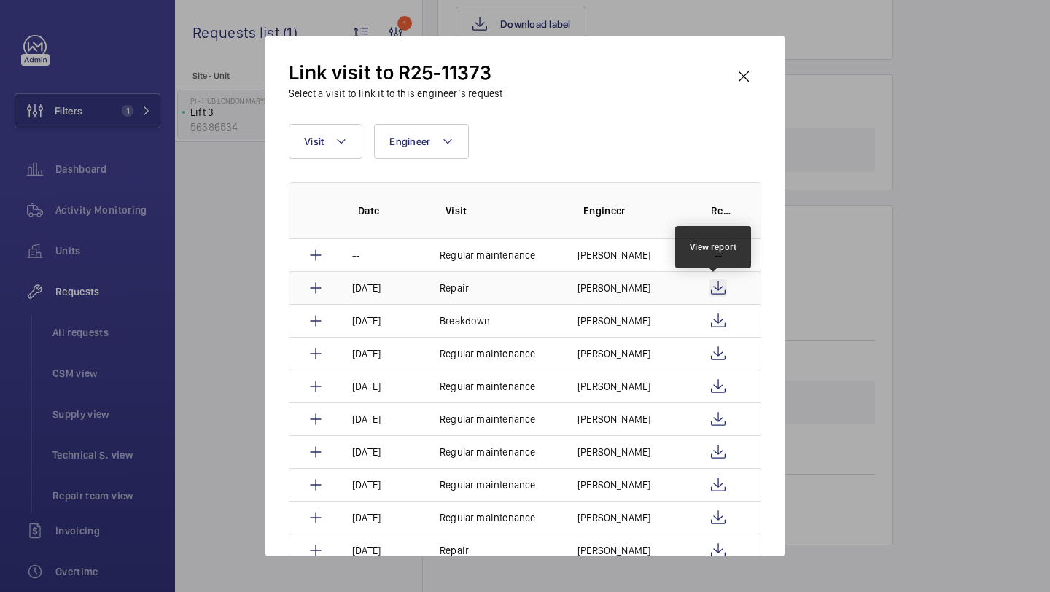
click at [711, 295] on wm-front-icon-button at bounding box center [719, 288] width 18 height 18
click at [749, 70] on wm-front-icon-button at bounding box center [743, 76] width 35 height 35
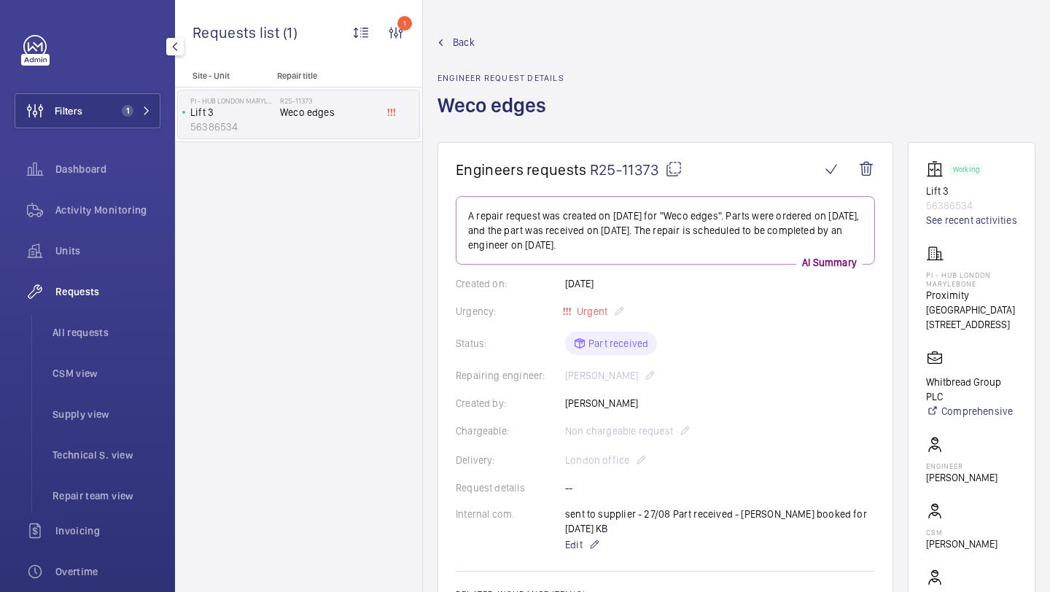
click at [104, 131] on div "Filters 1 Dashboard Activity Monitoring Units Requests All requests CSM view Su…" at bounding box center [88, 396] width 146 height 723
click at [104, 113] on button "Filters 1" at bounding box center [88, 110] width 146 height 35
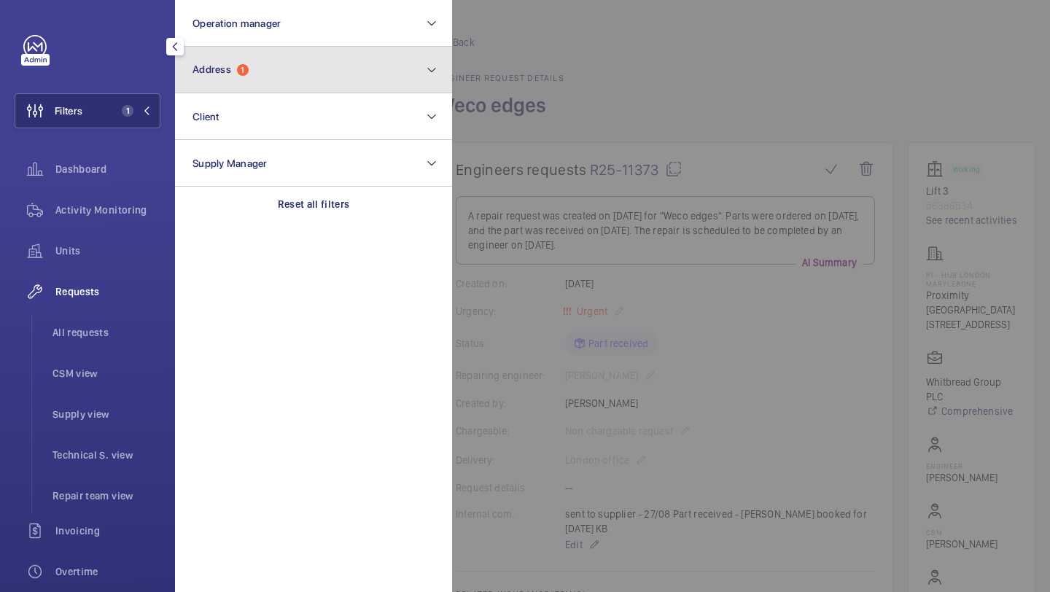
click at [225, 76] on button "Address 1" at bounding box center [313, 70] width 277 height 47
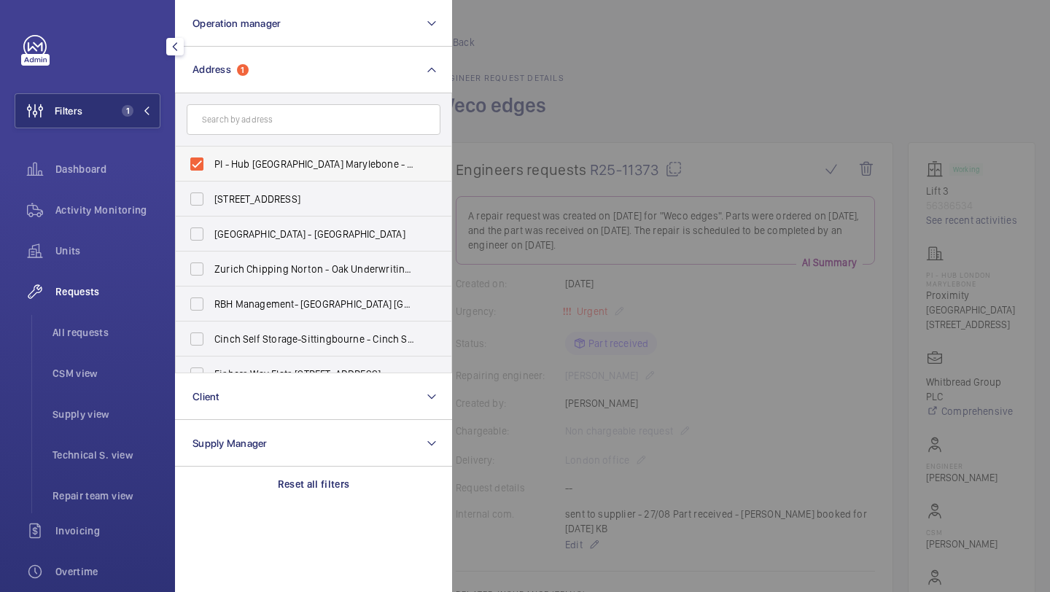
click at [227, 158] on span "PI - Hub London Marylebone - Proximity London, LONDON NW1 5RJ" at bounding box center [314, 164] width 201 height 15
click at [211, 158] on input "PI - Hub London Marylebone - Proximity London, LONDON NW1 5RJ" at bounding box center [196, 163] width 29 height 29
checkbox input "false"
click at [230, 117] on input "text" at bounding box center [314, 119] width 254 height 31
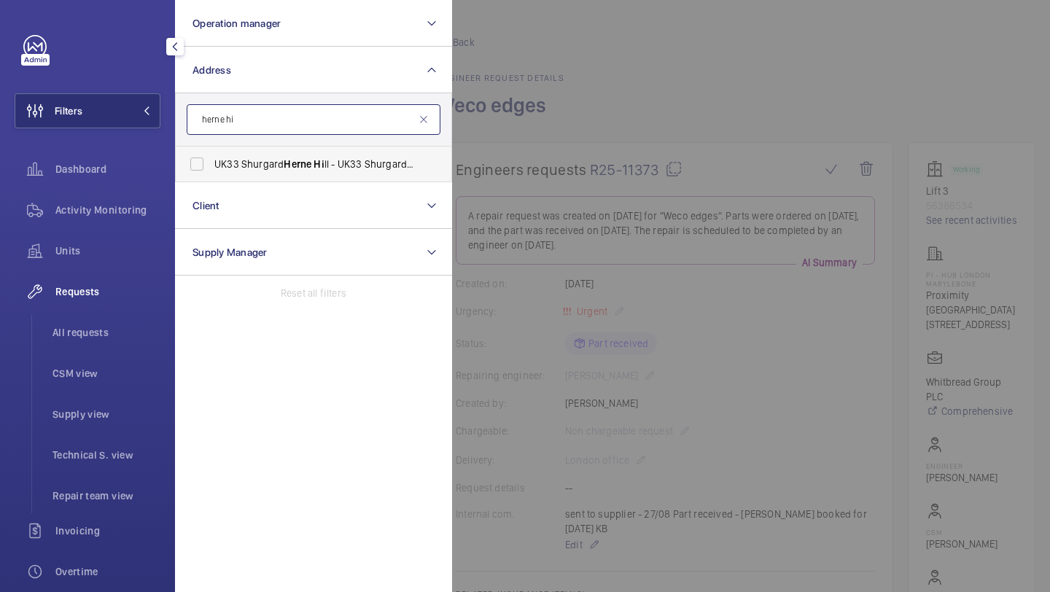
type input "herne hi"
click at [244, 163] on span "UK33 Shurgard Herne Hi ll - UK33 Shurgard Herne Hi ll - 10, off Dylan Rd, Milkw…" at bounding box center [314, 164] width 201 height 15
click at [211, 163] on input "UK33 Shurgard Herne Hi ll - UK33 Shurgard Herne Hi ll - 10, off Dylan Rd, Milkw…" at bounding box center [196, 163] width 29 height 29
checkbox input "true"
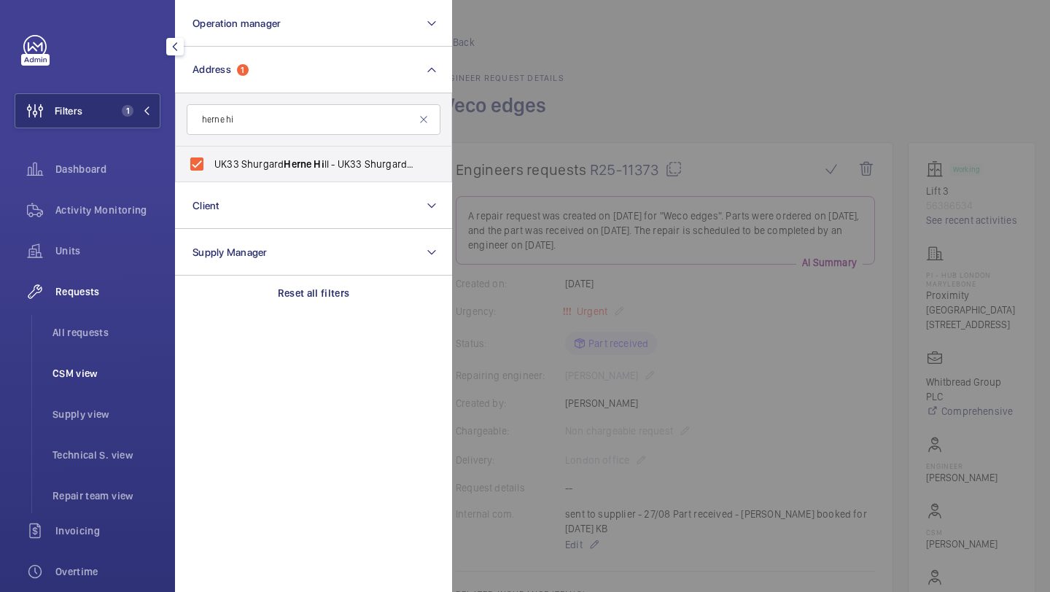
click at [109, 360] on li "CSM view" at bounding box center [101, 373] width 120 height 35
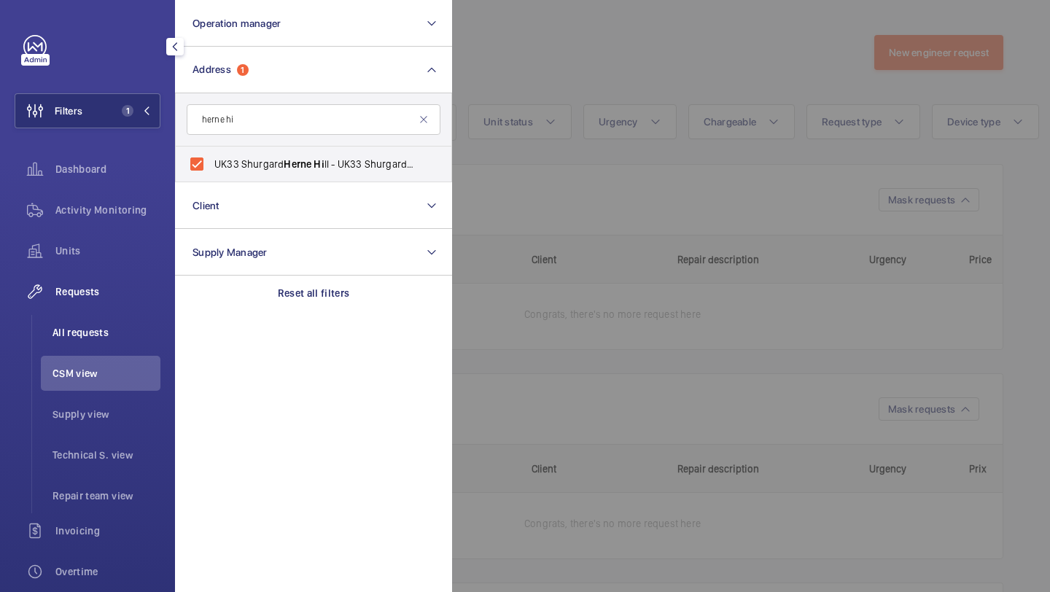
click at [109, 344] on li "All requests" at bounding box center [101, 332] width 120 height 35
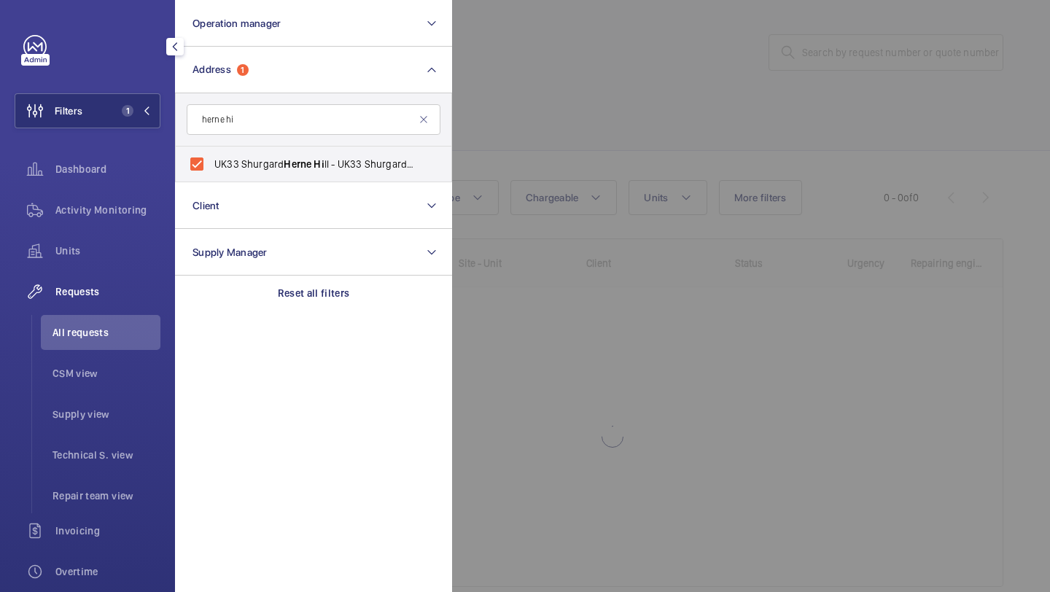
click at [546, 104] on div at bounding box center [977, 296] width 1050 height 592
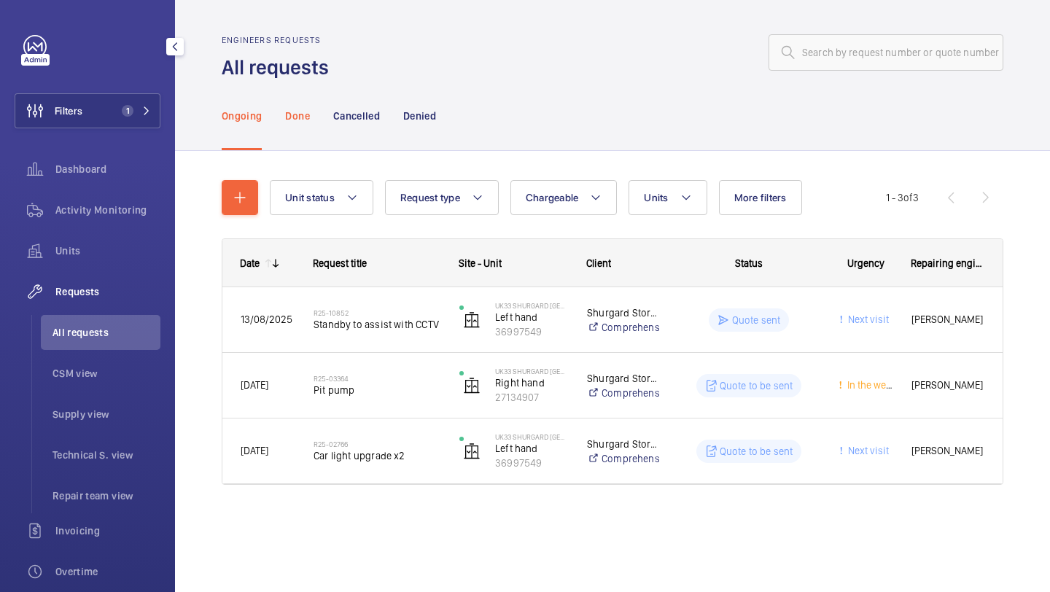
click at [302, 125] on div "Done" at bounding box center [297, 115] width 24 height 69
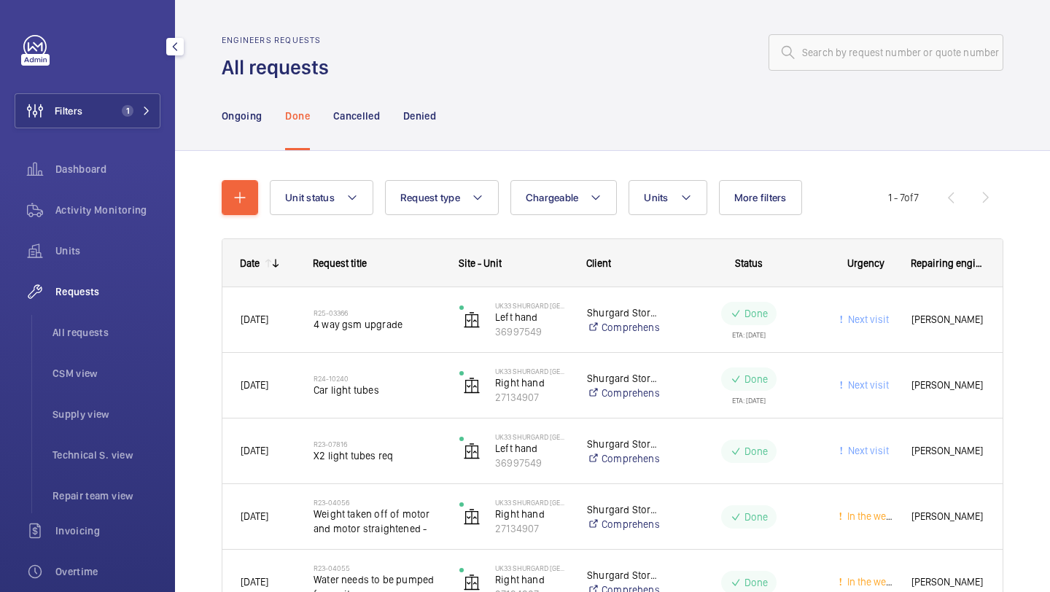
click at [100, 92] on div "Filters 1 Dashboard Activity Monitoring Units Requests All requests CSM view Su…" at bounding box center [88, 396] width 146 height 723
click at [106, 94] on button "Filters 1" at bounding box center [88, 110] width 146 height 35
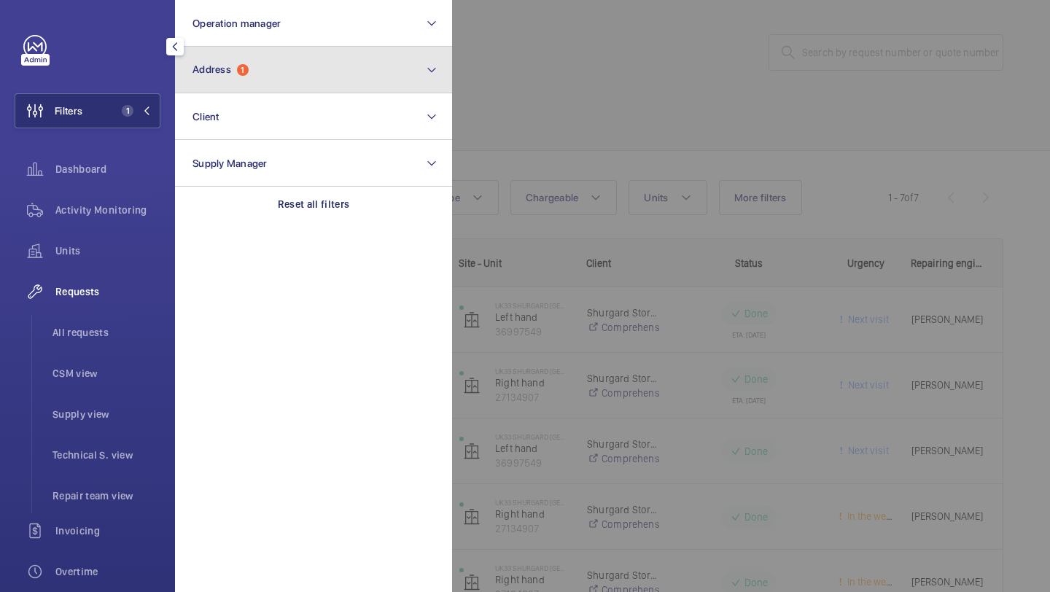
click at [209, 50] on button "Address 1" at bounding box center [313, 70] width 277 height 47
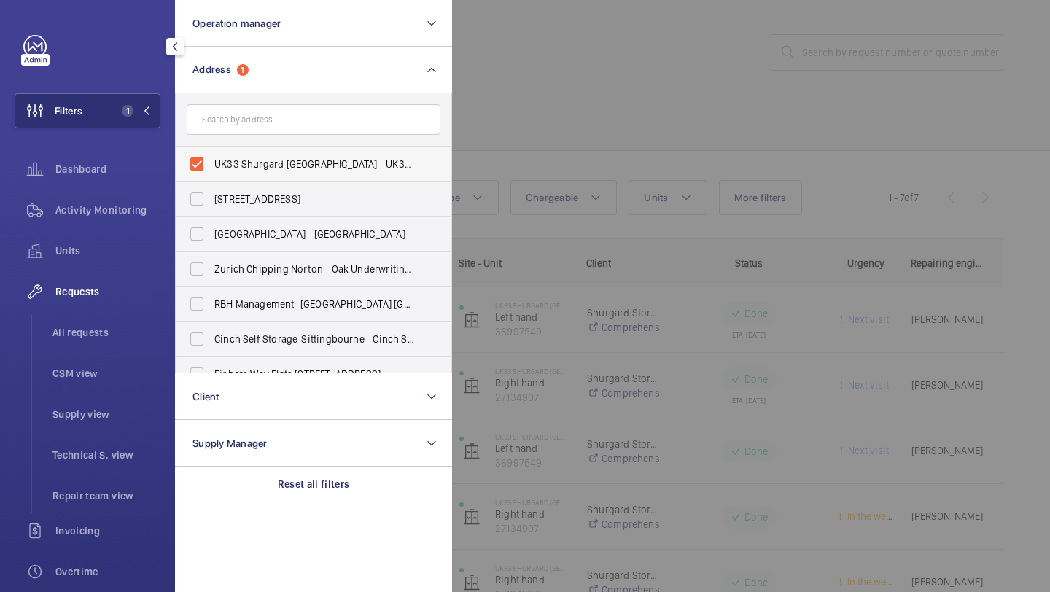
click at [214, 152] on label "UK33 Shurgard Herne Hill - UK33 Shurgard Herne Hill - 10, off Dylan Rd, Milkwoo…" at bounding box center [303, 164] width 254 height 35
click at [211, 152] on input "UK33 Shurgard Herne Hill - UK33 Shurgard Herne Hill - 10, off Dylan Rd, Milkwoo…" at bounding box center [196, 163] width 29 height 29
checkbox input "false"
click at [222, 120] on input "text" at bounding box center [314, 119] width 254 height 31
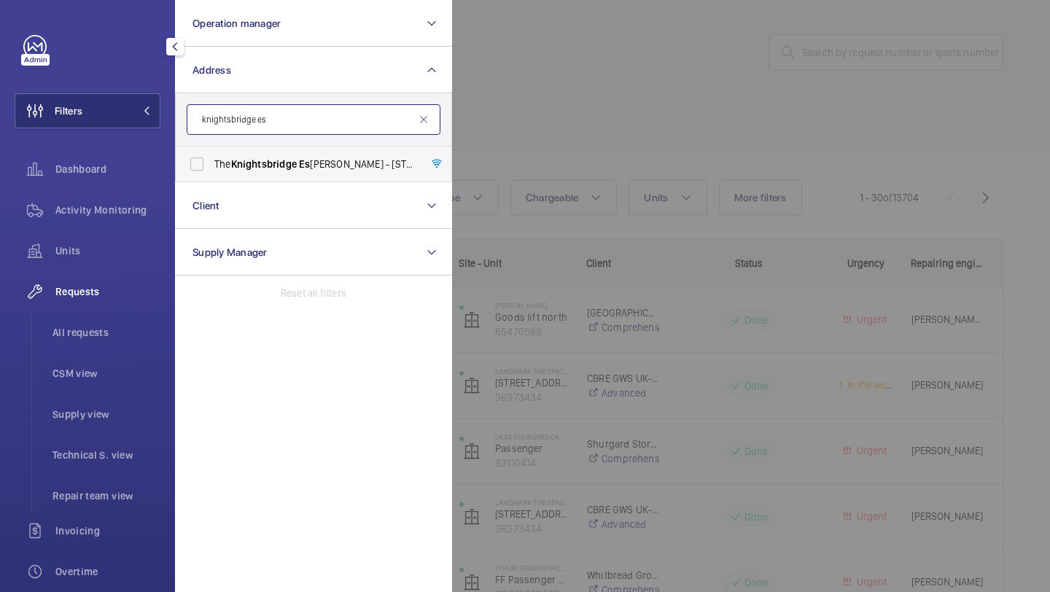
type input "knightsbridge es"
click at [241, 168] on span "Knightsbridge" at bounding box center [264, 164] width 66 height 12
click at [211, 168] on input "The Knightsbridge Es tate - 55-57 Brompton Road, LONDON SW3 1DP" at bounding box center [196, 163] width 29 height 29
checkbox input "true"
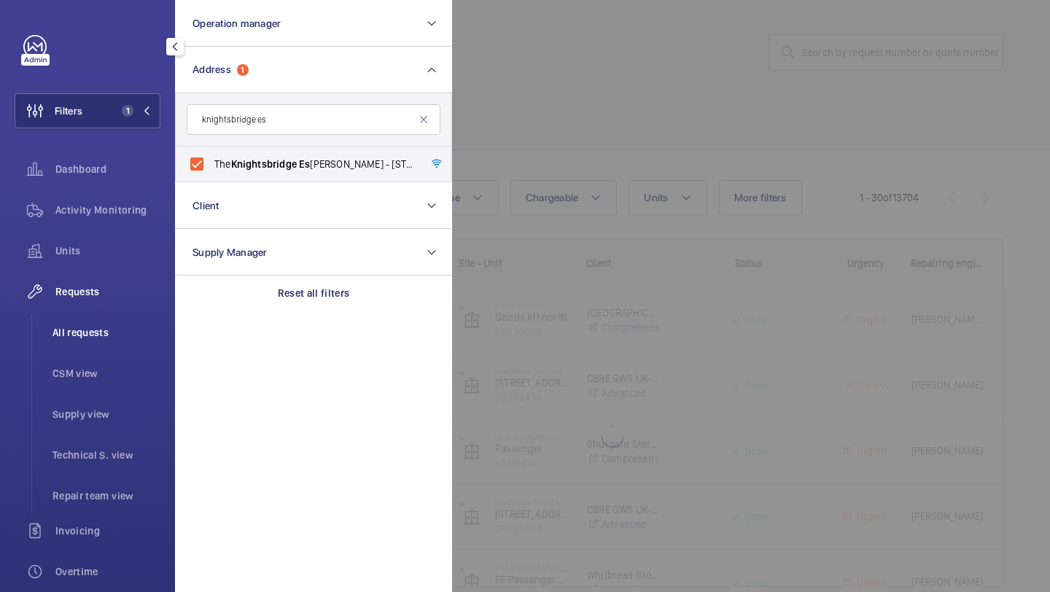
click at [112, 335] on span "All requests" at bounding box center [107, 332] width 108 height 15
click at [534, 172] on div at bounding box center [977, 296] width 1050 height 592
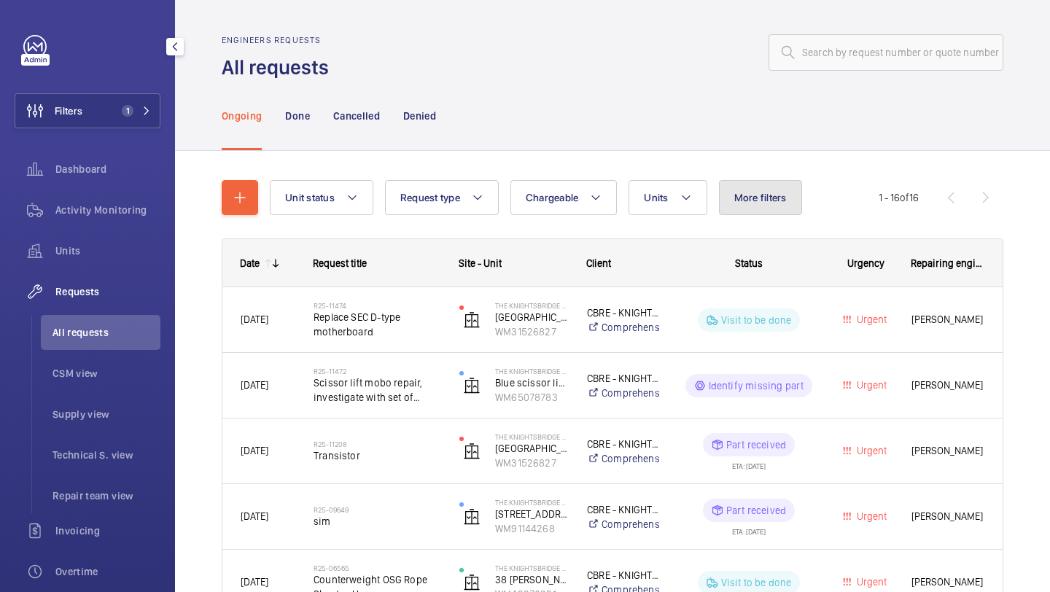
click at [777, 206] on button "More filters" at bounding box center [760, 197] width 83 height 35
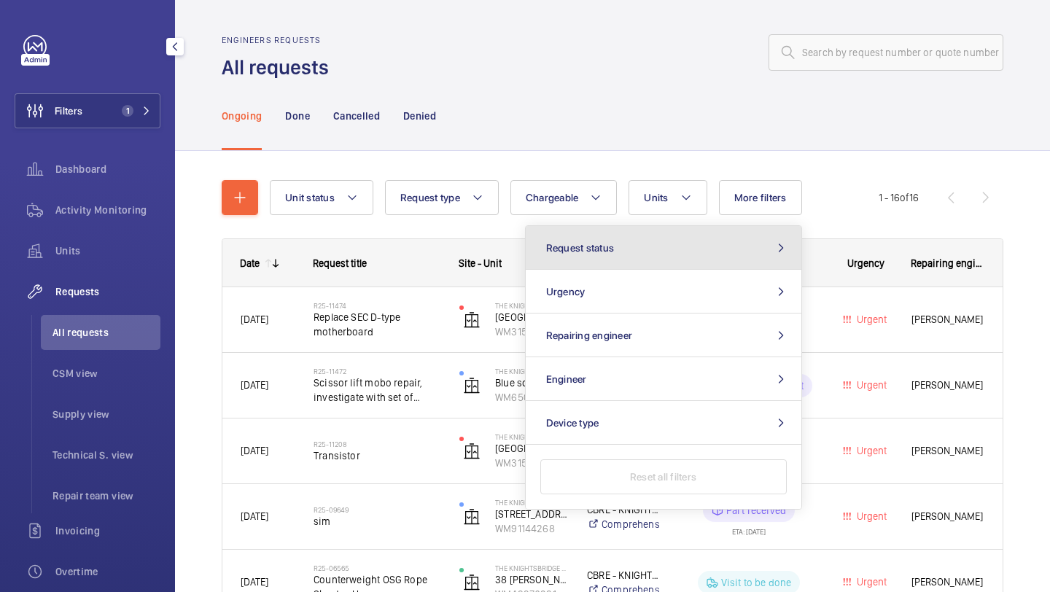
click at [705, 236] on button "Request status" at bounding box center [664, 248] width 276 height 44
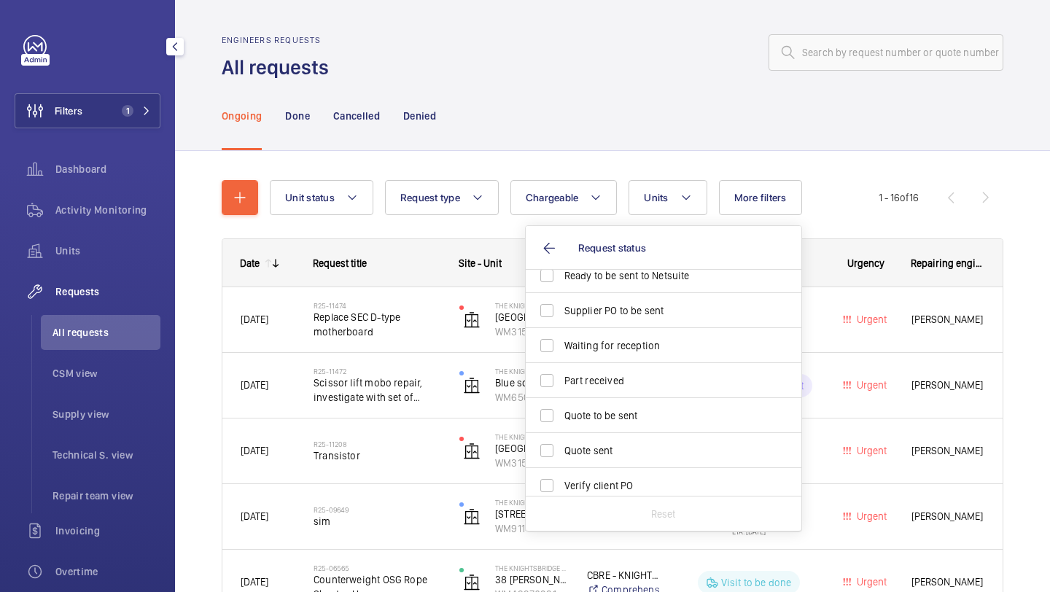
scroll to position [136, 0]
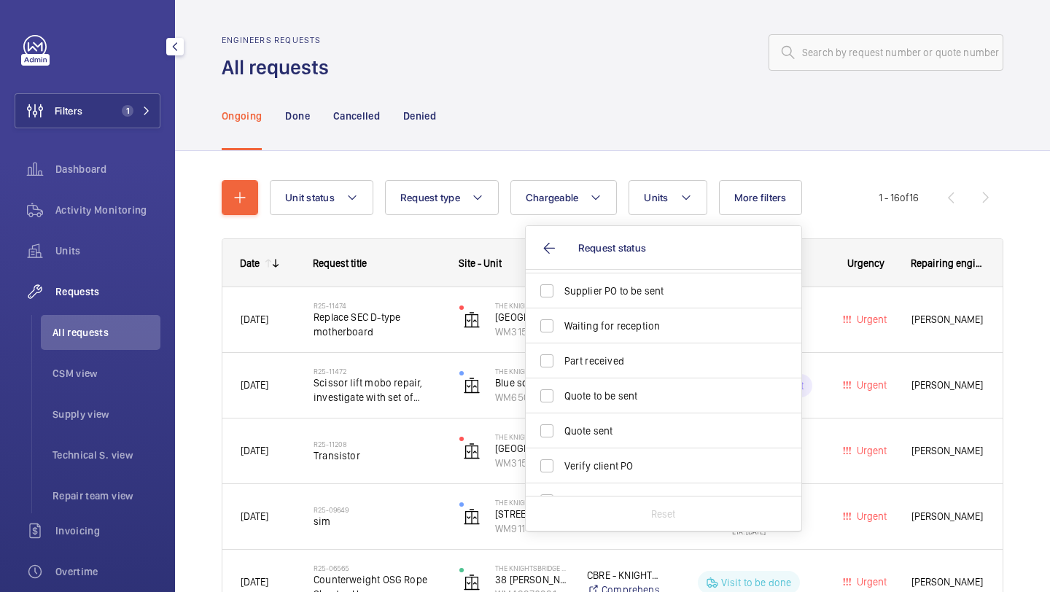
click at [659, 359] on span "Part received" at bounding box center [664, 361] width 201 height 15
click at [561, 359] on input "Part received" at bounding box center [546, 360] width 29 height 29
checkbox input "true"
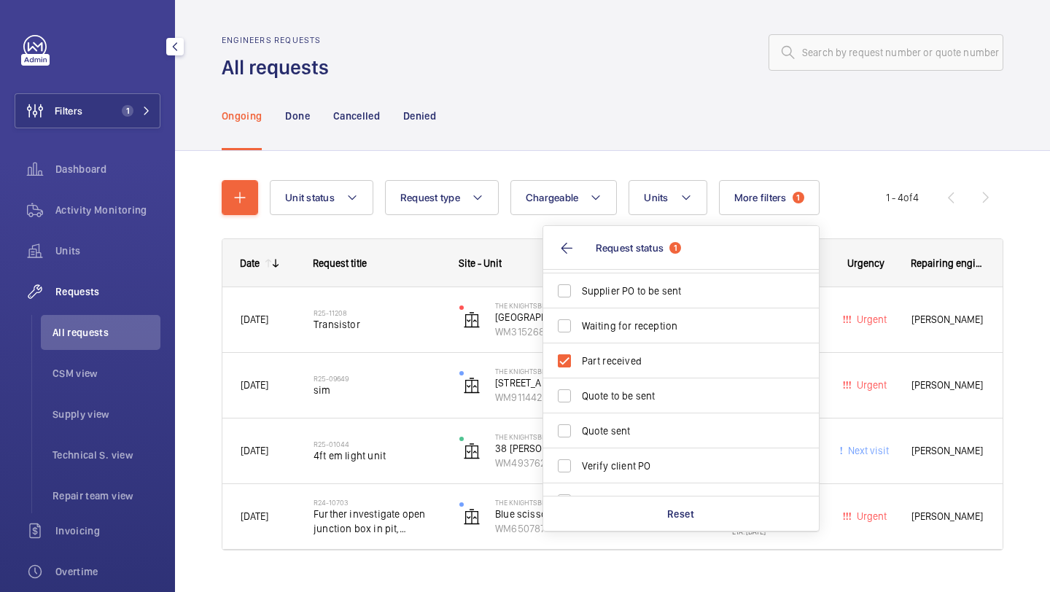
click at [601, 133] on div "Ongoing Done Cancelled Denied" at bounding box center [613, 115] width 782 height 69
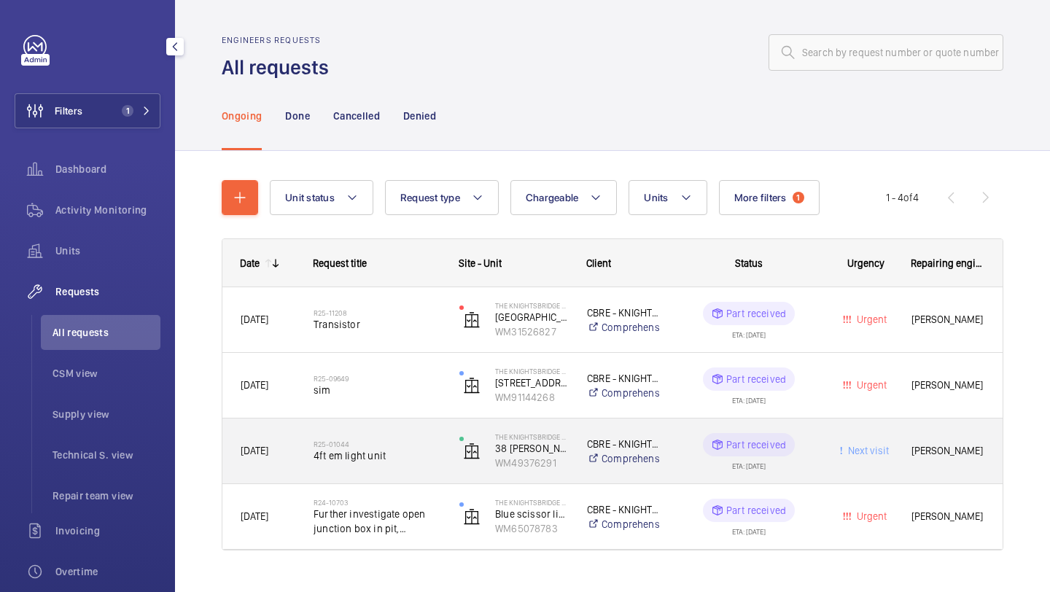
click at [407, 447] on h2 "R25-01044" at bounding box center [377, 444] width 127 height 9
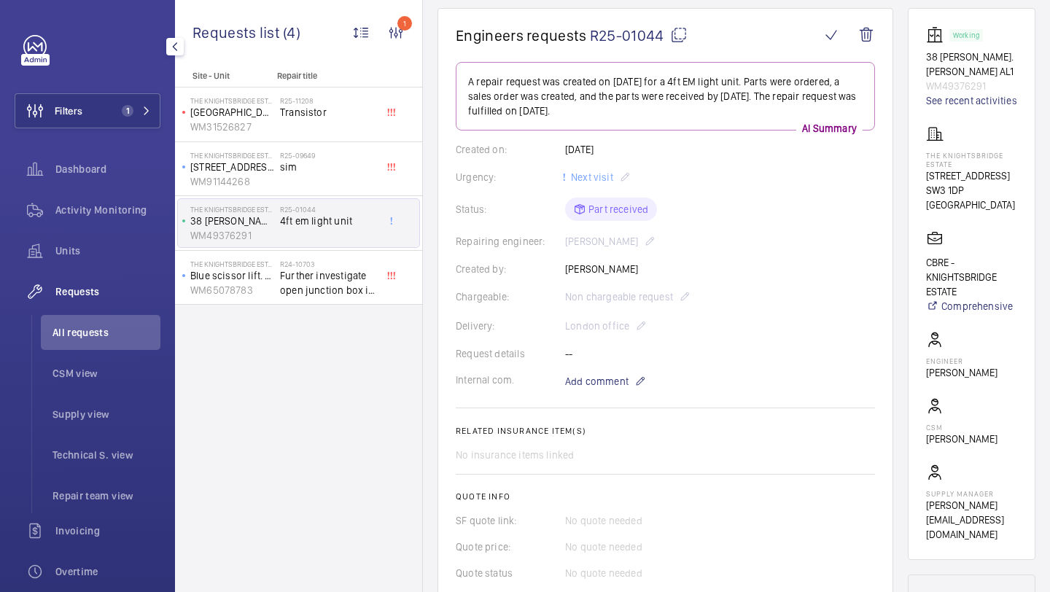
scroll to position [16, 0]
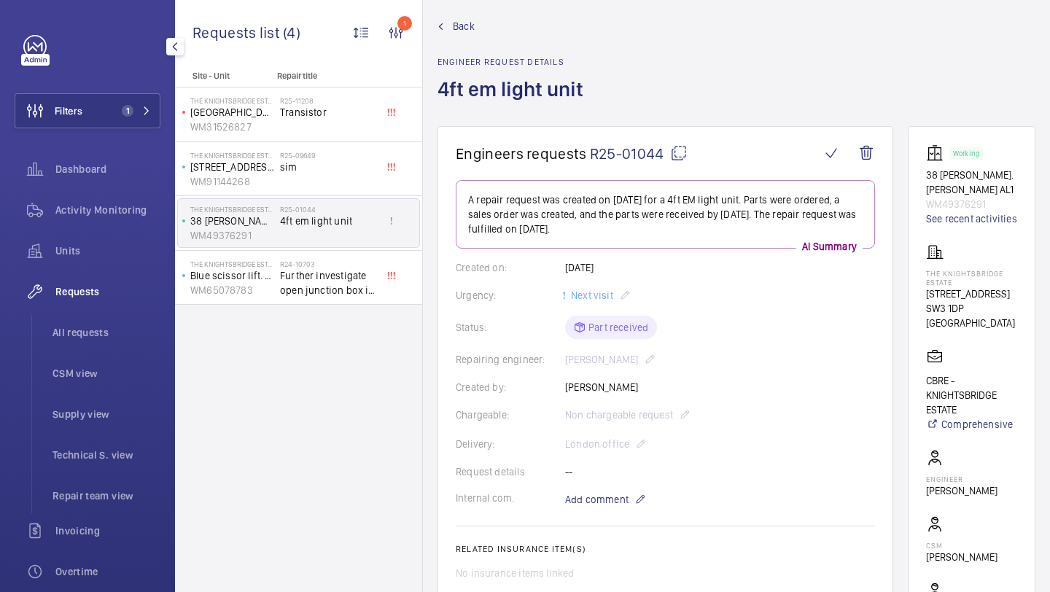
click at [80, 133] on div "Filters 1 Dashboard Activity Monitoring Units Requests All requests CSM view Su…" at bounding box center [88, 396] width 146 height 723
click at [90, 124] on button "Filters 1" at bounding box center [88, 110] width 146 height 35
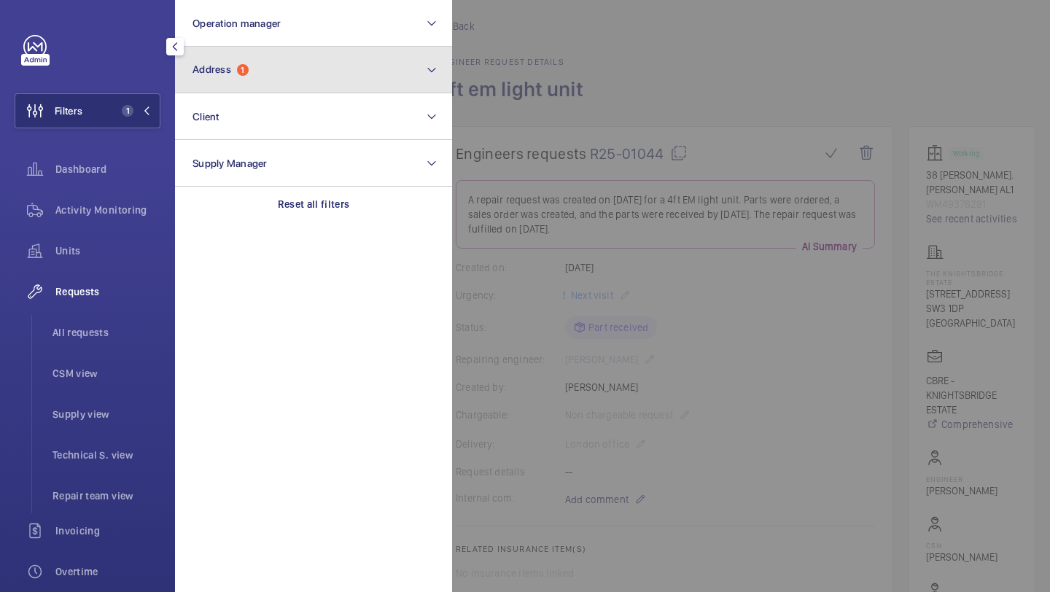
click at [222, 75] on span "Address 1" at bounding box center [221, 69] width 56 height 12
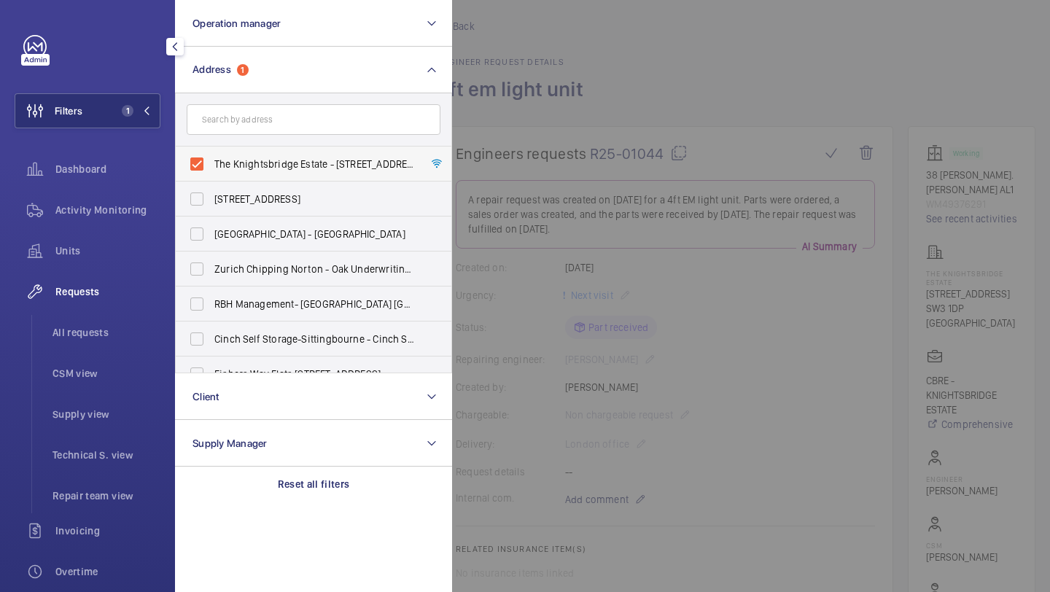
click at [236, 159] on span "The Knightsbridge Estate - 55-57 Brompton Road, LONDON SW3 1DP" at bounding box center [314, 164] width 201 height 15
click at [211, 159] on input "The Knightsbridge Estate - 55-57 Brompton Road, LONDON SW3 1DP" at bounding box center [196, 163] width 29 height 29
checkbox input "false"
click at [236, 137] on form at bounding box center [314, 119] width 276 height 53
click at [236, 126] on input "text" at bounding box center [314, 119] width 254 height 31
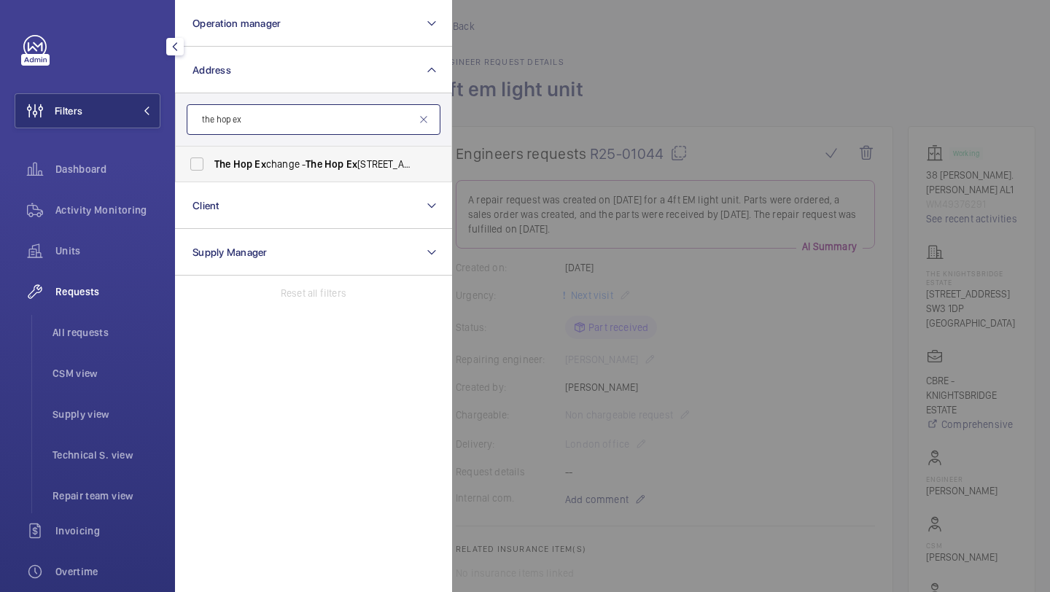
type input "the hop ex"
click at [230, 165] on span "The" at bounding box center [222, 164] width 17 height 12
click at [211, 165] on input "The Hop Ex change - The Hop Ex change, LONDON SE1 1TY" at bounding box center [196, 163] width 29 height 29
checkbox input "true"
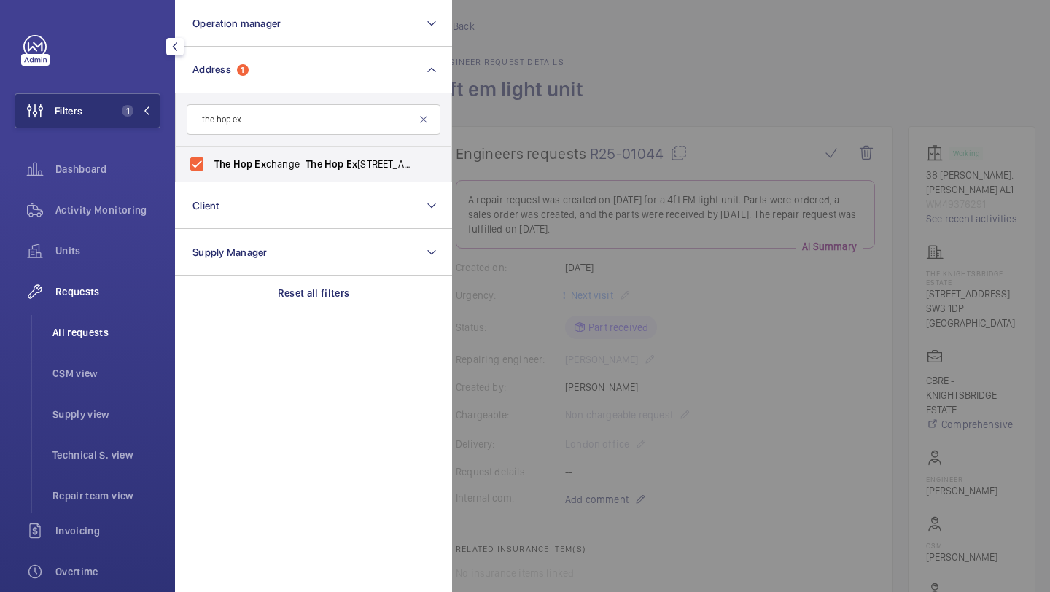
click at [137, 326] on span "All requests" at bounding box center [107, 332] width 108 height 15
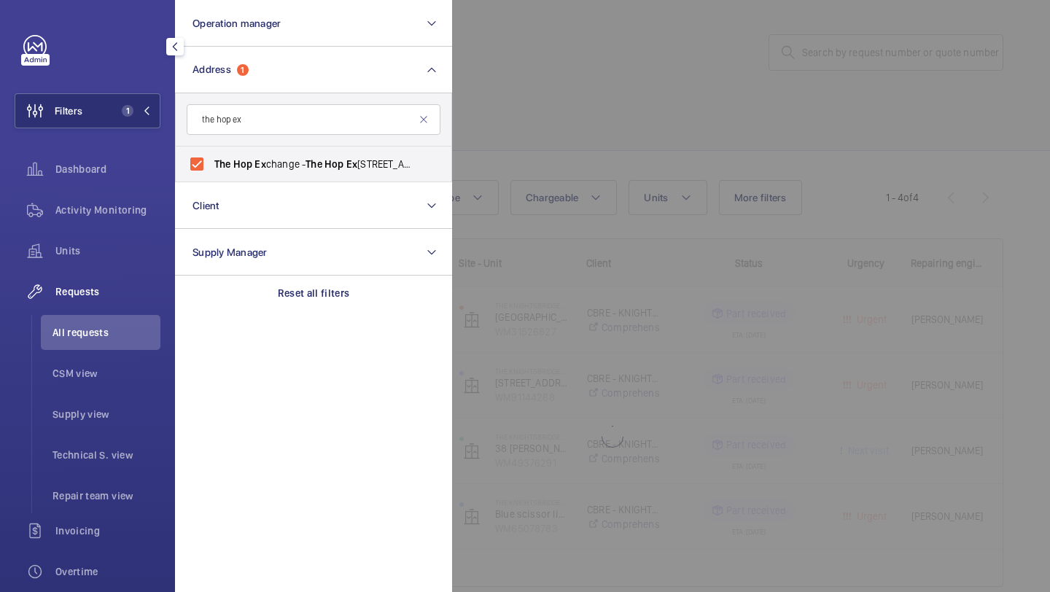
click at [581, 90] on div at bounding box center [977, 296] width 1050 height 592
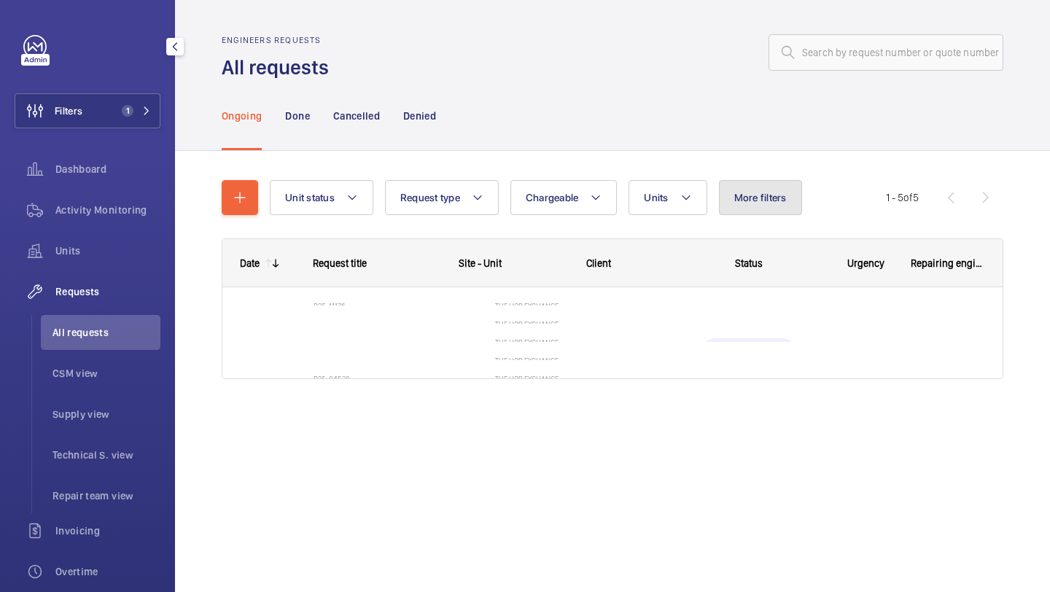
click at [731, 211] on button "More filters" at bounding box center [760, 197] width 83 height 35
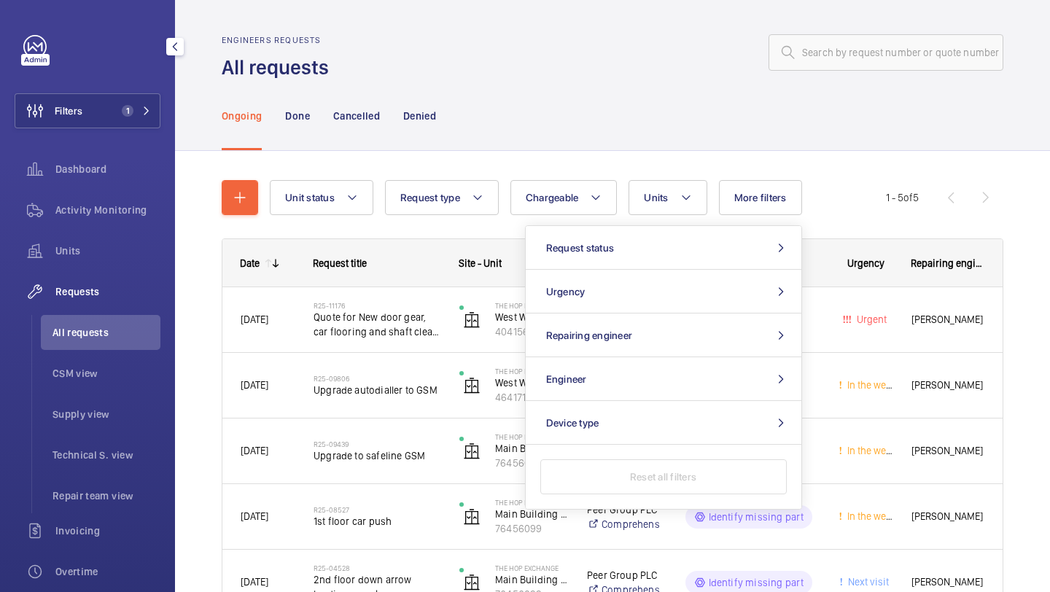
click at [665, 107] on div "Ongoing Done Cancelled Denied" at bounding box center [613, 115] width 782 height 69
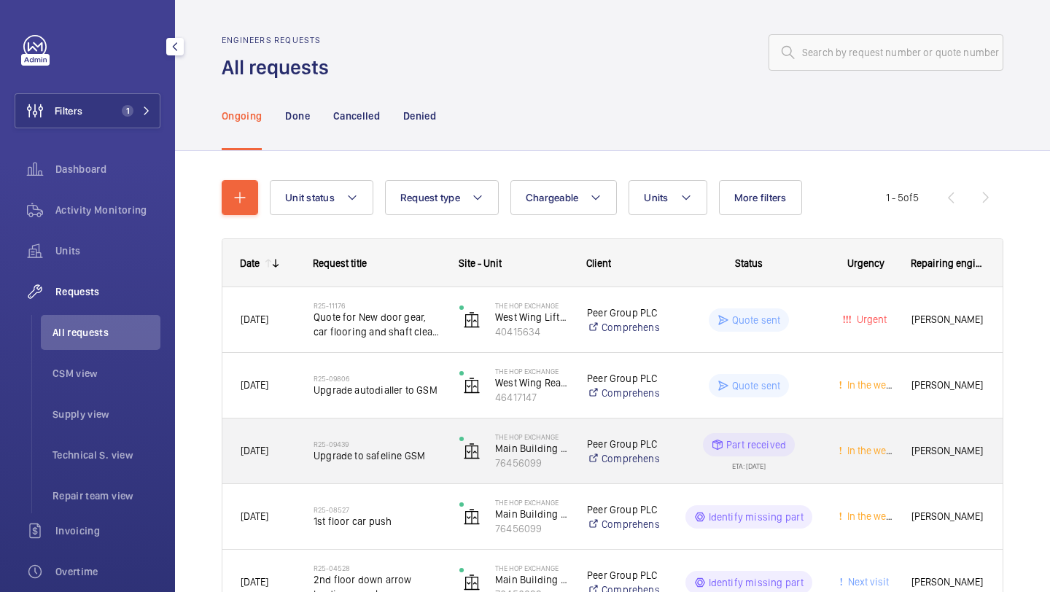
click at [395, 434] on div "R25-09439 Upgrade to safeline GSM" at bounding box center [377, 451] width 127 height 42
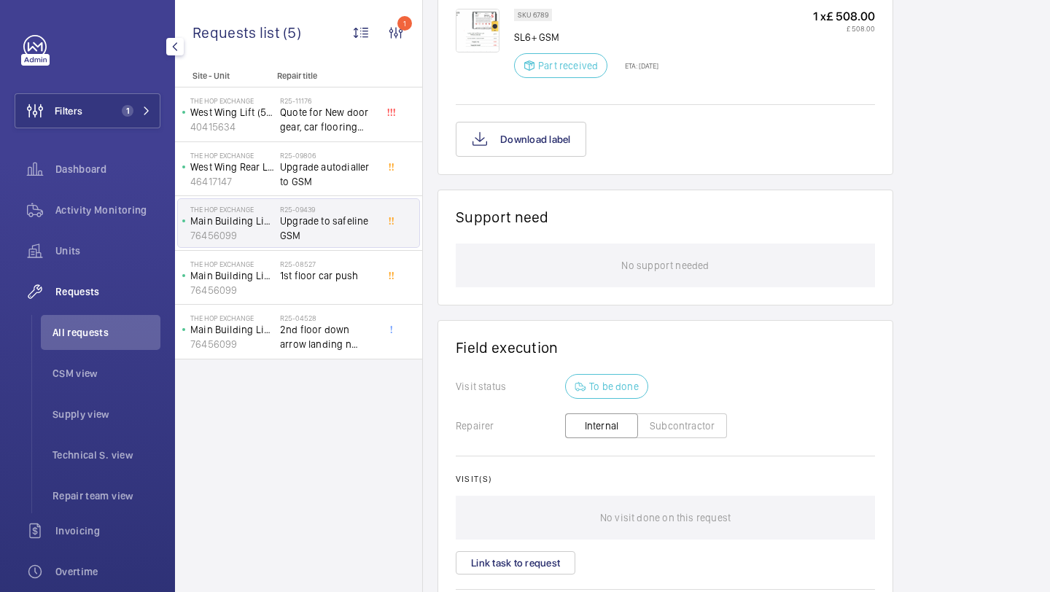
scroll to position [1027, 0]
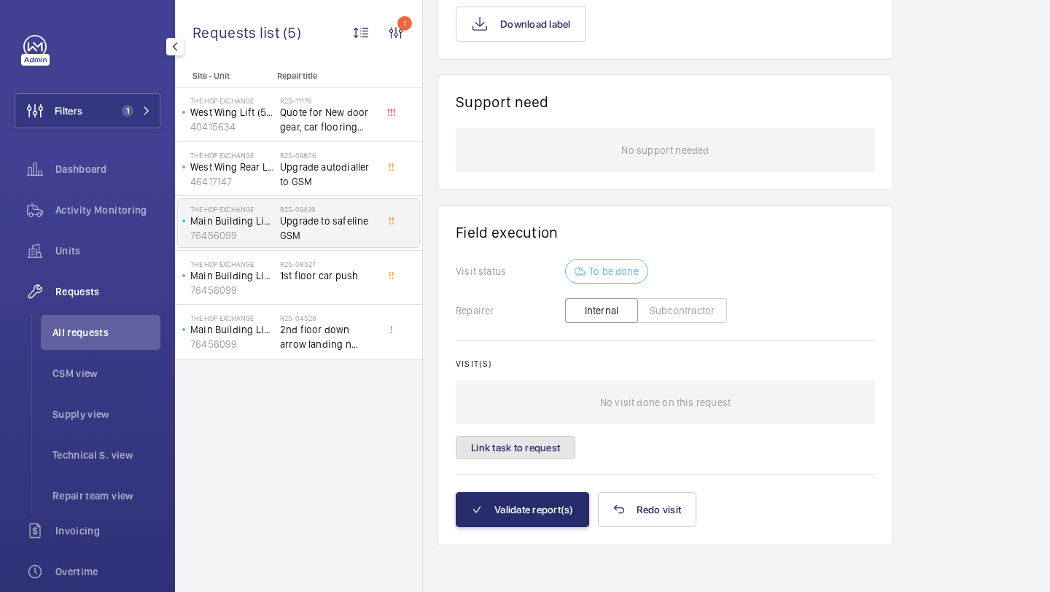
click at [534, 445] on button "Link task to request" at bounding box center [516, 447] width 120 height 23
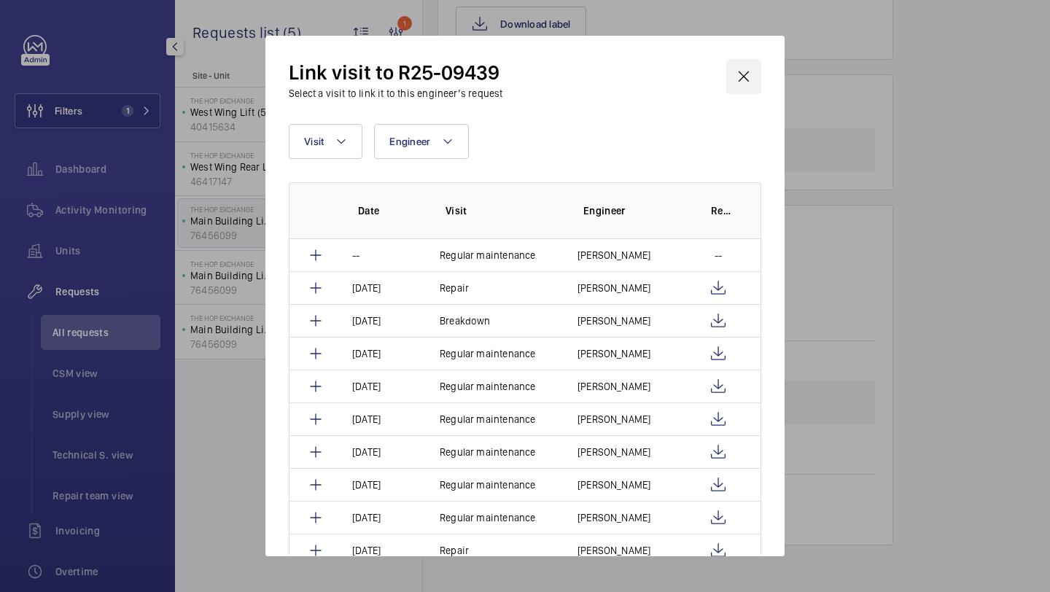
click at [742, 74] on wm-front-icon-button at bounding box center [743, 76] width 35 height 35
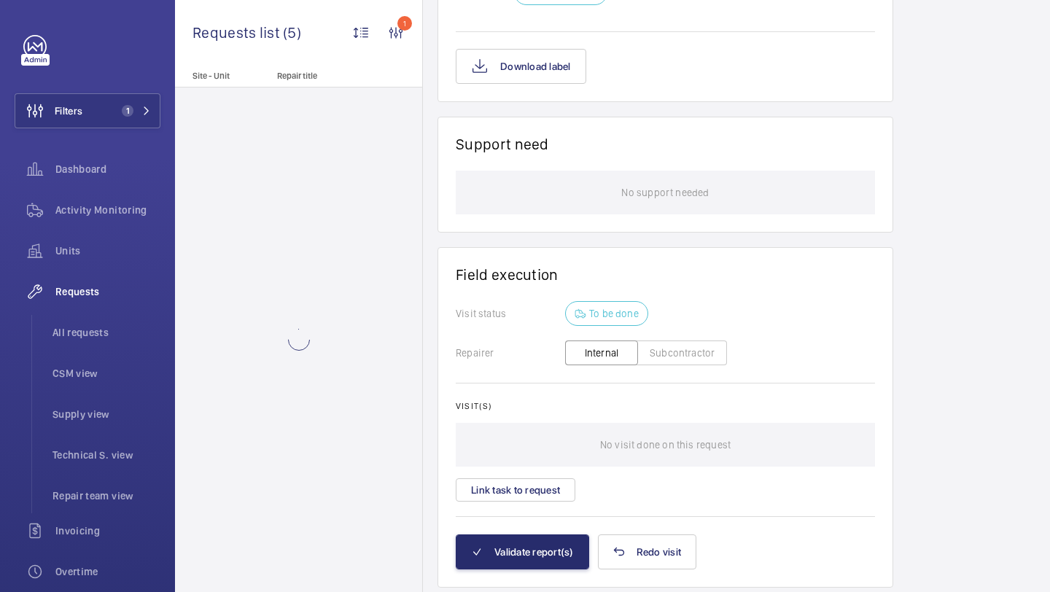
scroll to position [1027, 0]
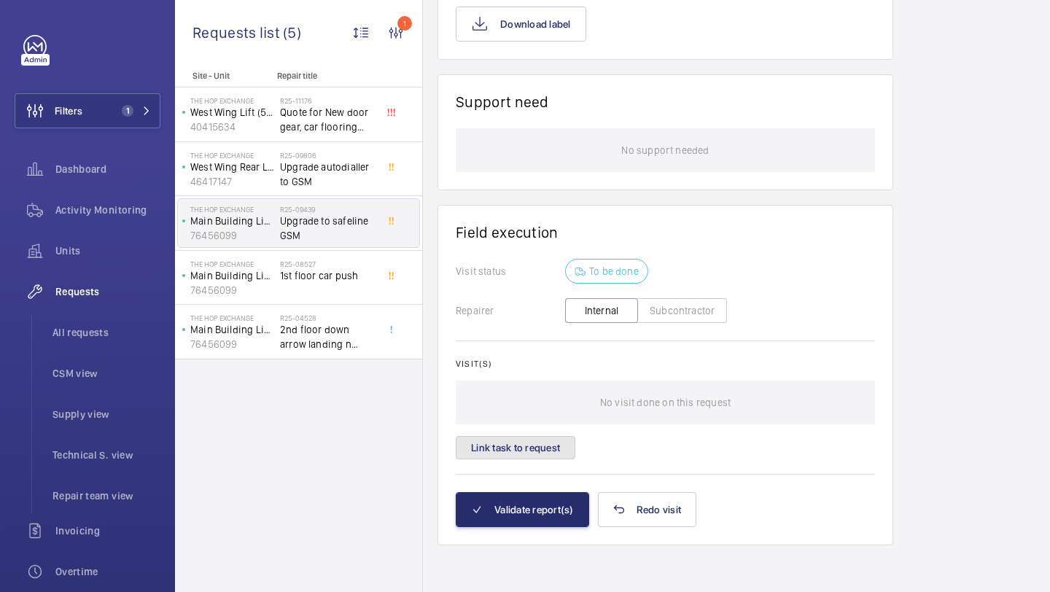
click at [526, 448] on button "Link task to request" at bounding box center [516, 447] width 120 height 23
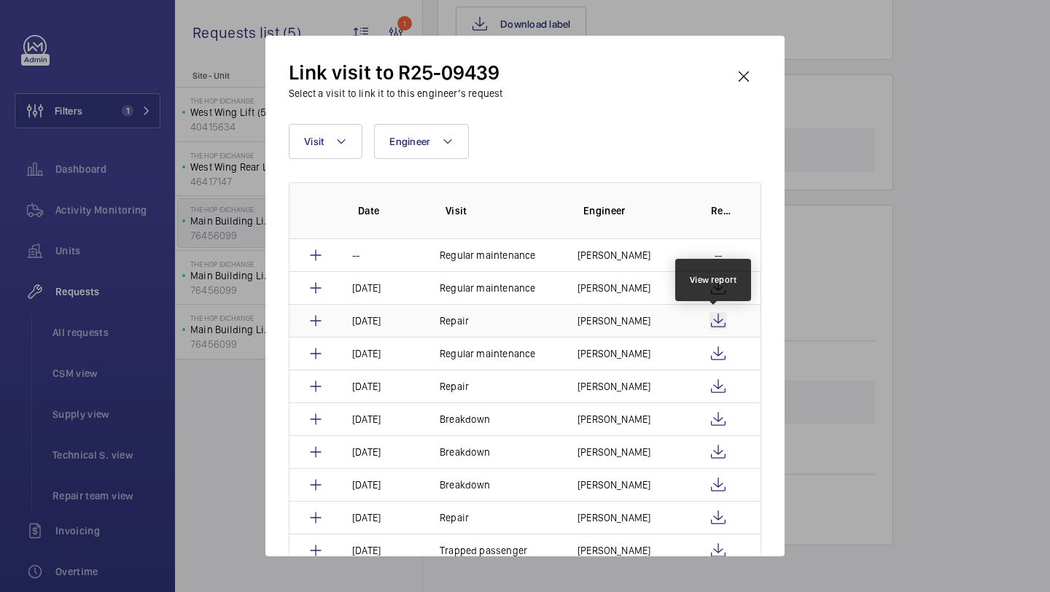
click at [712, 325] on wm-front-icon-button at bounding box center [719, 321] width 18 height 18
click at [742, 85] on wm-front-icon-button at bounding box center [743, 76] width 35 height 35
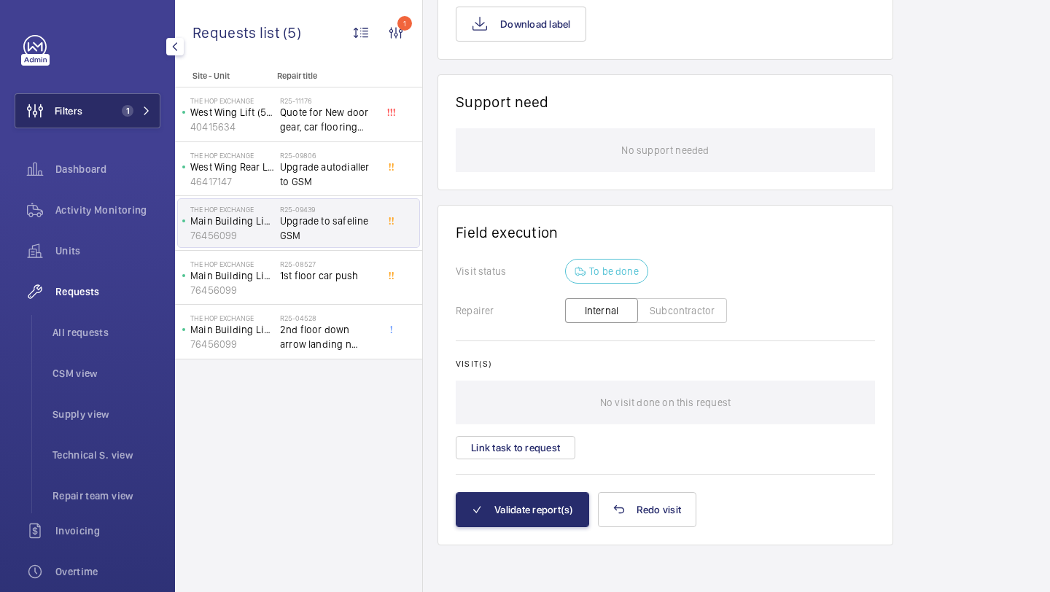
click at [115, 123] on button "Filters 1" at bounding box center [88, 110] width 146 height 35
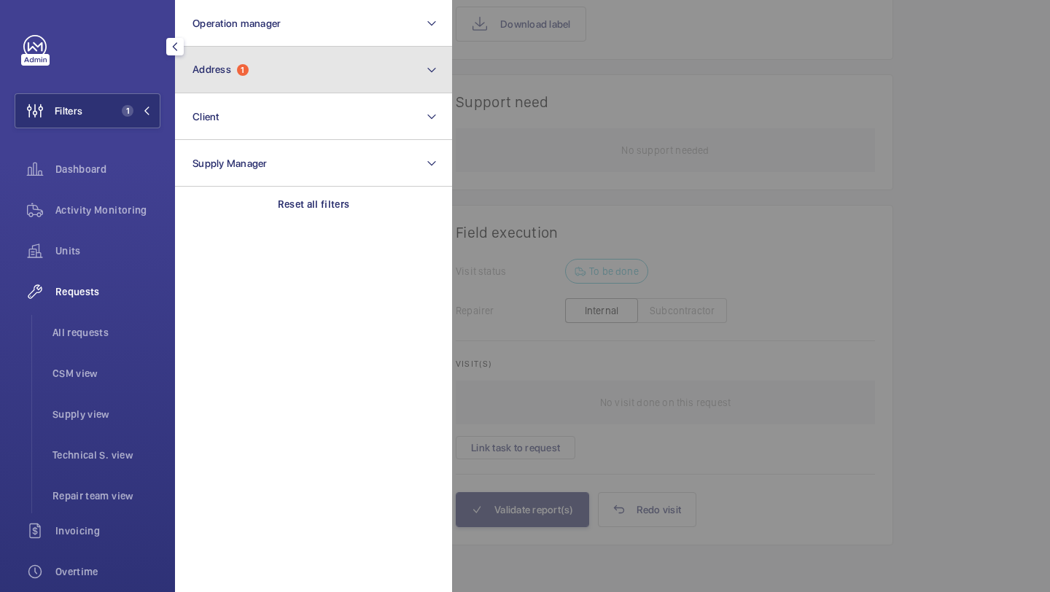
click at [217, 81] on button "Address 1" at bounding box center [313, 70] width 277 height 47
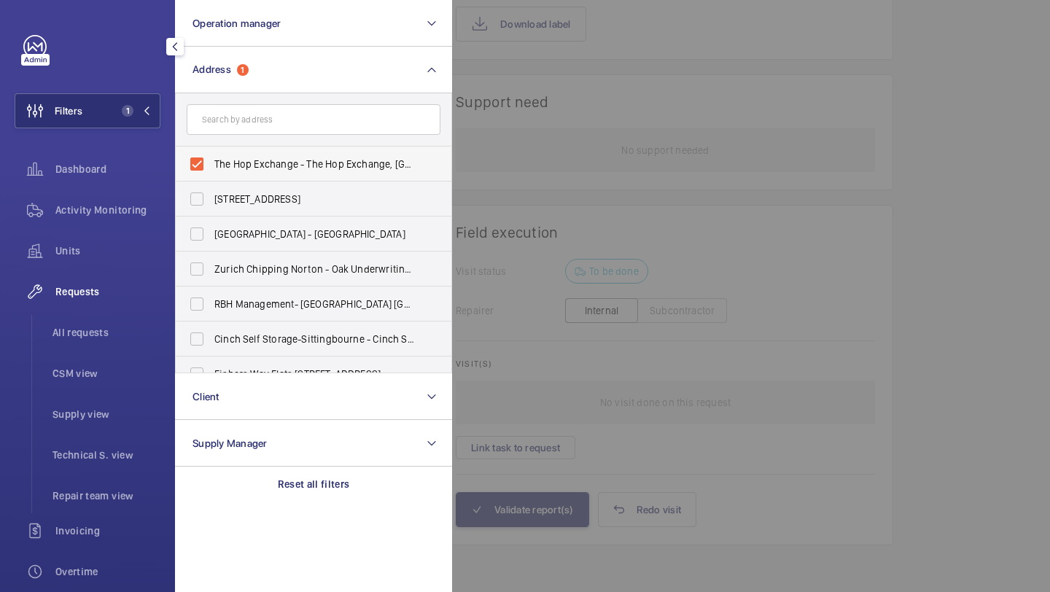
click at [213, 155] on label "The Hop Exchange - The Hop Exchange, LONDON SE1 1TY" at bounding box center [303, 164] width 254 height 35
click at [211, 155] on input "The Hop Exchange - The Hop Exchange, LONDON SE1 1TY" at bounding box center [196, 163] width 29 height 29
checkbox input "false"
click at [217, 129] on input "text" at bounding box center [314, 119] width 254 height 31
paste input "Micawber Wharf"
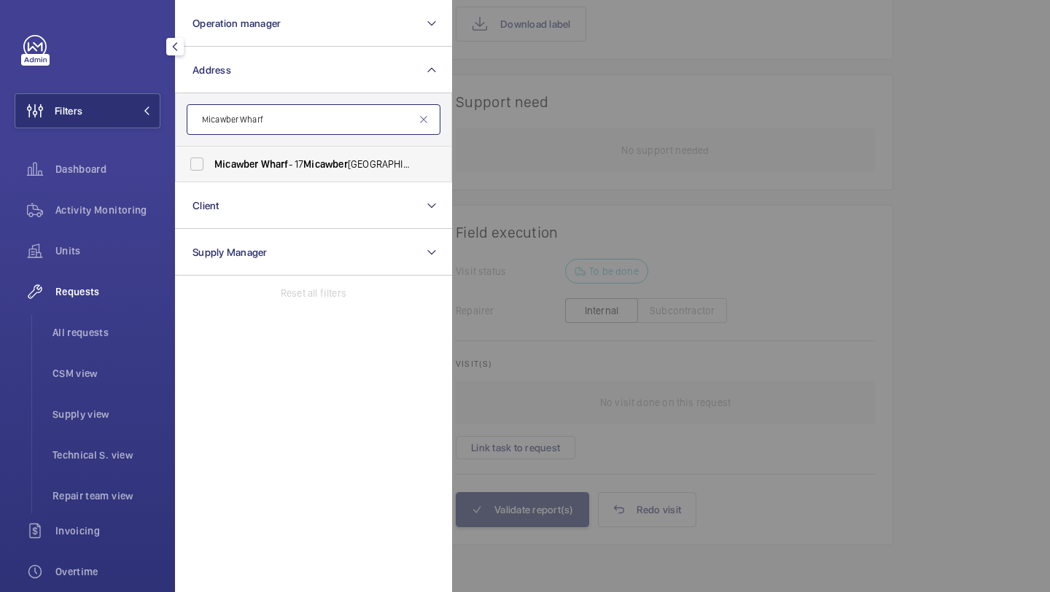
type input "Micawber Wharf"
click at [221, 175] on label "Micawber Wharf - 17 Micawber St, LONDON N1 7TB" at bounding box center [303, 164] width 254 height 35
click at [211, 175] on input "Micawber Wharf - 17 Micawber St, LONDON N1 7TB" at bounding box center [196, 163] width 29 height 29
checkbox input "true"
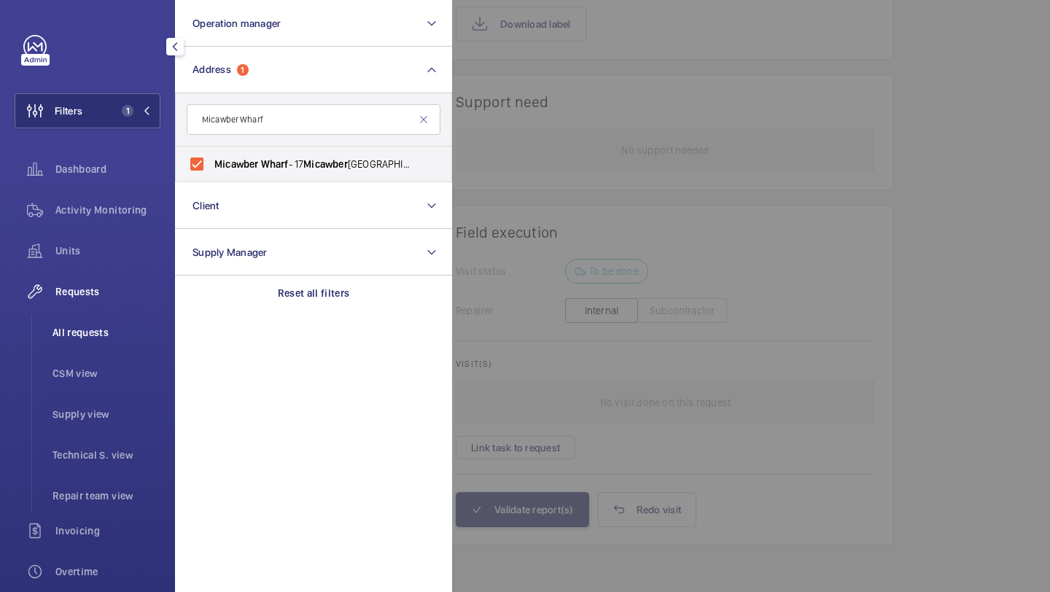
click at [123, 327] on span "All requests" at bounding box center [107, 332] width 108 height 15
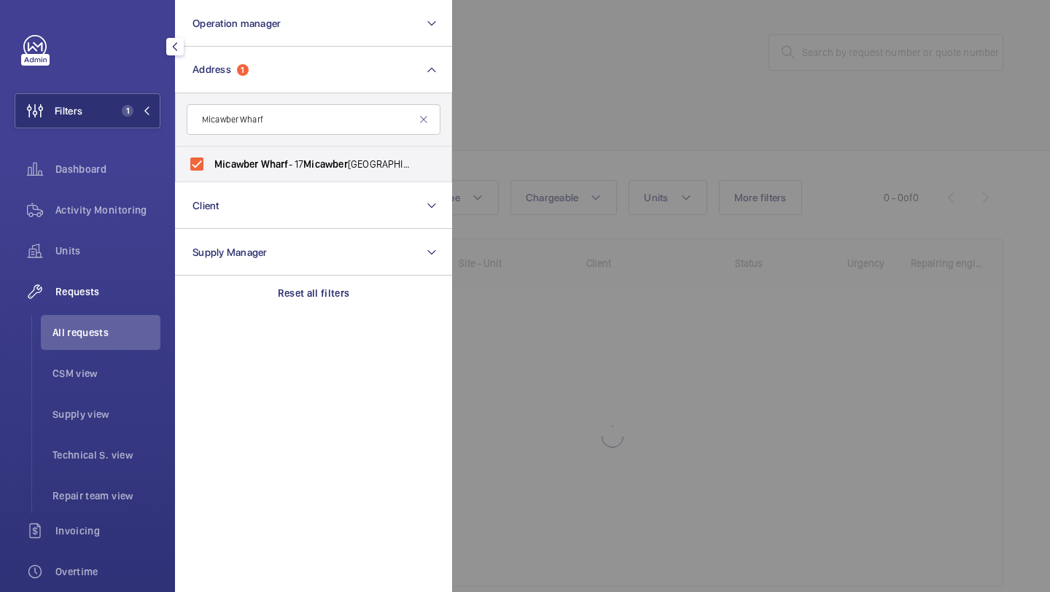
click at [516, 101] on div at bounding box center [977, 296] width 1050 height 592
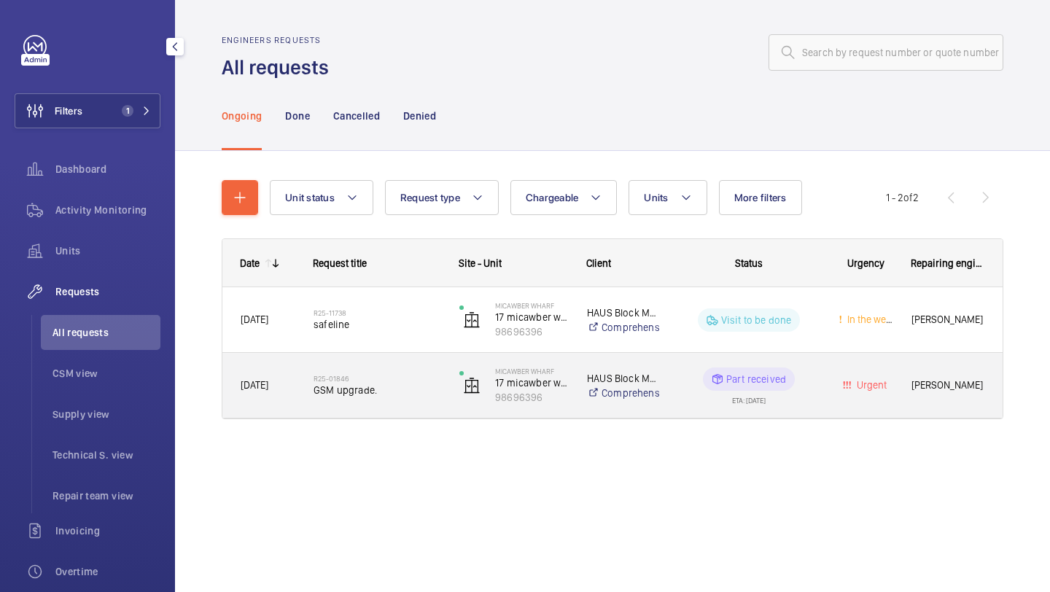
click at [404, 376] on h2 "R25-01846" at bounding box center [377, 378] width 127 height 9
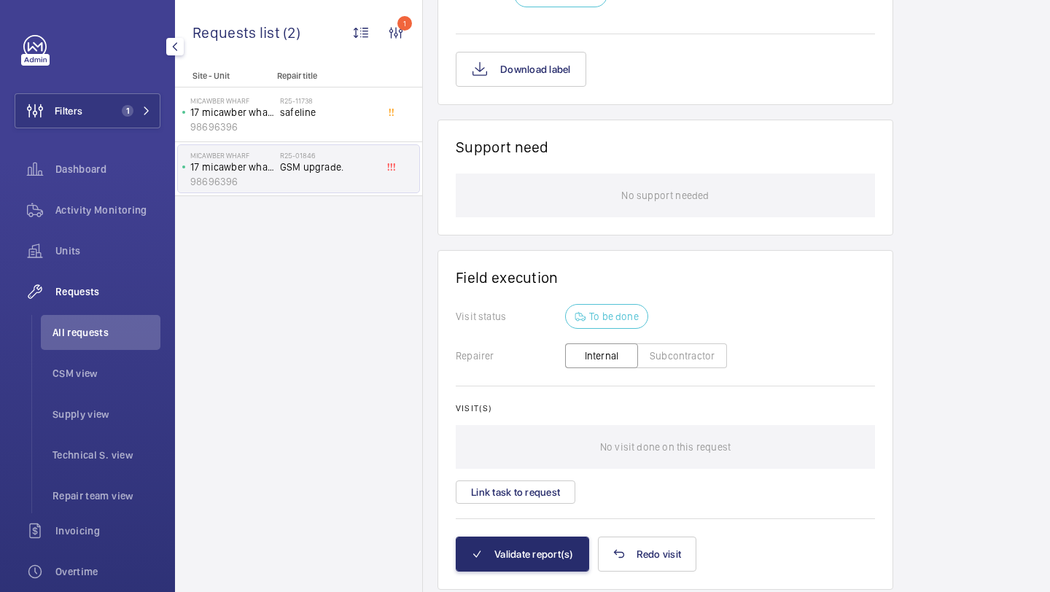
scroll to position [1235, 0]
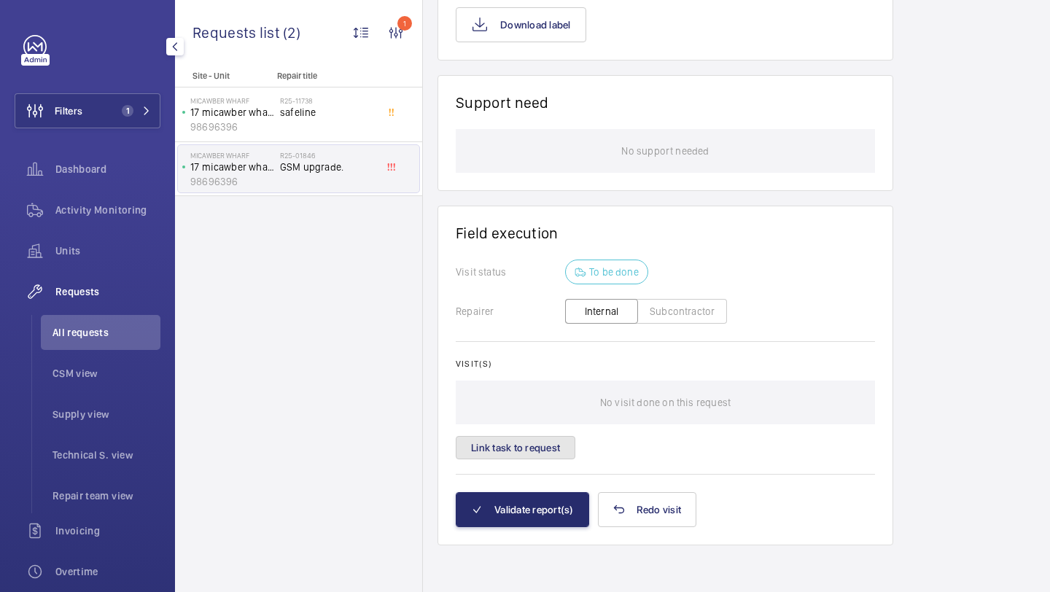
click at [548, 441] on button "Link task to request" at bounding box center [516, 447] width 120 height 23
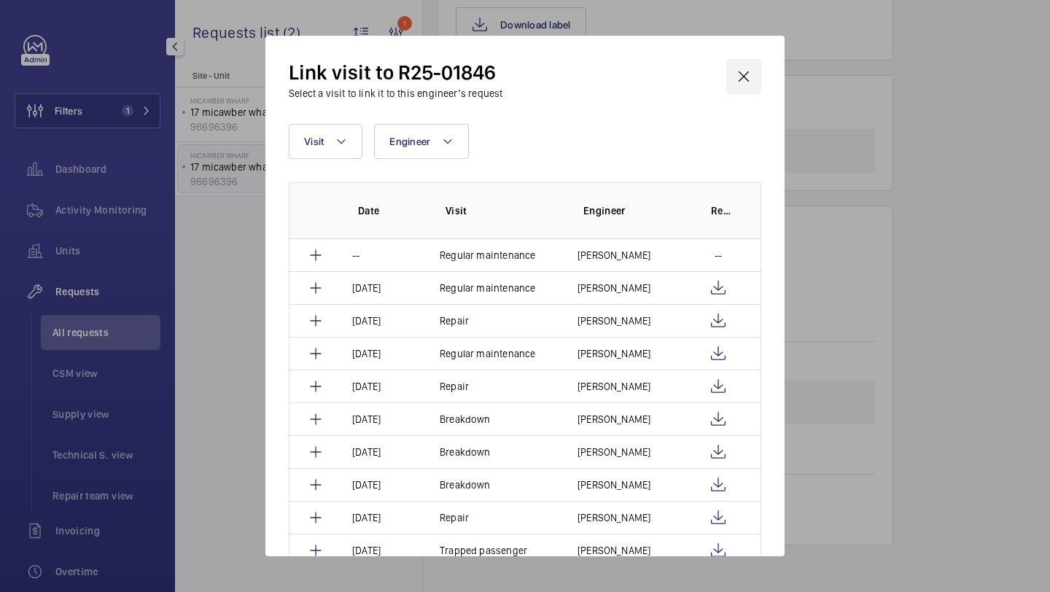
click at [750, 86] on wm-front-icon-button at bounding box center [743, 76] width 35 height 35
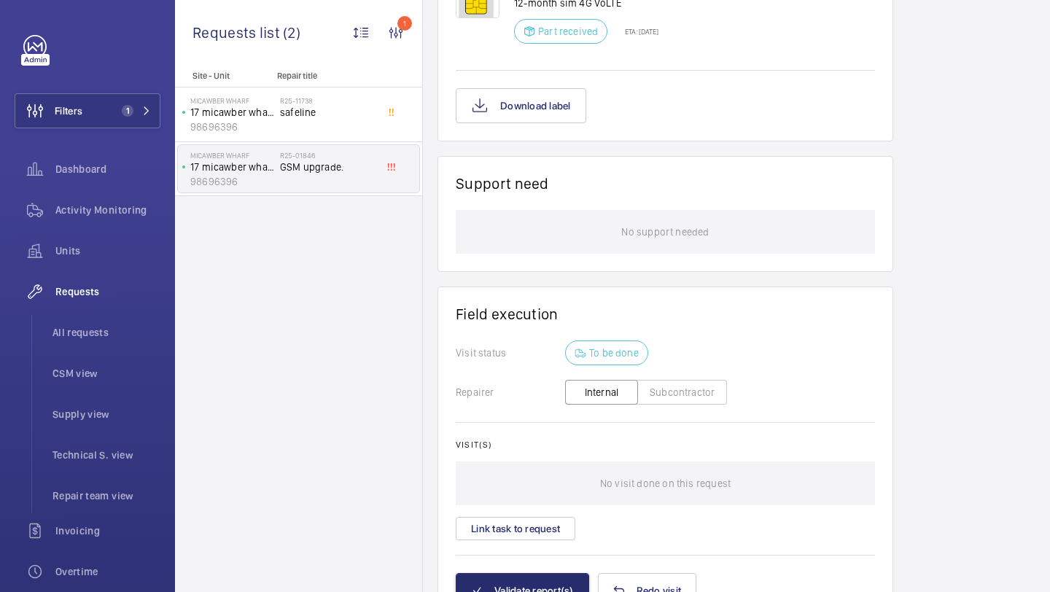
scroll to position [1235, 0]
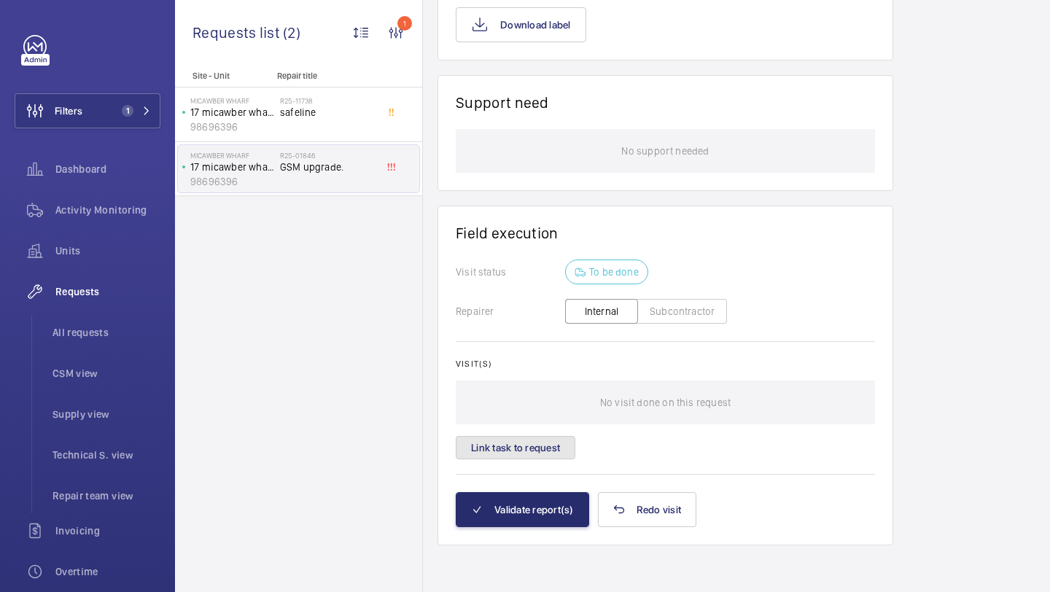
click at [533, 450] on button "Link task to request" at bounding box center [516, 447] width 120 height 23
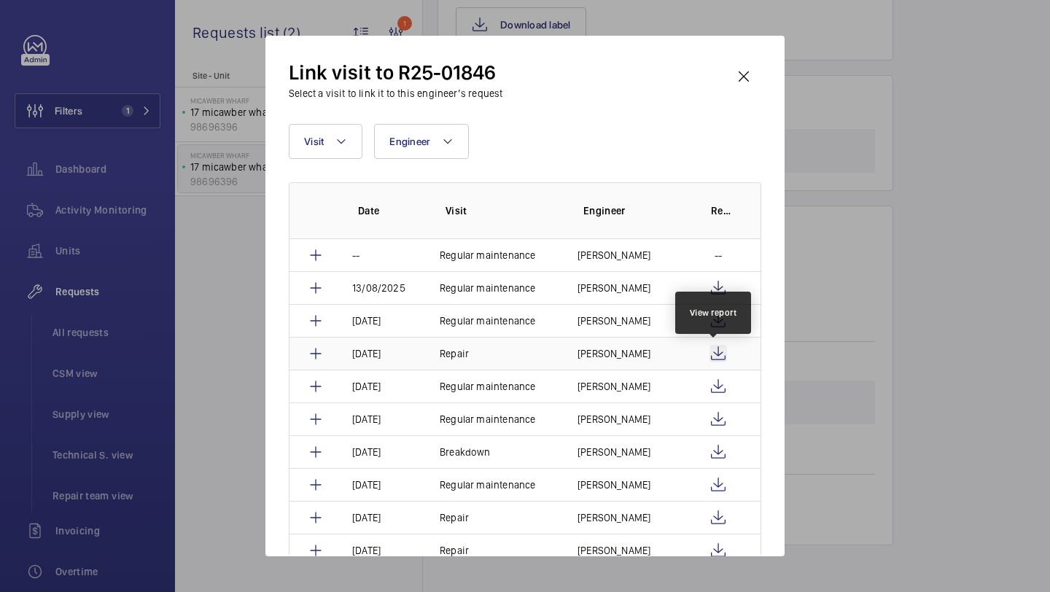
click at [714, 351] on wm-front-icon-button at bounding box center [719, 354] width 18 height 18
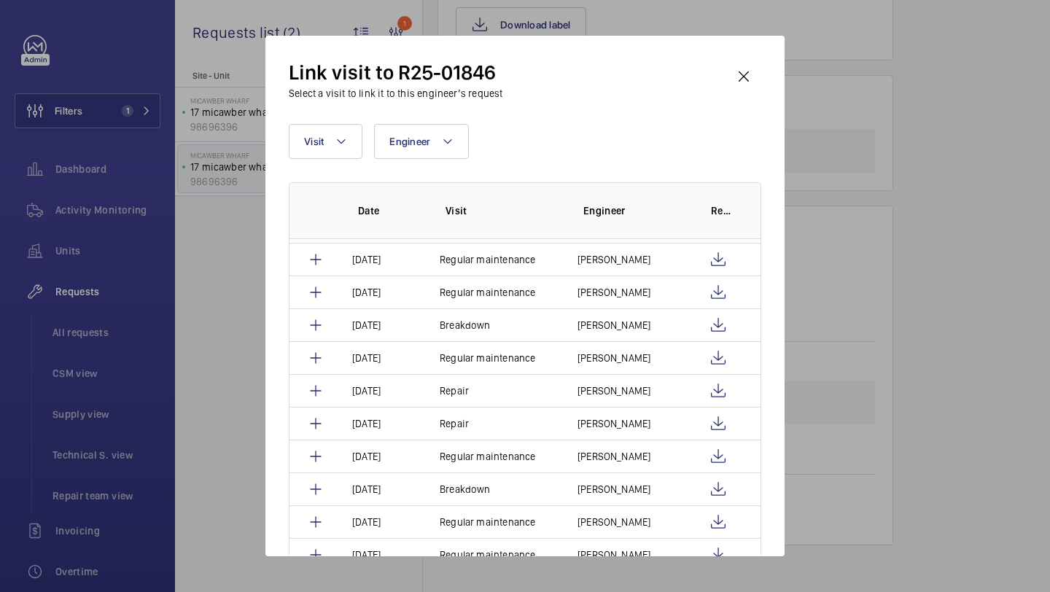
scroll to position [494, 0]
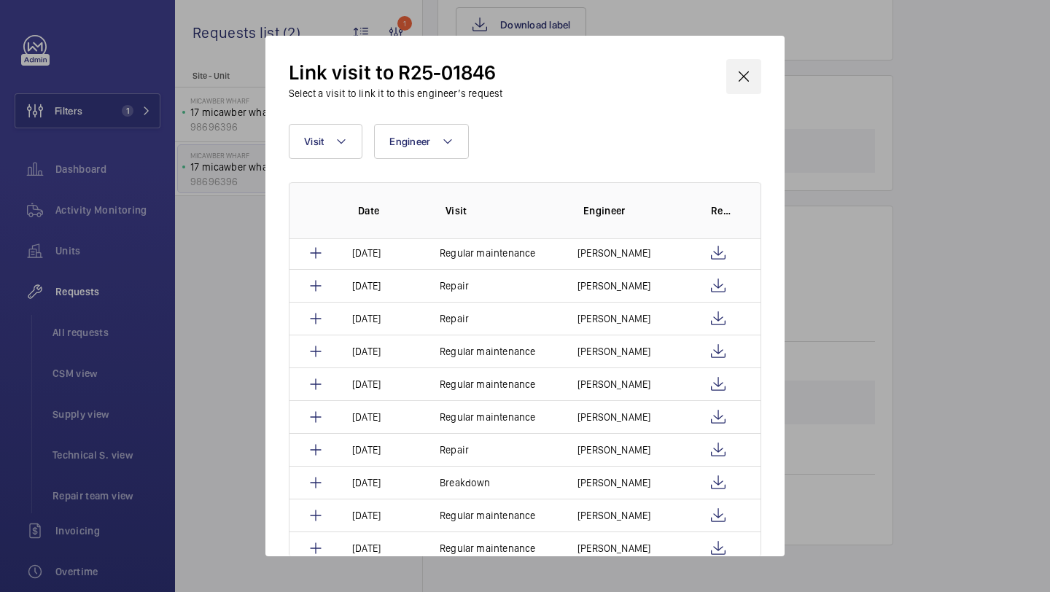
click at [749, 71] on wm-front-icon-button at bounding box center [743, 76] width 35 height 35
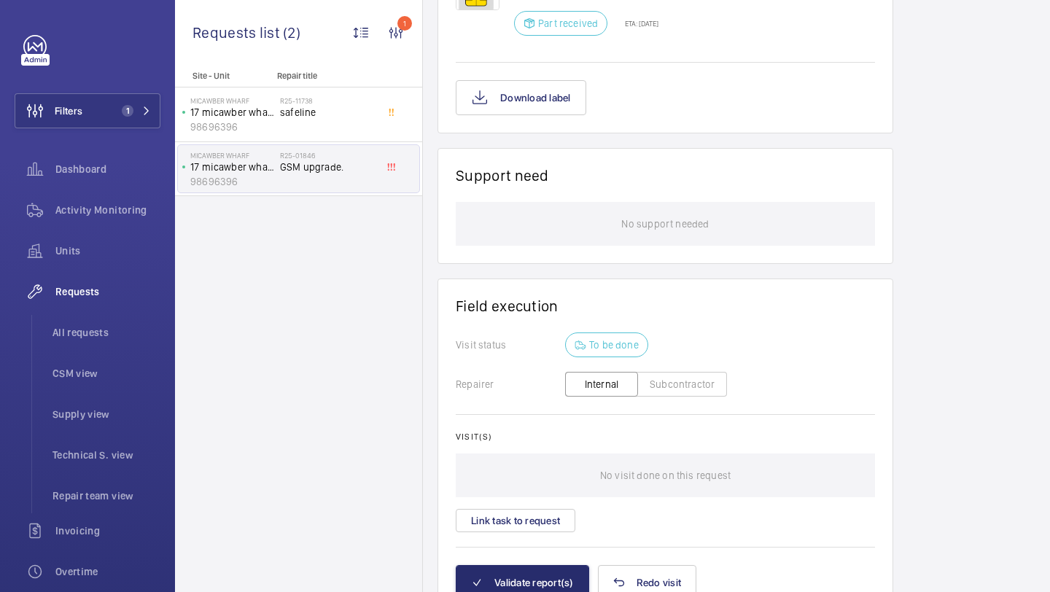
scroll to position [1235, 0]
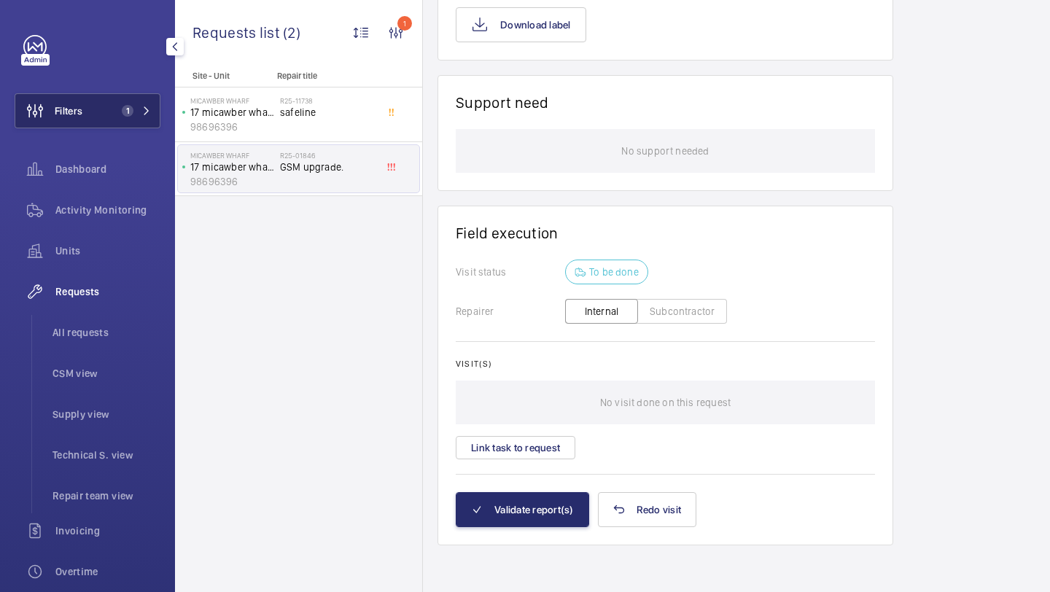
click at [123, 114] on span "1" at bounding box center [128, 111] width 12 height 12
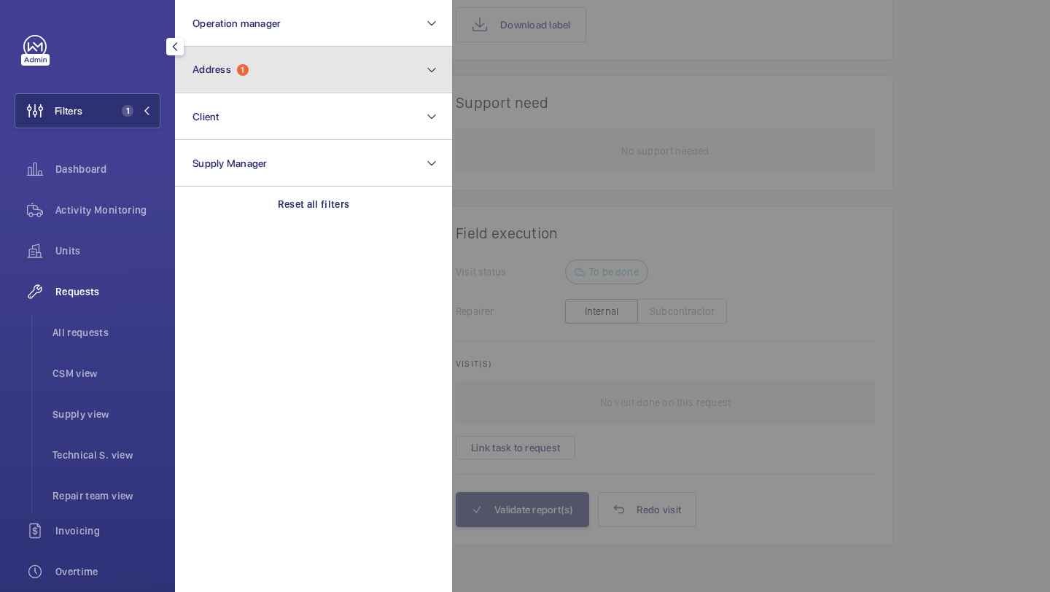
click at [217, 82] on button "Address 1" at bounding box center [313, 70] width 277 height 47
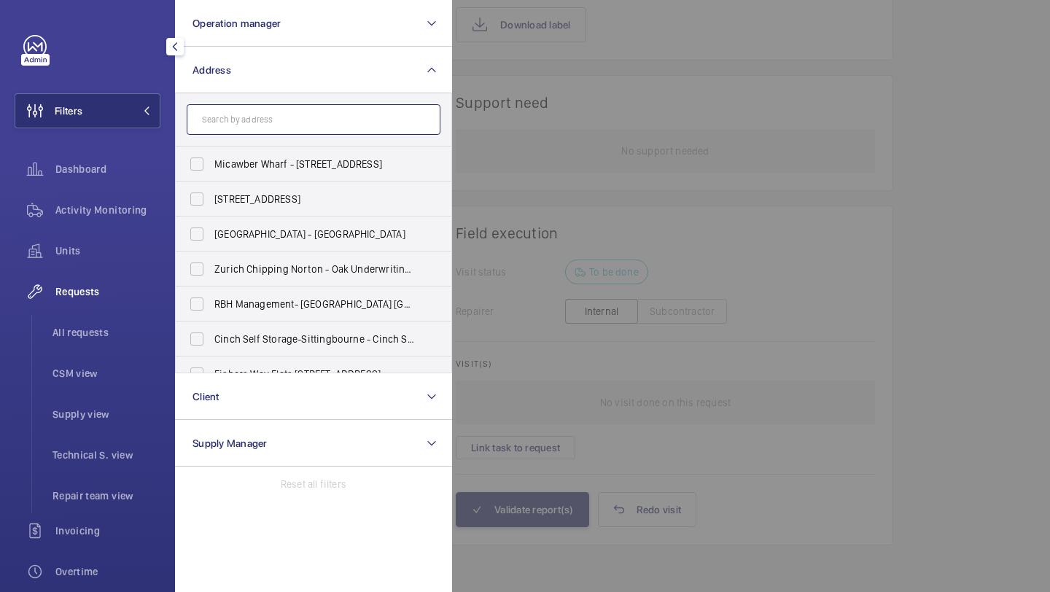
click at [225, 120] on input "text" at bounding box center [314, 119] width 254 height 31
paste input "Baxter Court Flat"
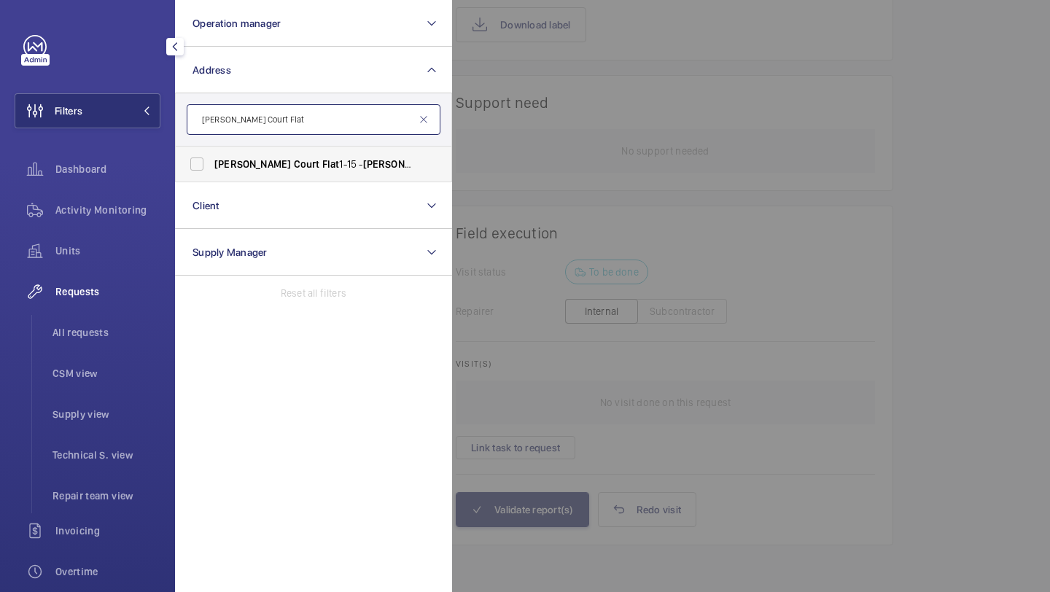
type input "Baxter Court Flat"
click at [230, 161] on span "Baxter" at bounding box center [252, 164] width 77 height 12
click at [211, 161] on input "Baxter Court Flat 1-15 - Baxter Court Flat 1-15, LONDON E8 1FE" at bounding box center [196, 163] width 29 height 29
checkbox input "true"
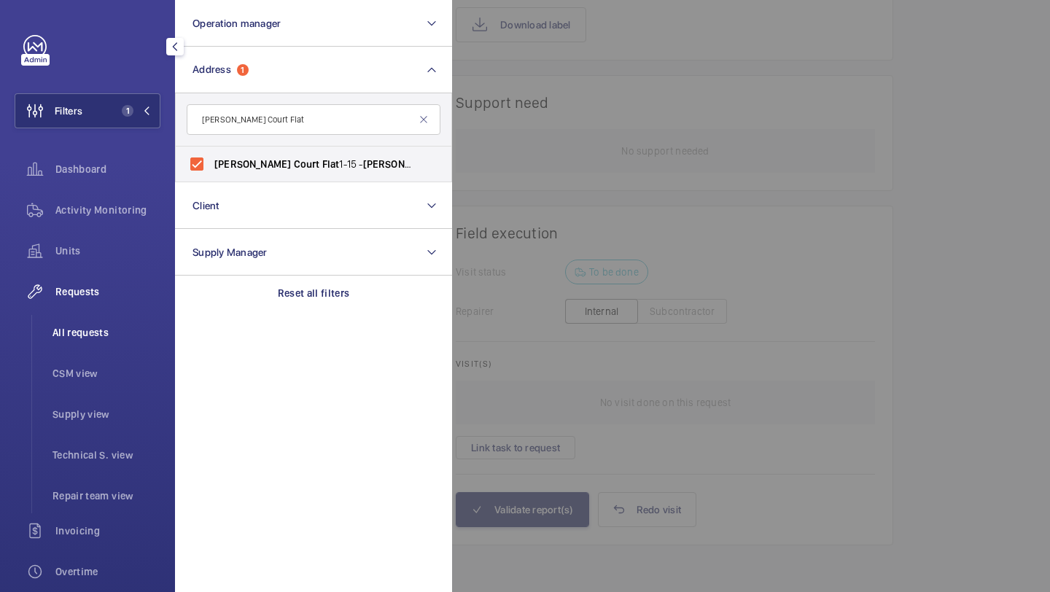
click at [101, 345] on li "All requests" at bounding box center [101, 332] width 120 height 35
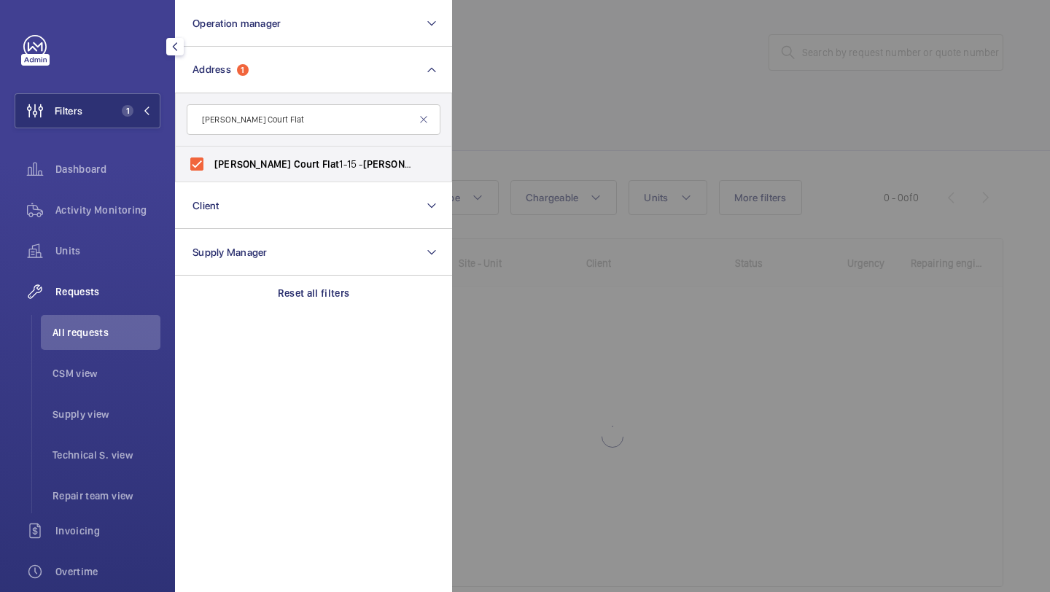
click at [639, 109] on div at bounding box center [977, 296] width 1050 height 592
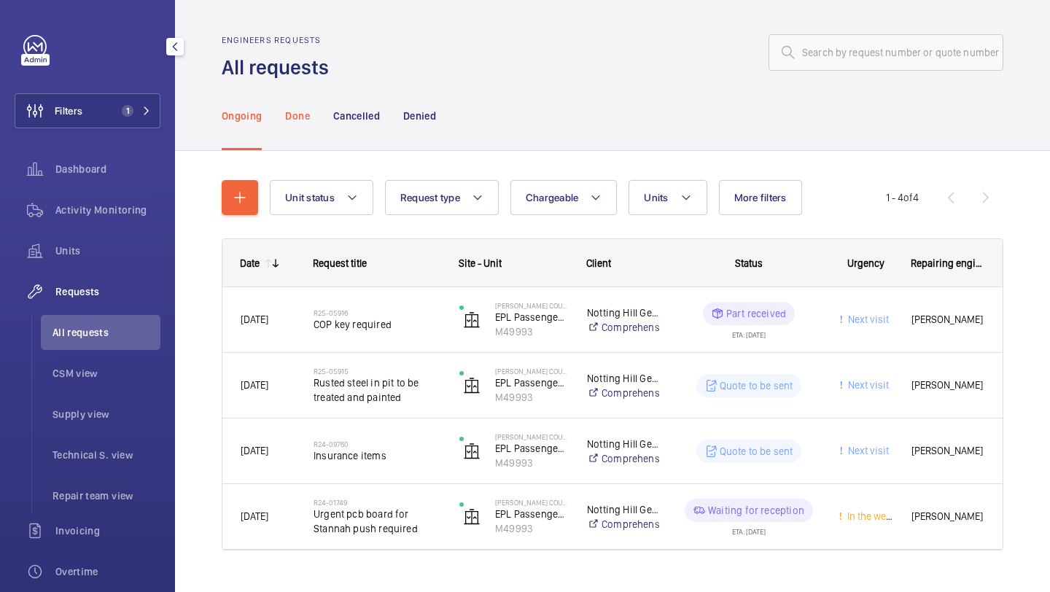
click at [298, 120] on p "Done" at bounding box center [297, 116] width 24 height 15
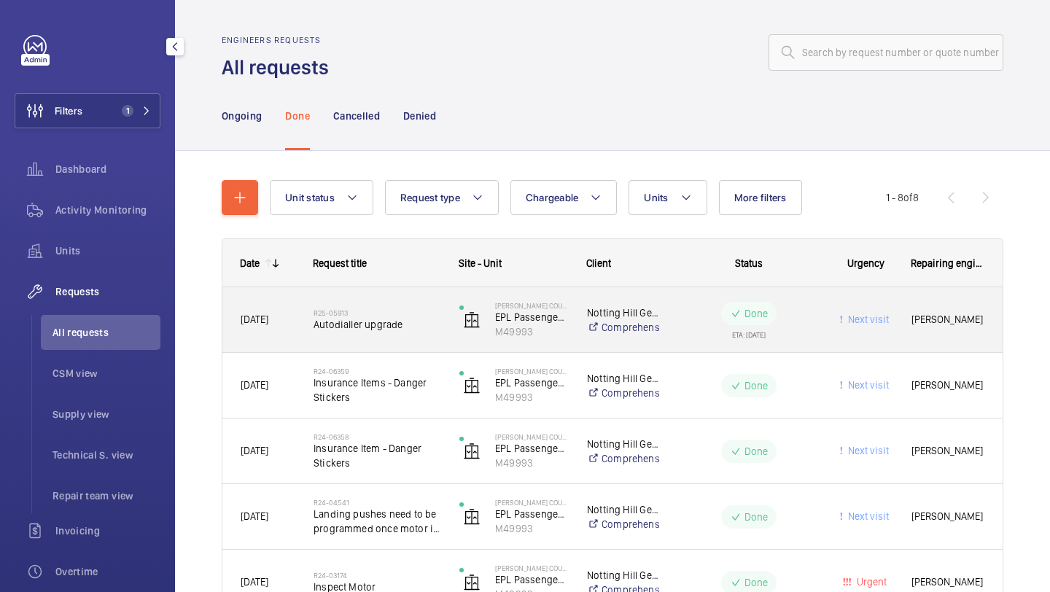
click at [423, 316] on h2 "R25-05913" at bounding box center [377, 312] width 127 height 9
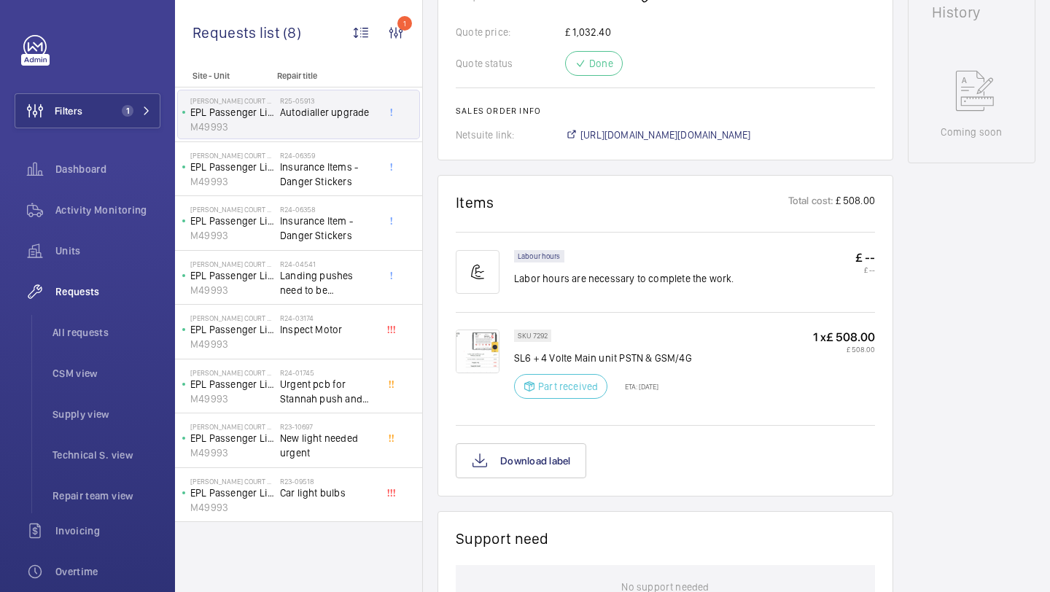
scroll to position [713, 0]
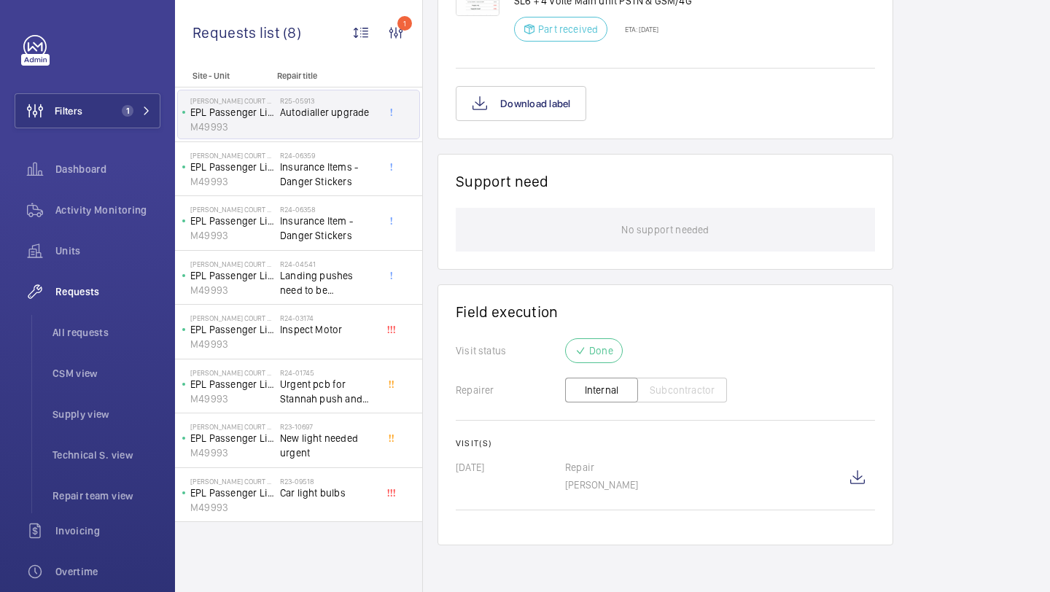
scroll to position [1073, 0]
click at [857, 483] on wm-front-icon-button at bounding box center [857, 477] width 35 height 35
click at [101, 109] on button "Filters 1" at bounding box center [88, 110] width 146 height 35
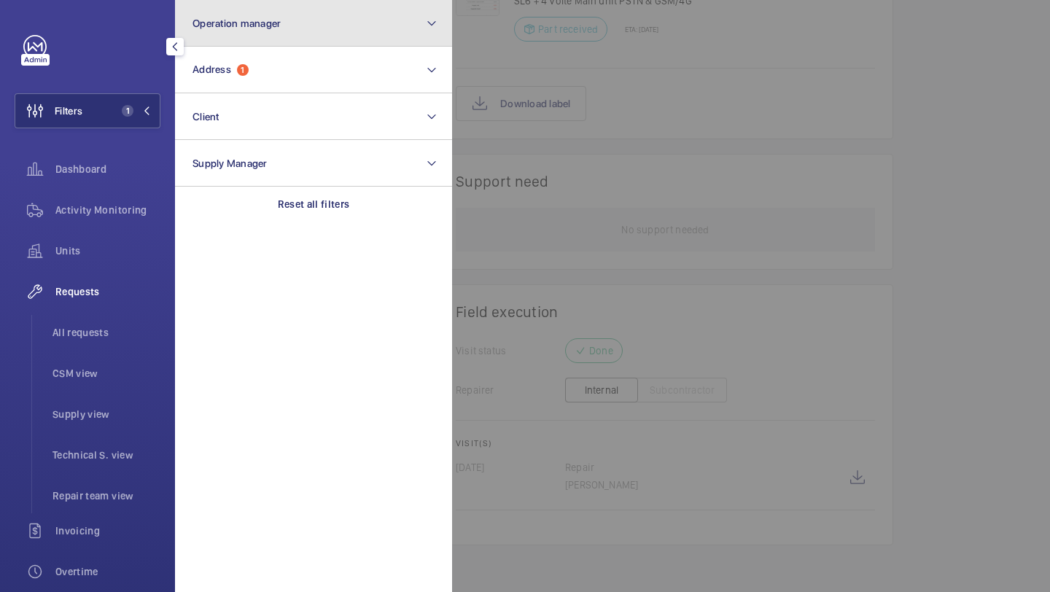
click at [211, 46] on button "Operation manager" at bounding box center [313, 23] width 277 height 47
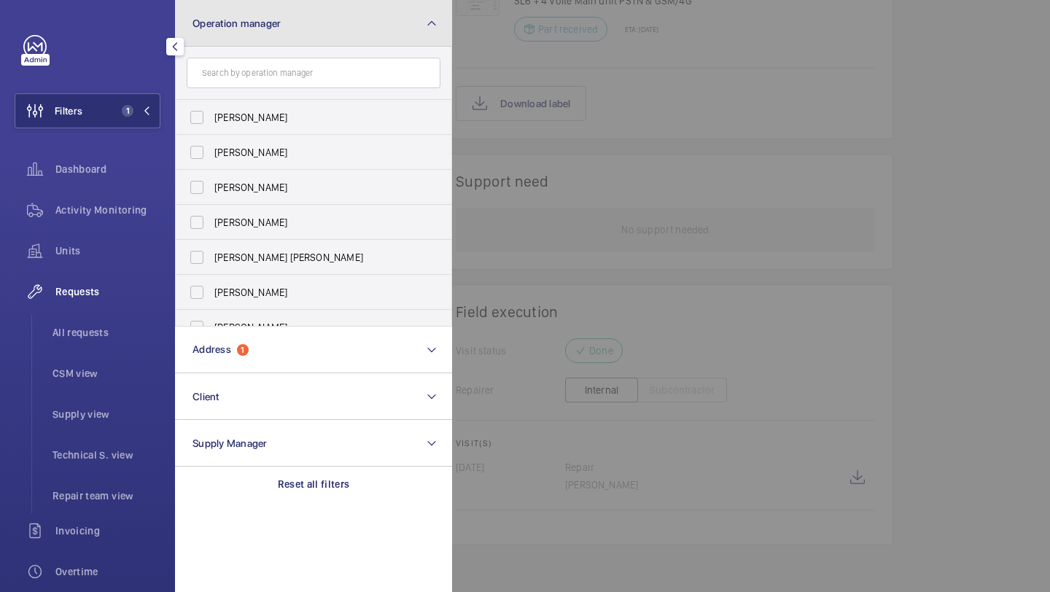
click at [214, 34] on button "Operation manager" at bounding box center [313, 23] width 277 height 47
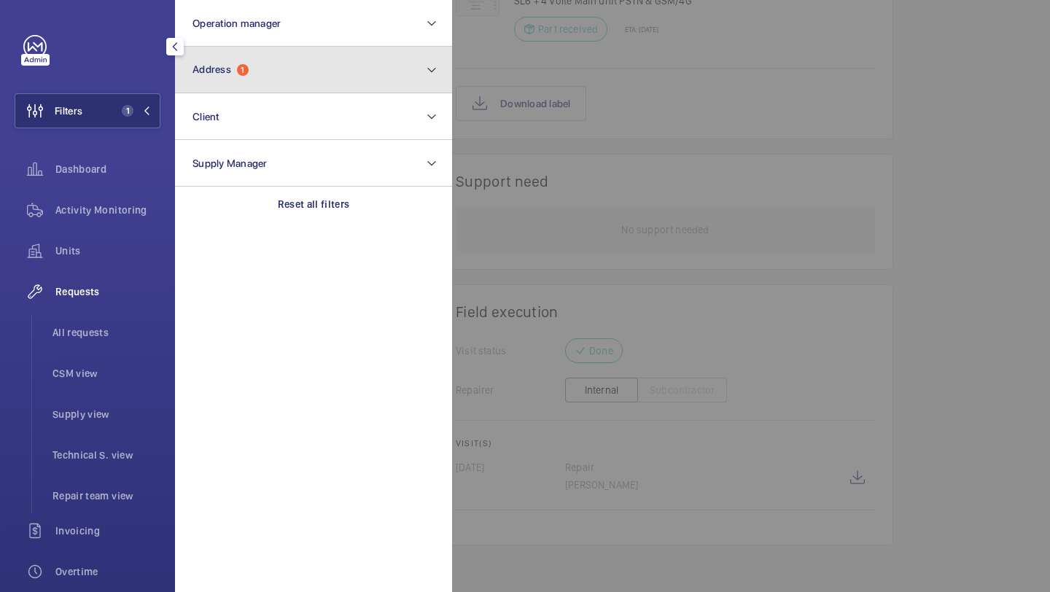
click at [214, 55] on button "Address 1" at bounding box center [313, 70] width 277 height 47
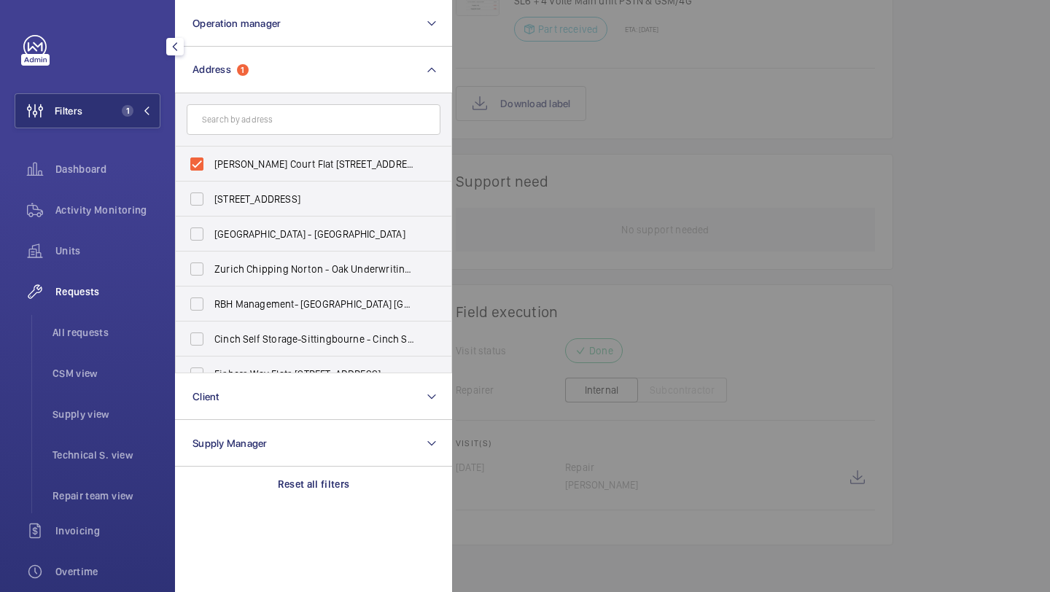
click at [214, 138] on form at bounding box center [314, 119] width 276 height 53
click at [214, 147] on label "Baxter Court Flat 1-15 - Baxter Court Flat 1-15, LONDON E8 1FE" at bounding box center [303, 164] width 254 height 35
click at [211, 149] on input "Baxter Court Flat 1-15 - Baxter Court Flat 1-15, LONDON E8 1FE" at bounding box center [196, 163] width 29 height 29
checkbox input "false"
click at [216, 120] on input "text" at bounding box center [314, 119] width 254 height 31
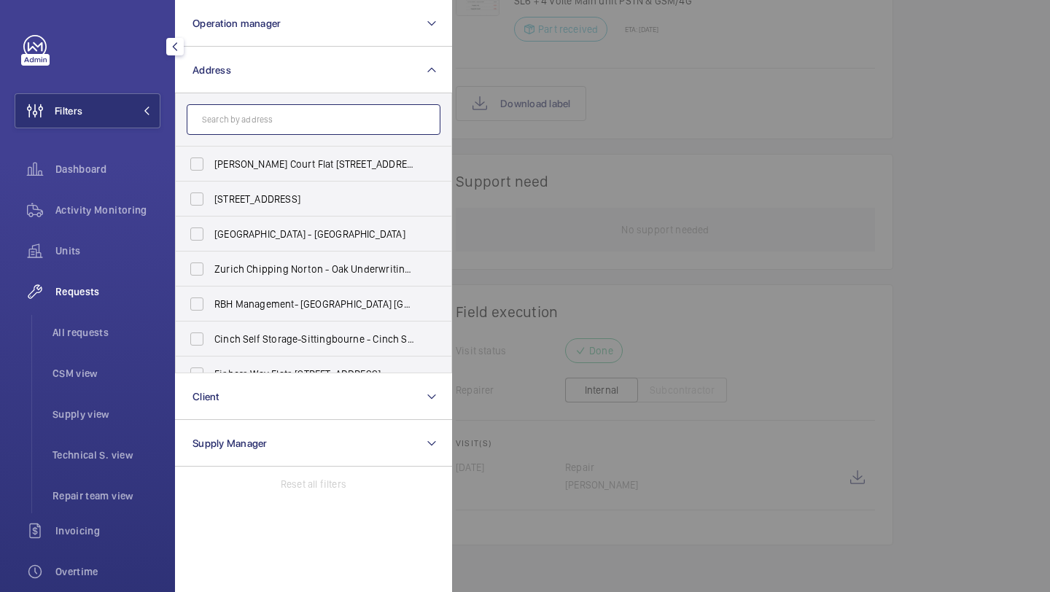
paste input "Polaris apartments"
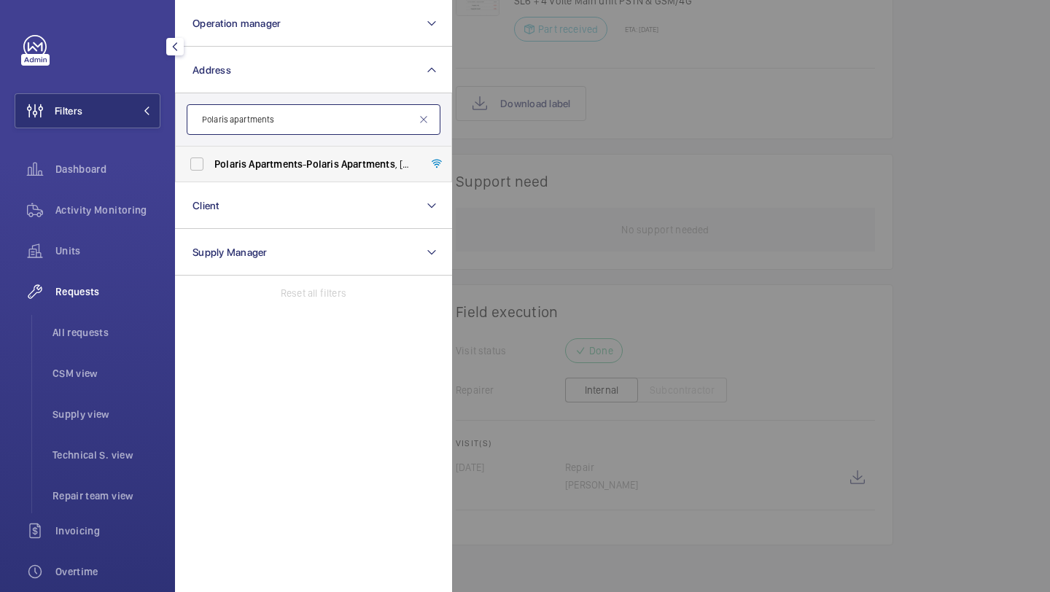
type input "Polaris apartments"
click at [225, 164] on span "Polaris" at bounding box center [230, 164] width 32 height 12
click at [211, 164] on input "Polaris Apartments - Polaris Apartments , LONDON E14 9FU" at bounding box center [196, 163] width 29 height 29
checkbox input "true"
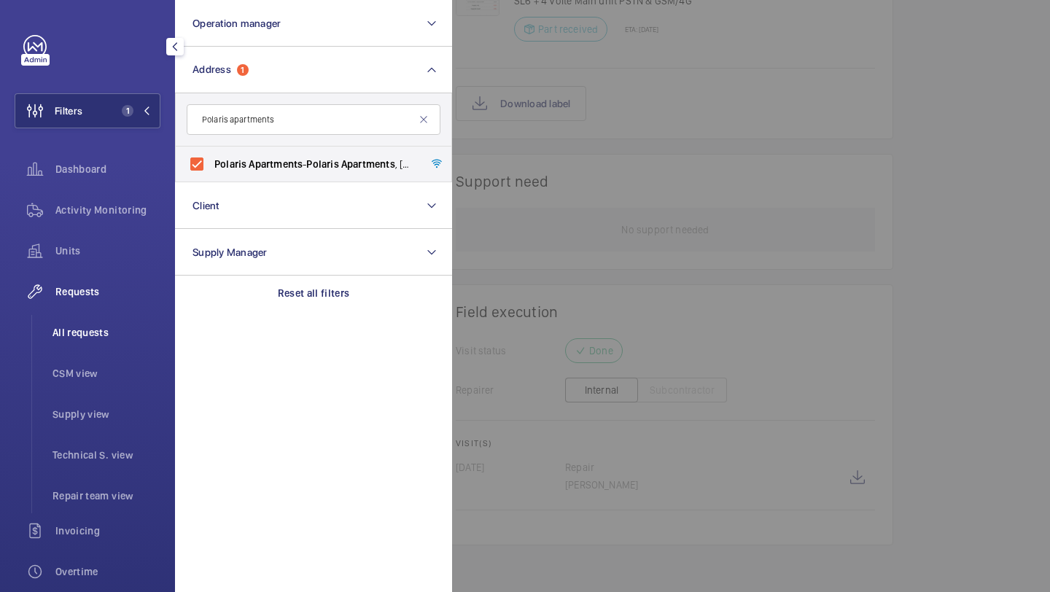
click at [86, 319] on li "All requests" at bounding box center [101, 332] width 120 height 35
click at [599, 79] on div at bounding box center [977, 296] width 1050 height 592
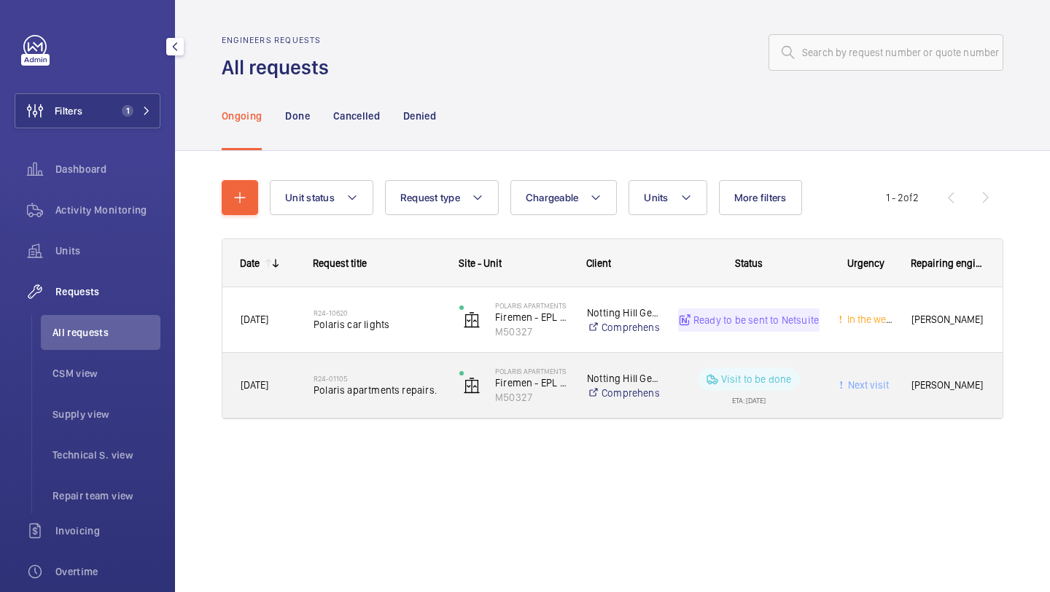
click at [427, 385] on span "Polaris apartments repairs." at bounding box center [377, 390] width 127 height 15
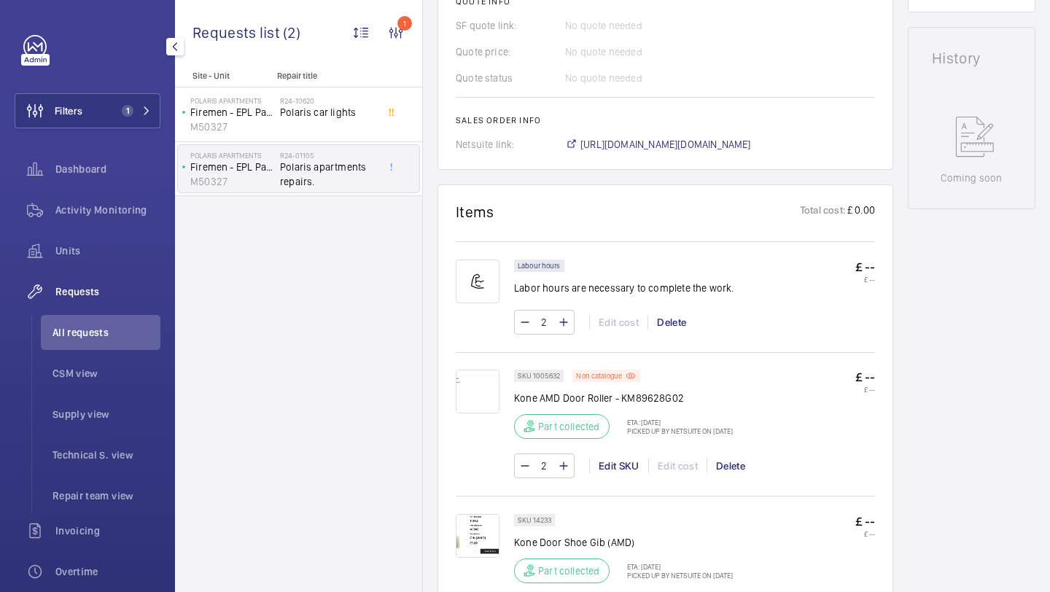
scroll to position [650, 0]
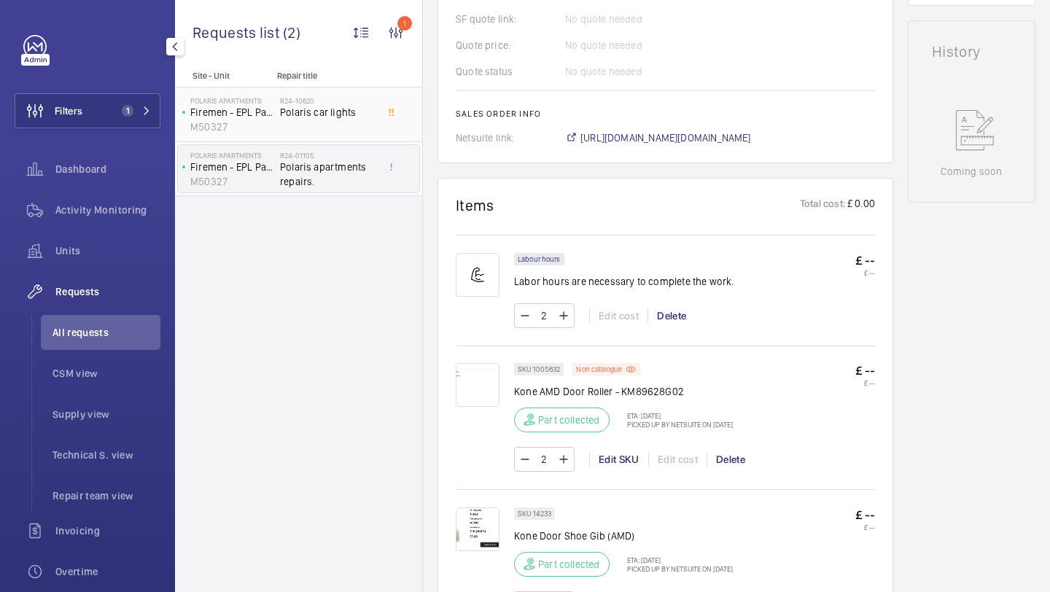
click at [336, 125] on div "R24-10620 Polaris car lights" at bounding box center [328, 117] width 96 height 42
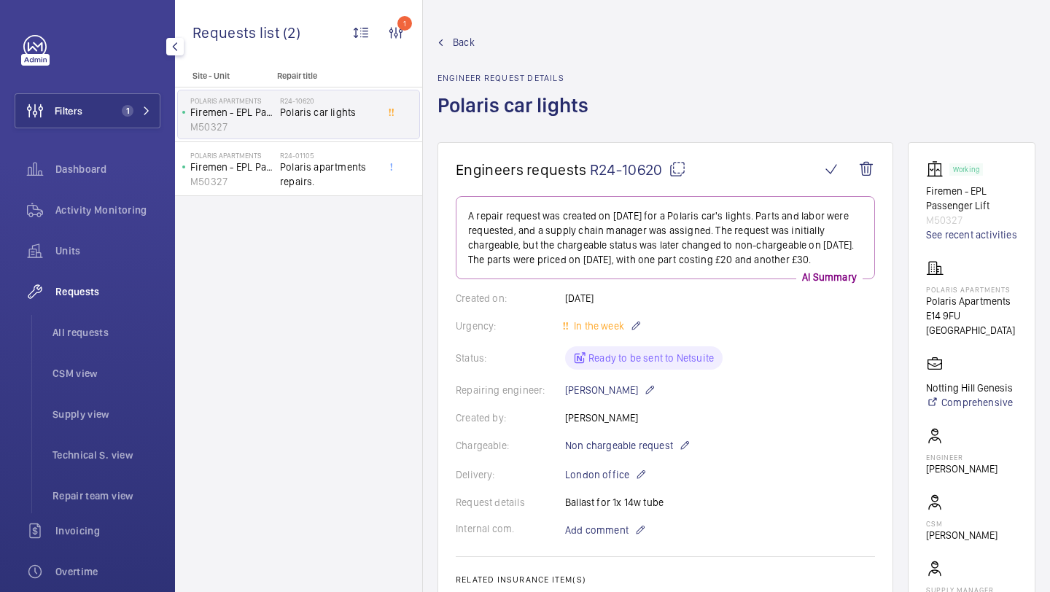
click at [109, 351] on ul "All requests CSM view Supply view Technical S. view Repair team view" at bounding box center [95, 414] width 129 height 198
click at [112, 331] on span "All requests" at bounding box center [107, 332] width 108 height 15
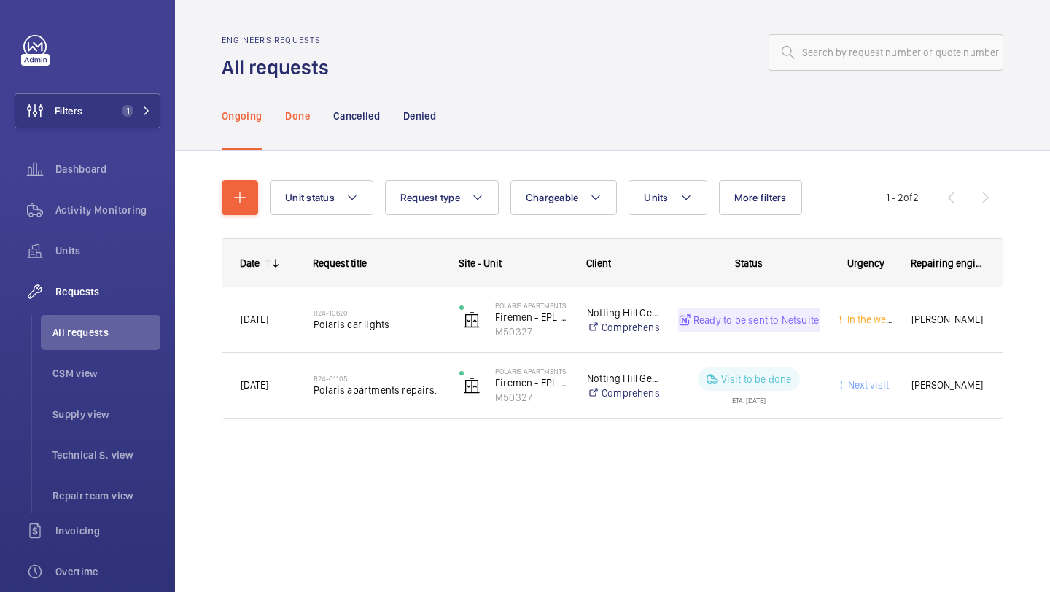
click at [304, 120] on p "Done" at bounding box center [297, 116] width 24 height 15
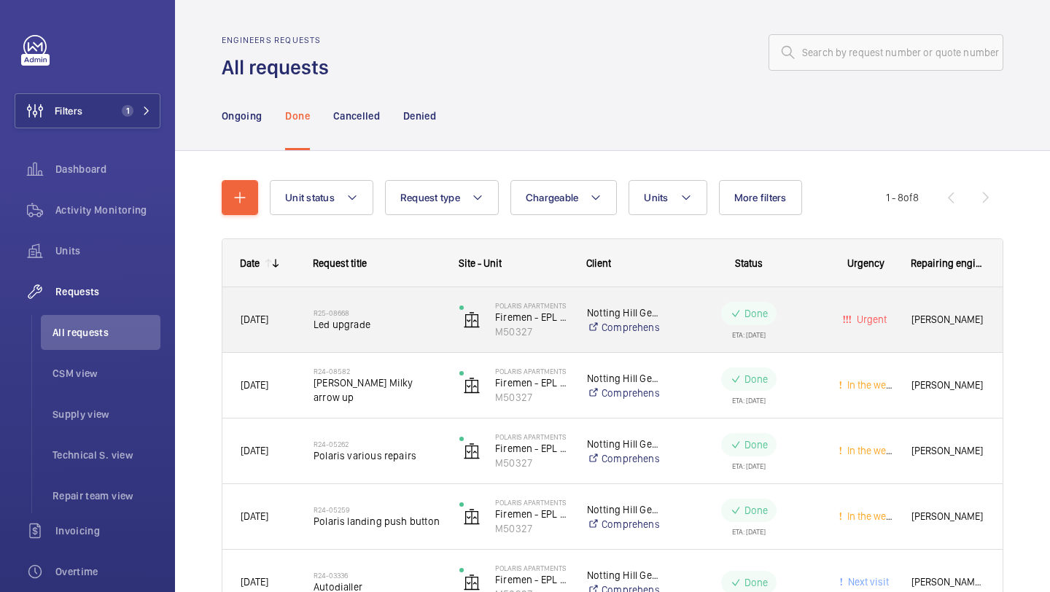
click at [390, 305] on div "R25-08668 Led upgrade" at bounding box center [377, 320] width 127 height 42
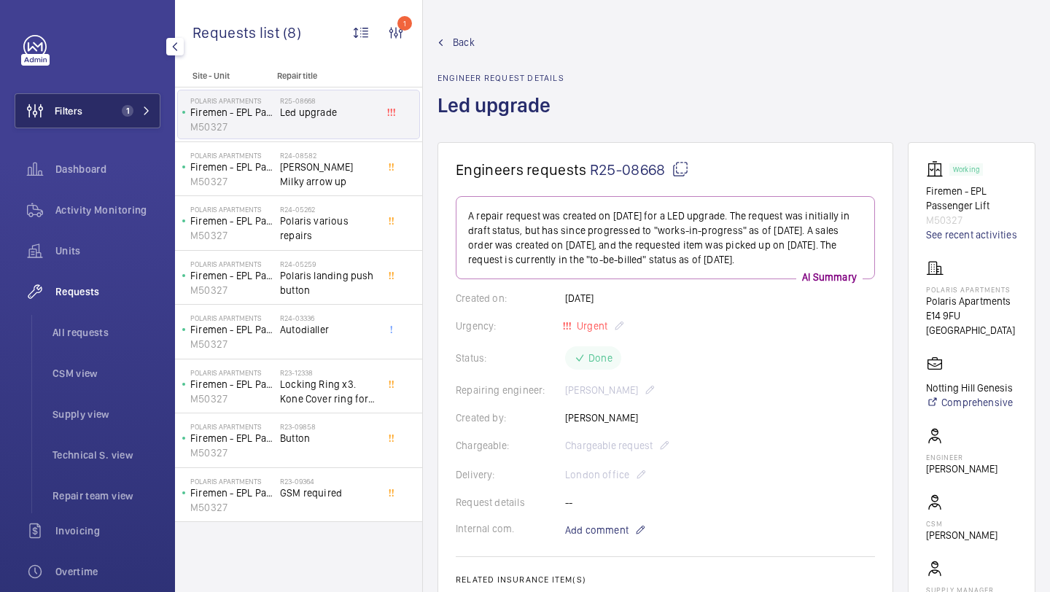
click at [114, 103] on button "Filters 1" at bounding box center [88, 110] width 146 height 35
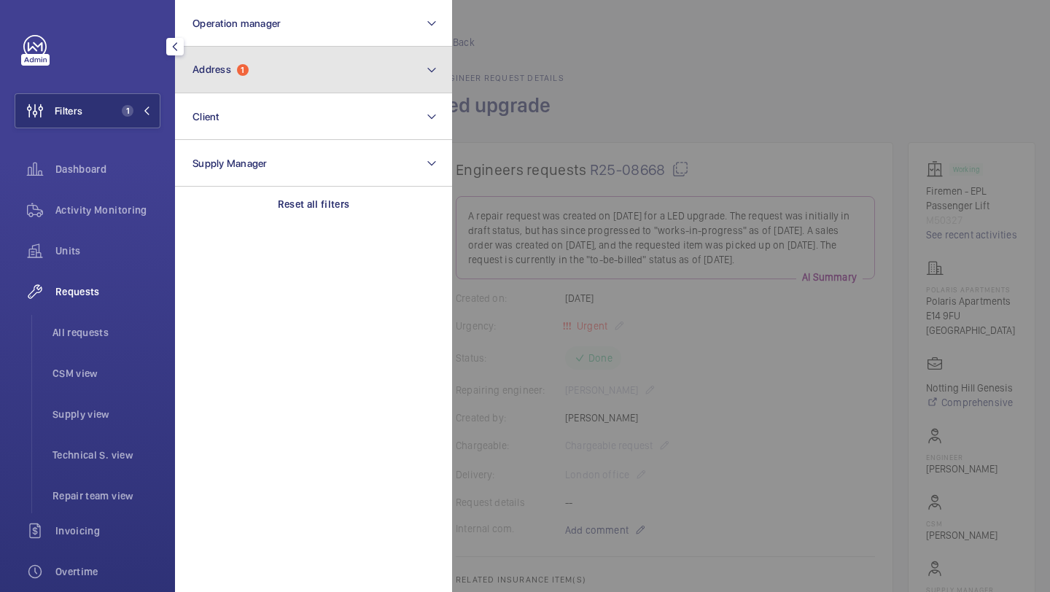
click at [205, 55] on button "Address 1" at bounding box center [313, 70] width 277 height 47
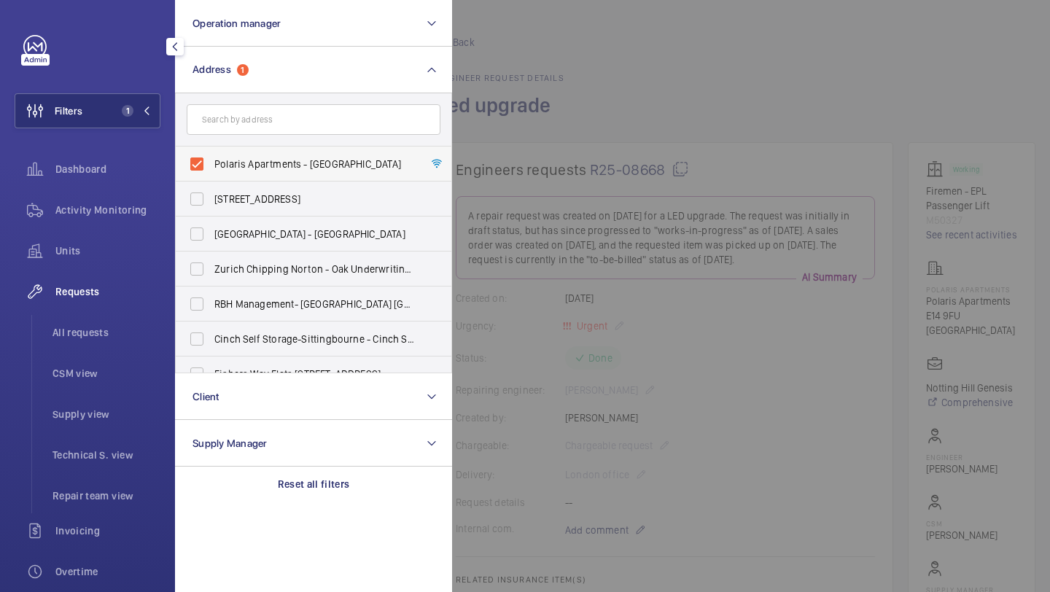
click at [223, 164] on span "Polaris Apartments - Polaris Apartments, LONDON E14 9FU" at bounding box center [314, 164] width 201 height 15
click at [211, 164] on input "Polaris Apartments - Polaris Apartments, LONDON E14 9FU" at bounding box center [196, 163] width 29 height 29
checkbox input "false"
click at [227, 120] on input "text" at bounding box center [314, 119] width 254 height 31
paste input "15 Zenith Close"
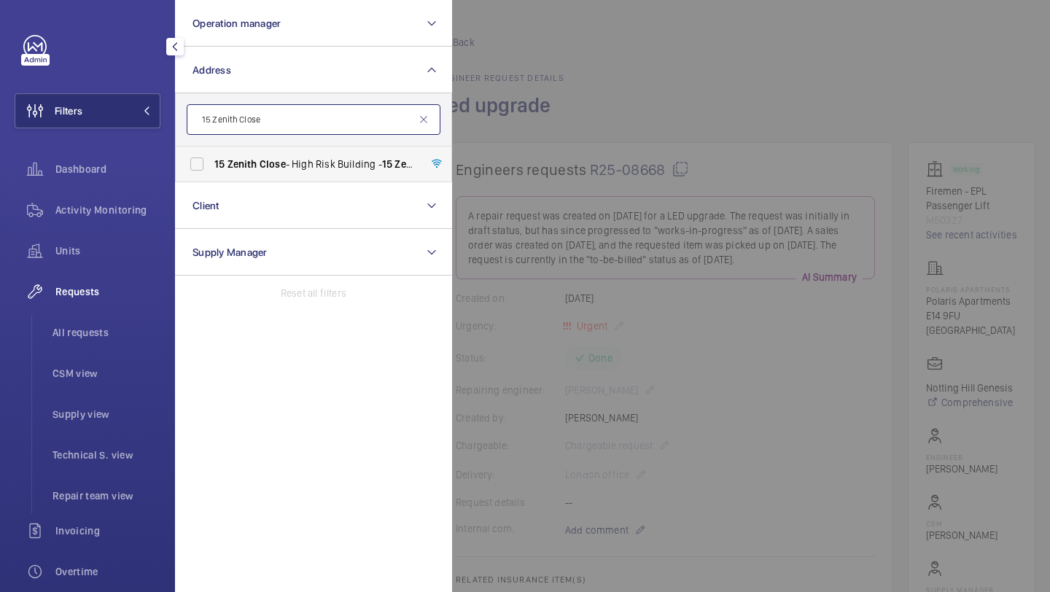
type input "15 Zenith Close"
click at [228, 166] on span "Zenith" at bounding box center [243, 164] width 30 height 12
click at [211, 166] on input "15 Zenith Close - High Risk Building - 15 Zenith Close , LONDON NW9 6FB" at bounding box center [196, 163] width 29 height 29
checkbox input "true"
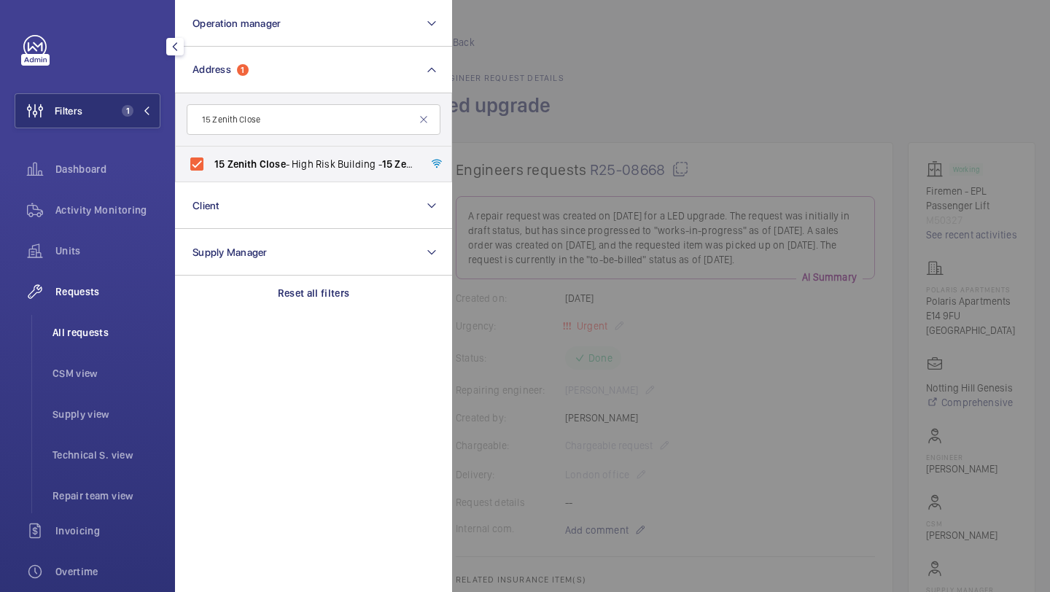
click at [90, 341] on li "All requests" at bounding box center [101, 332] width 120 height 35
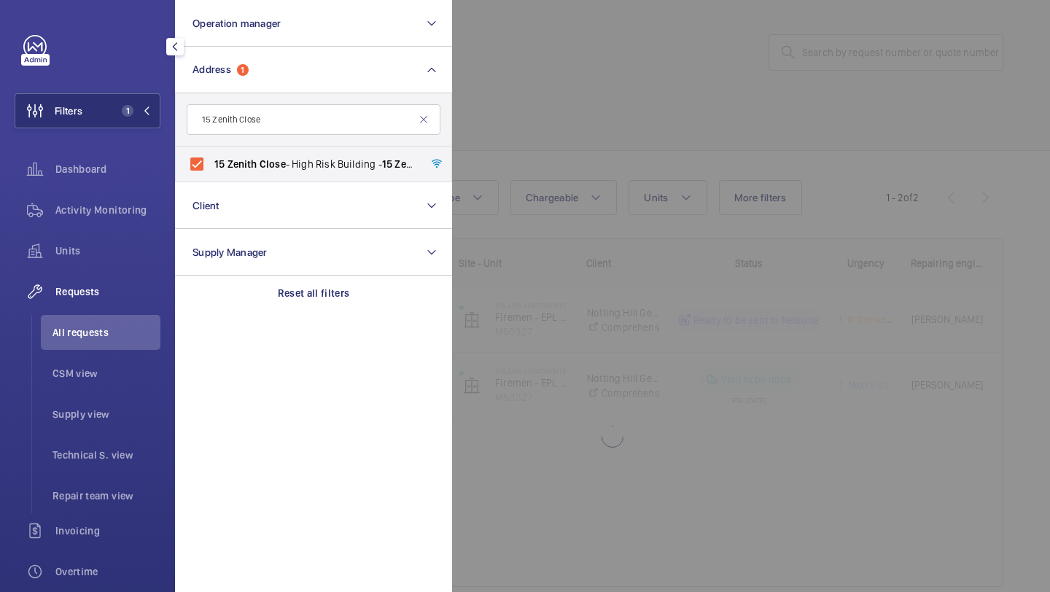
click at [553, 106] on div at bounding box center [977, 296] width 1050 height 592
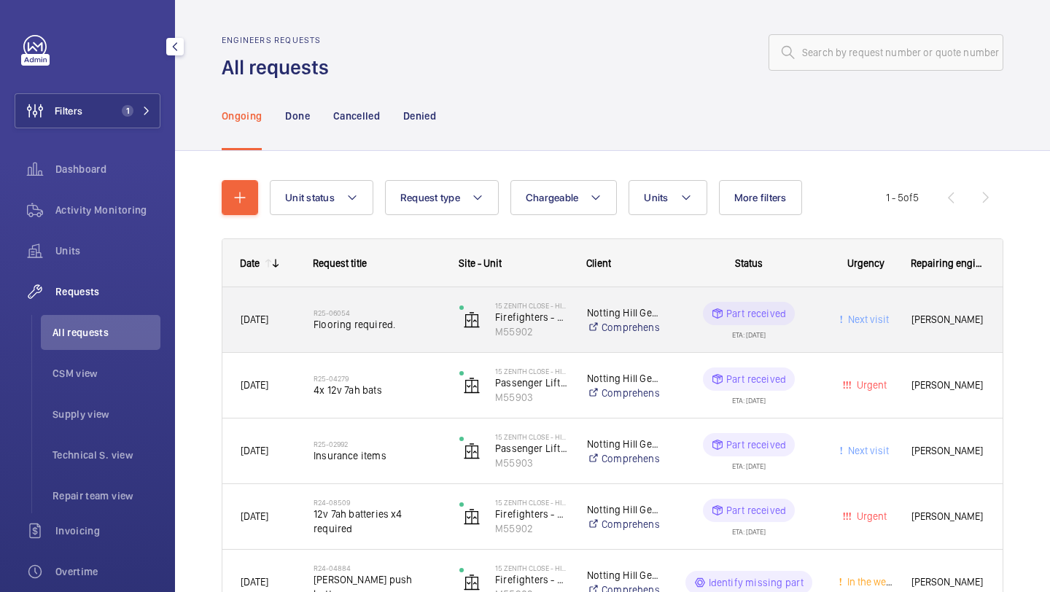
click at [353, 318] on span "Flooring required." at bounding box center [377, 324] width 127 height 15
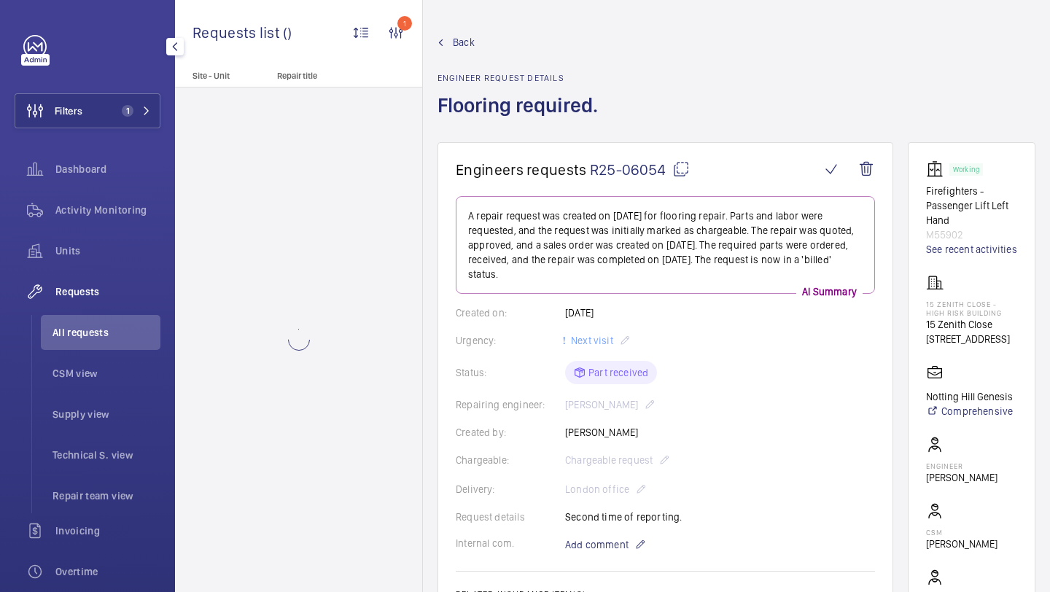
scroll to position [370, 0]
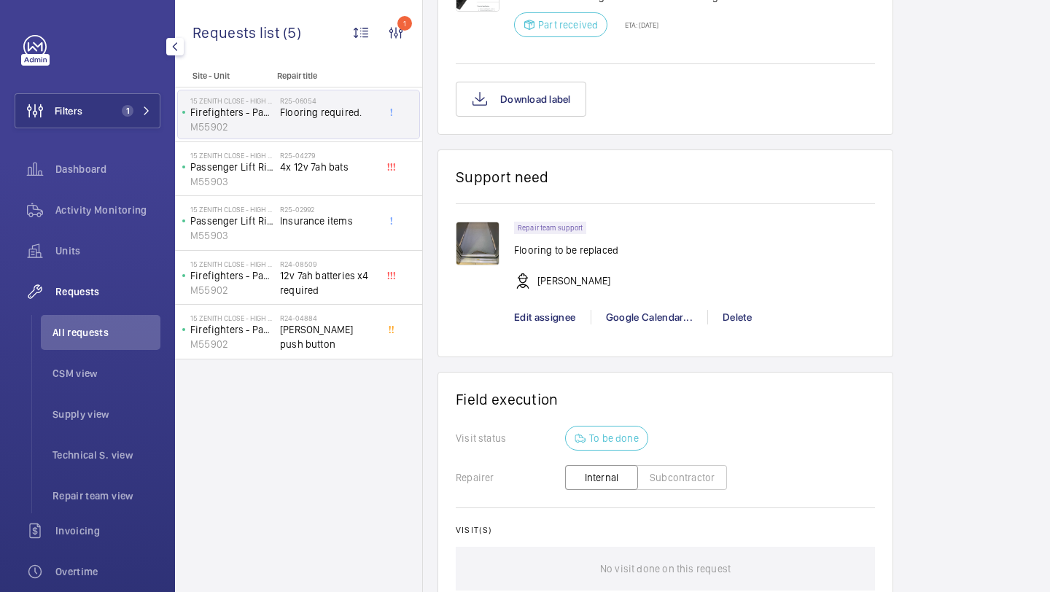
scroll to position [1257, 0]
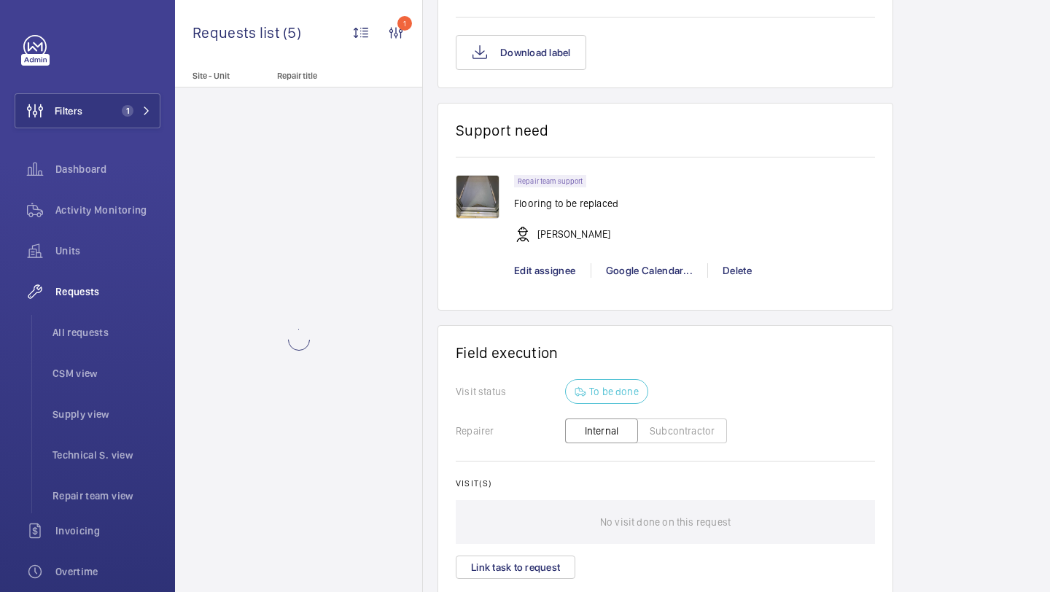
scroll to position [1257, 0]
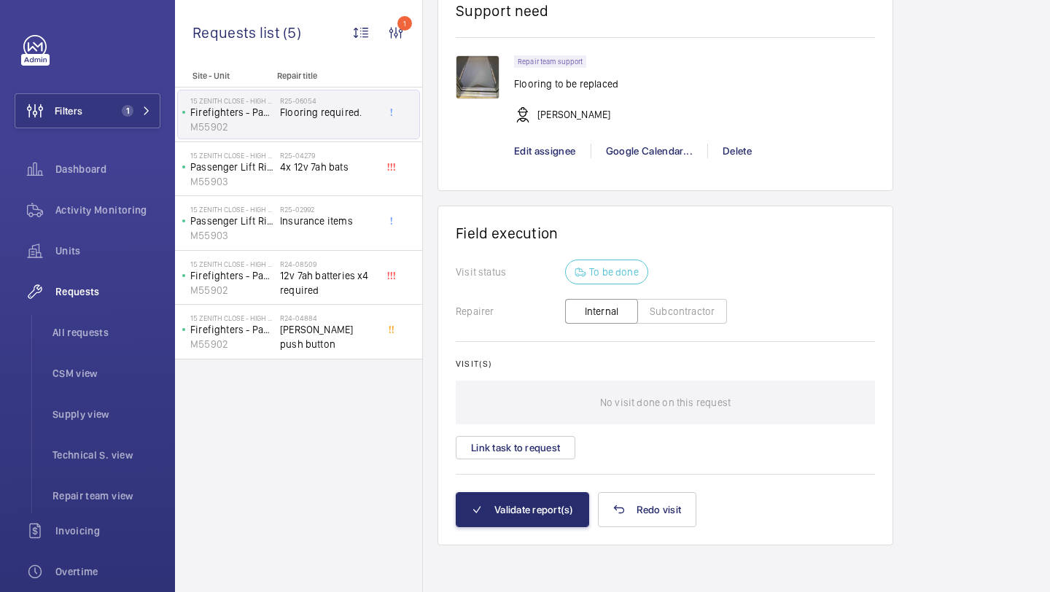
click at [545, 462] on wm-front-card-body "Visit status To be done Repairer Internal Subcontractor Visit(s) No visit done …" at bounding box center [665, 376] width 419 height 233
click at [539, 451] on button "Link task to request" at bounding box center [516, 447] width 120 height 23
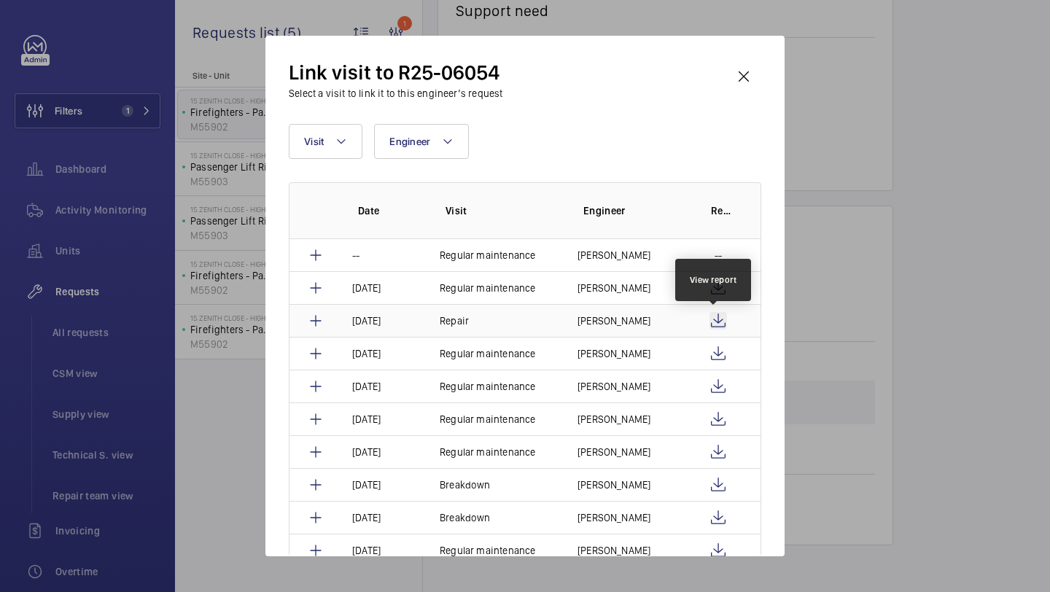
click at [714, 324] on wm-front-icon-button at bounding box center [719, 321] width 18 height 18
click at [737, 87] on wm-front-icon-button at bounding box center [743, 76] width 35 height 35
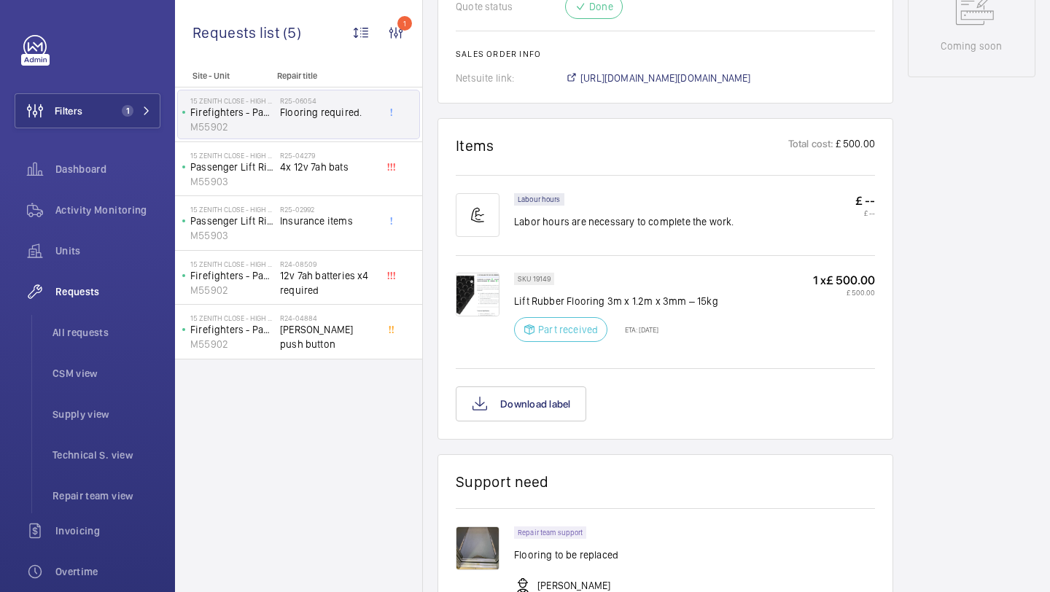
scroll to position [642, 0]
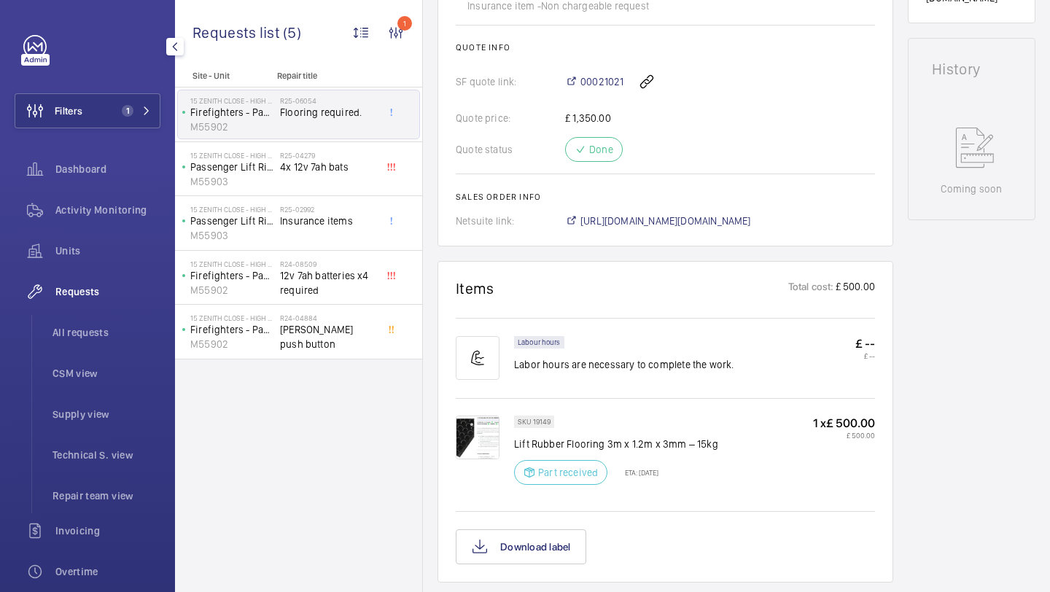
click at [105, 136] on div "Filters 1 Dashboard Activity Monitoring Units Requests All requests CSM view Su…" at bounding box center [88, 396] width 146 height 723
click at [121, 113] on span "1" at bounding box center [125, 111] width 18 height 12
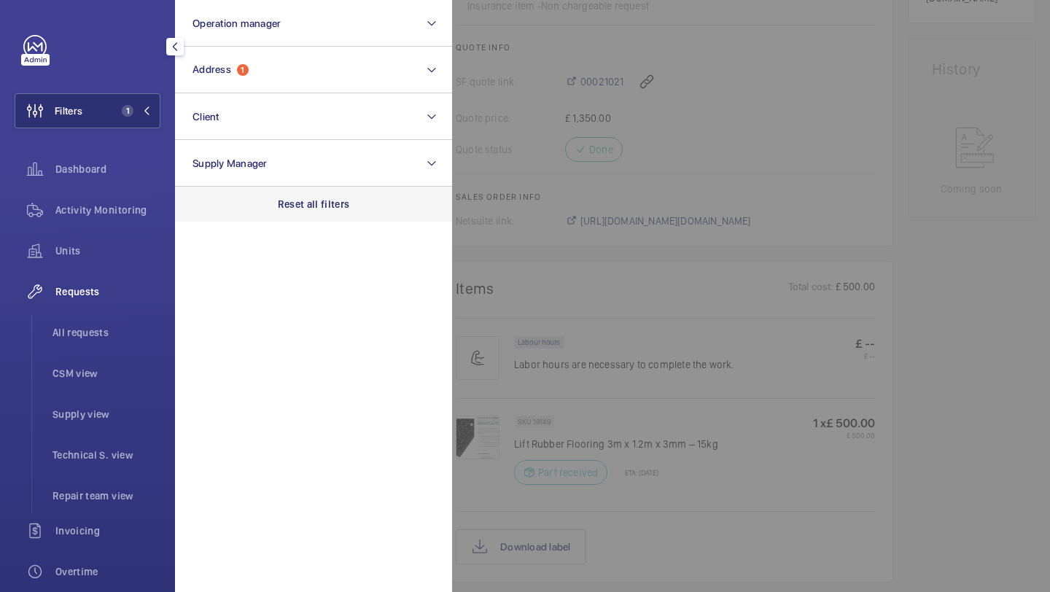
click at [321, 197] on p "Reset all filters" at bounding box center [314, 204] width 72 height 15
click at [90, 497] on span "Repair team view" at bounding box center [107, 496] width 108 height 15
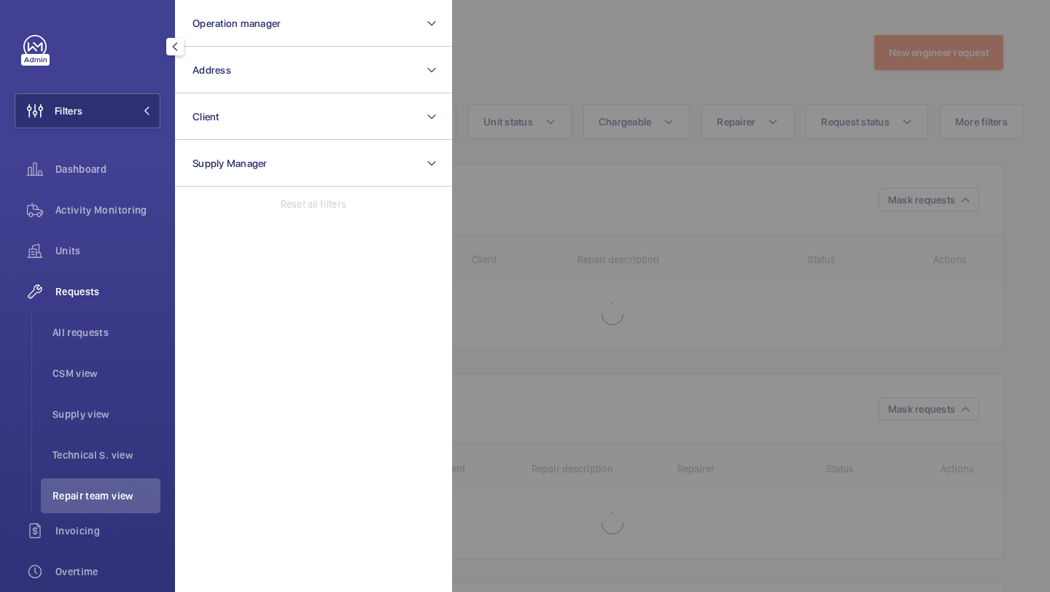
click at [544, 93] on div at bounding box center [977, 296] width 1050 height 592
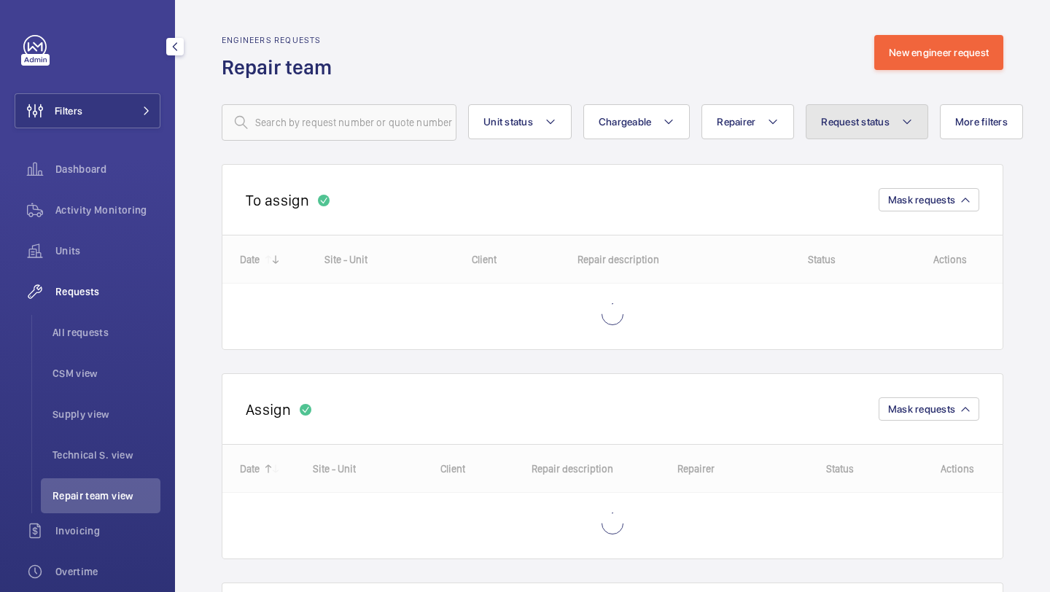
click at [847, 117] on span "Request status" at bounding box center [855, 122] width 69 height 12
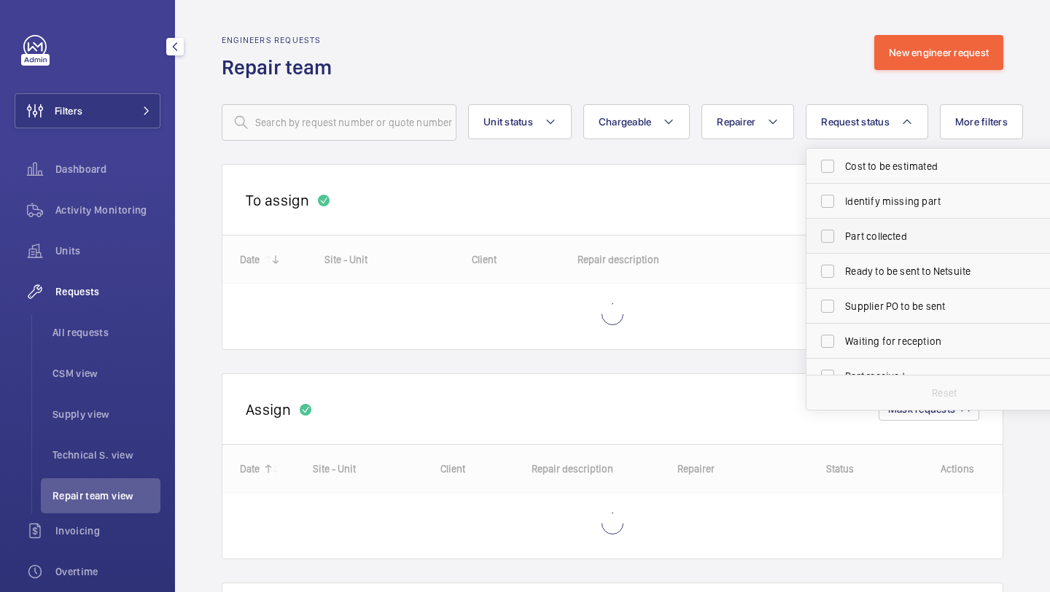
scroll to position [194, 0]
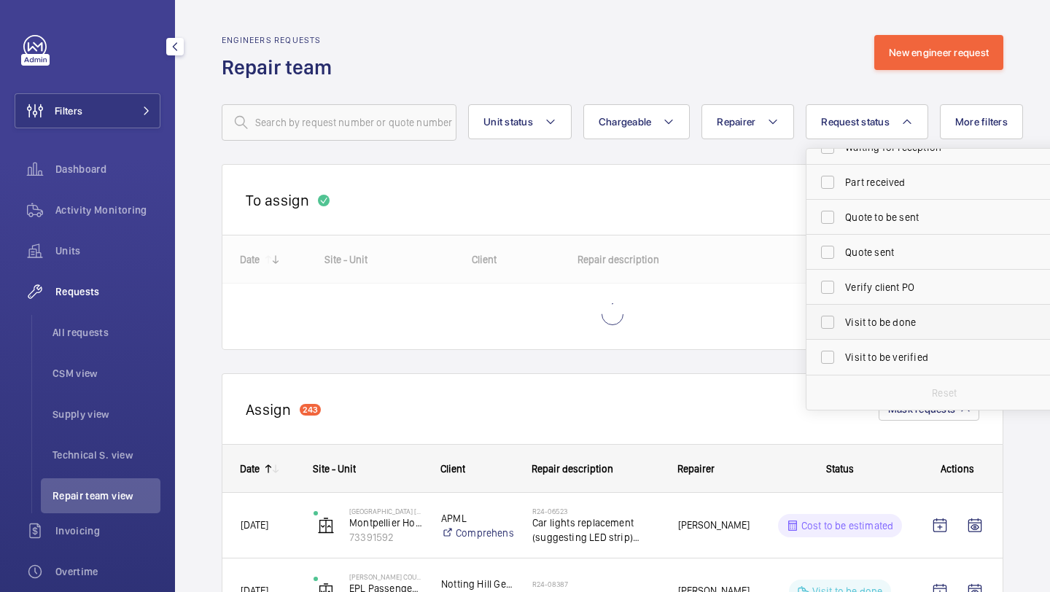
click at [877, 322] on span "Visit to be done" at bounding box center [945, 322] width 201 height 15
click at [842, 322] on input "Visit to be done" at bounding box center [827, 322] width 29 height 29
checkbox input "true"
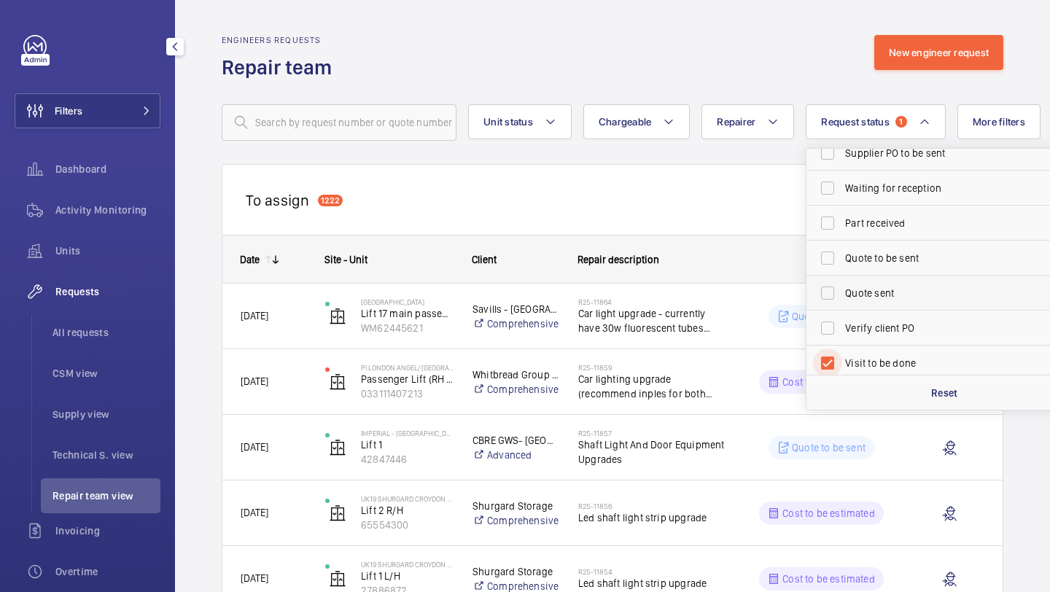
scroll to position [152, 0]
click at [870, 228] on span "Part received" at bounding box center [945, 224] width 201 height 15
click at [842, 228] on input "Part received" at bounding box center [827, 223] width 29 height 29
checkbox input "true"
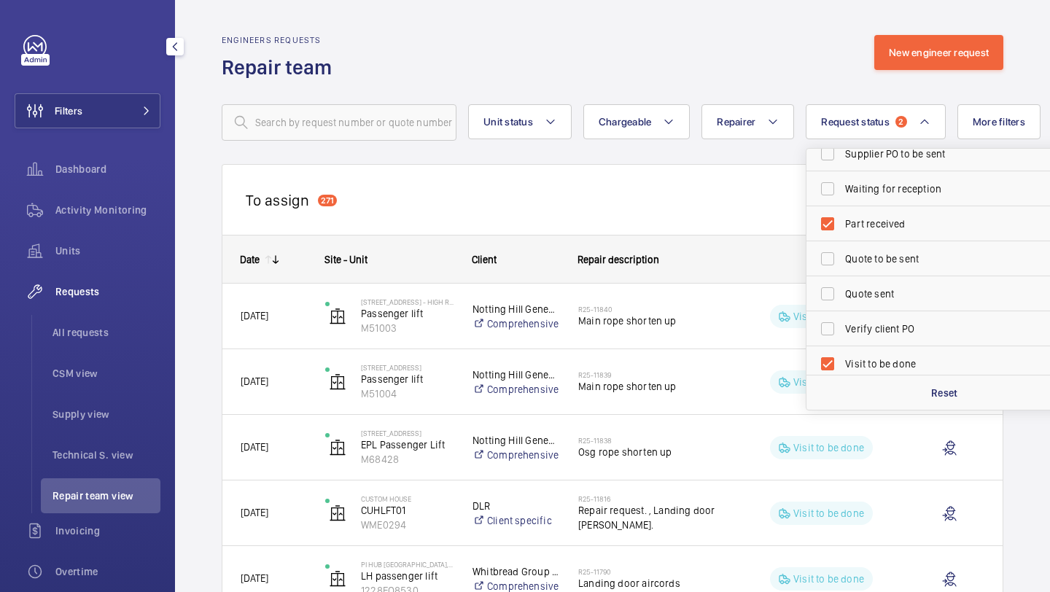
click at [728, 219] on div "To assign 271 Mask requests" at bounding box center [613, 199] width 782 height 71
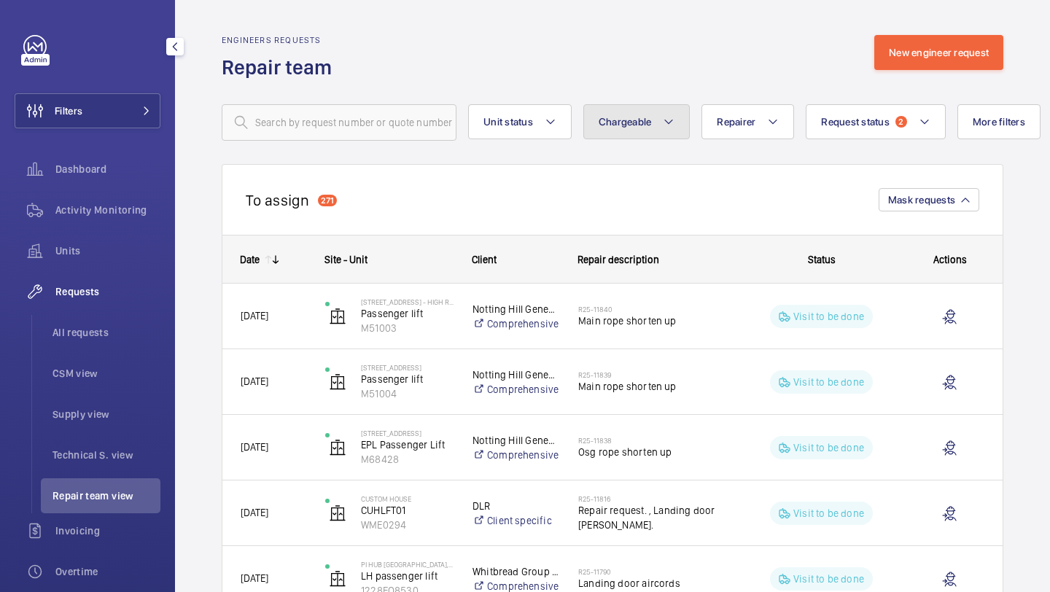
click at [618, 136] on button "Chargeable" at bounding box center [636, 121] width 107 height 35
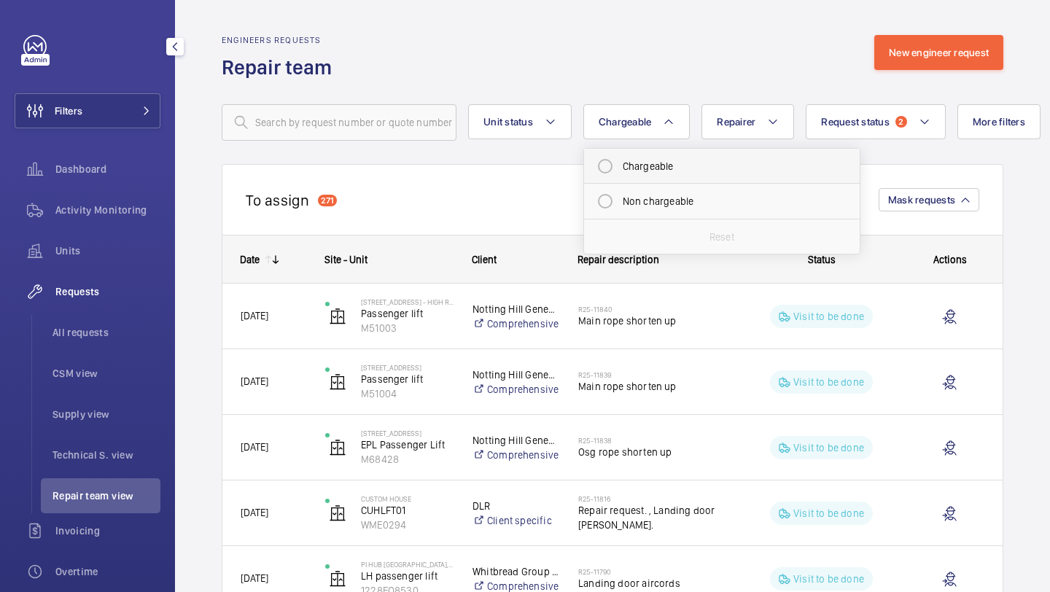
click at [614, 160] on mat-radio-button "Chargeable" at bounding box center [722, 166] width 263 height 29
radio input "true"
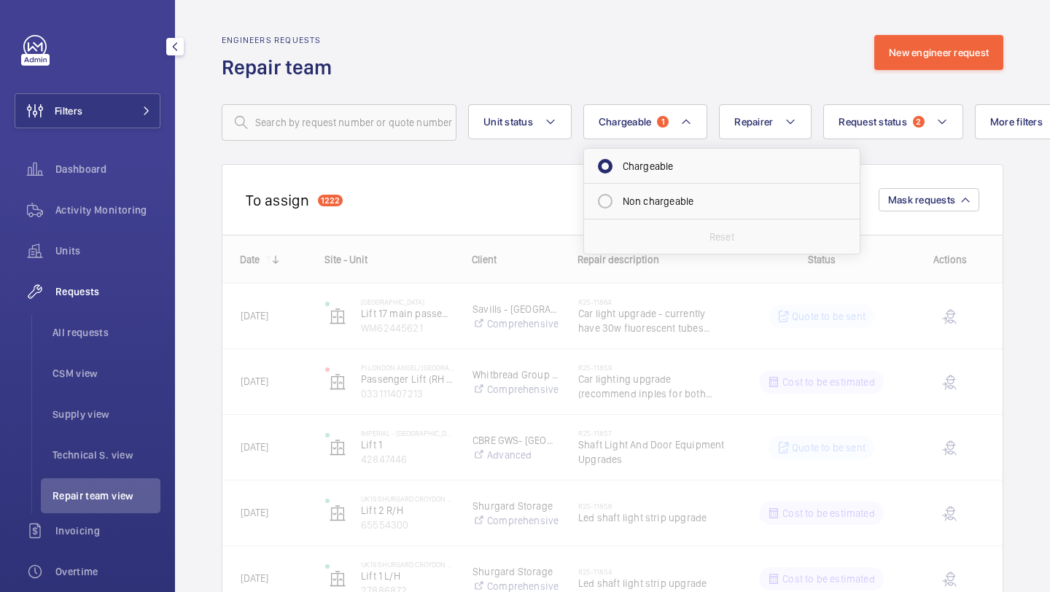
click at [516, 186] on div "To assign 1222 Mask requests" at bounding box center [613, 199] width 782 height 71
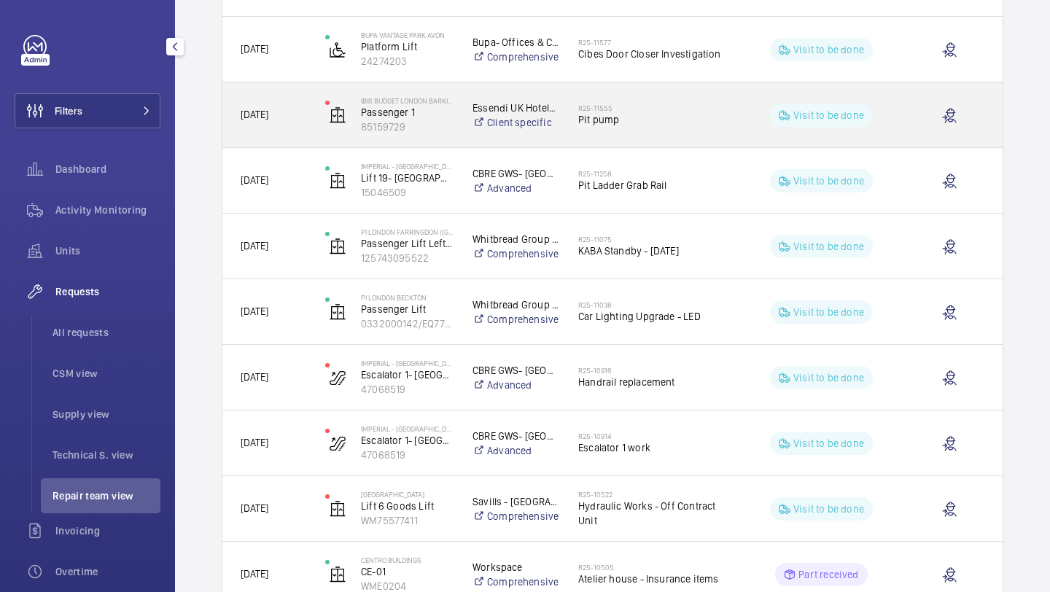
scroll to position [452, 0]
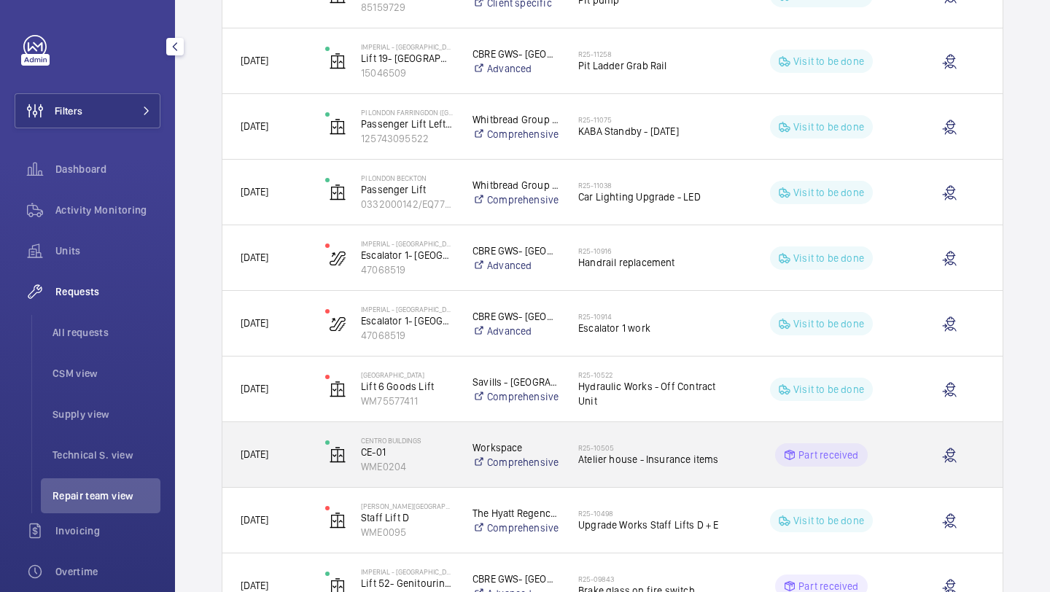
click at [650, 467] on div "R25-10505 Atelier house - Insurance items" at bounding box center [652, 455] width 149 height 42
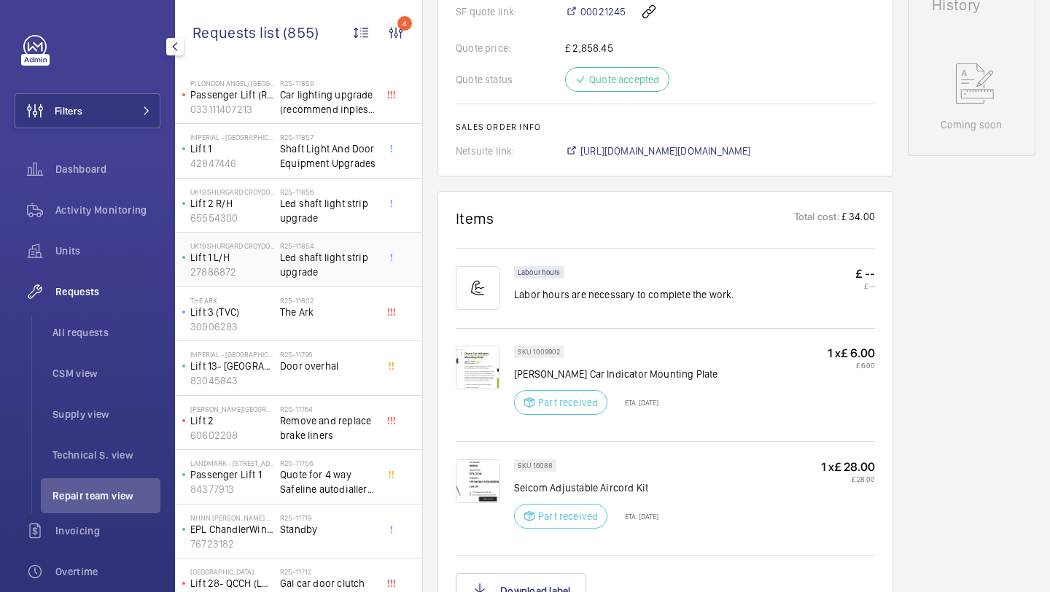
scroll to position [75, 0]
click at [335, 411] on span "Remove and replace brake liners" at bounding box center [328, 425] width 96 height 29
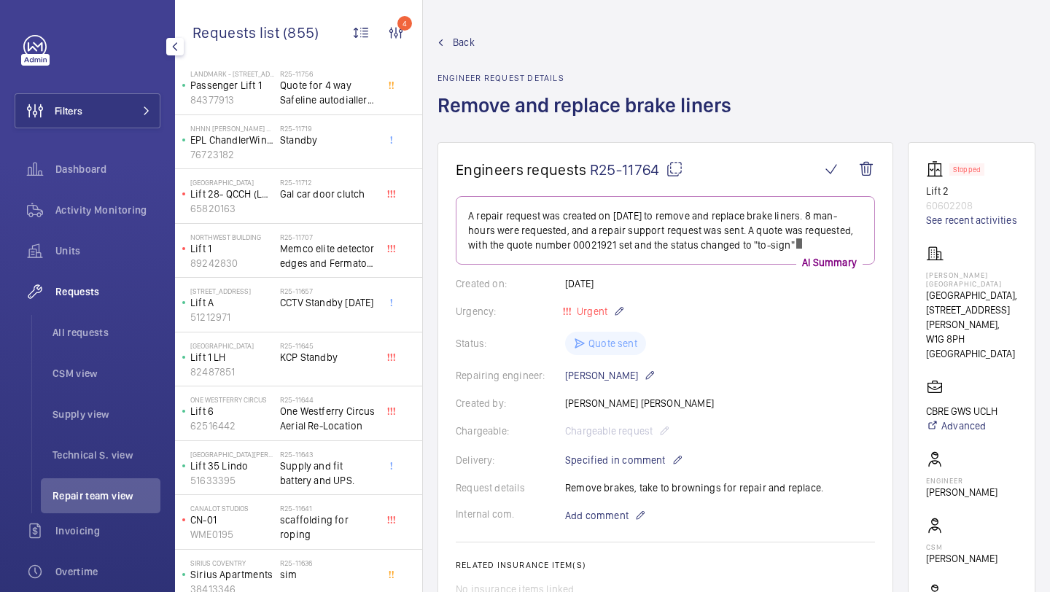
scroll to position [635, 0]
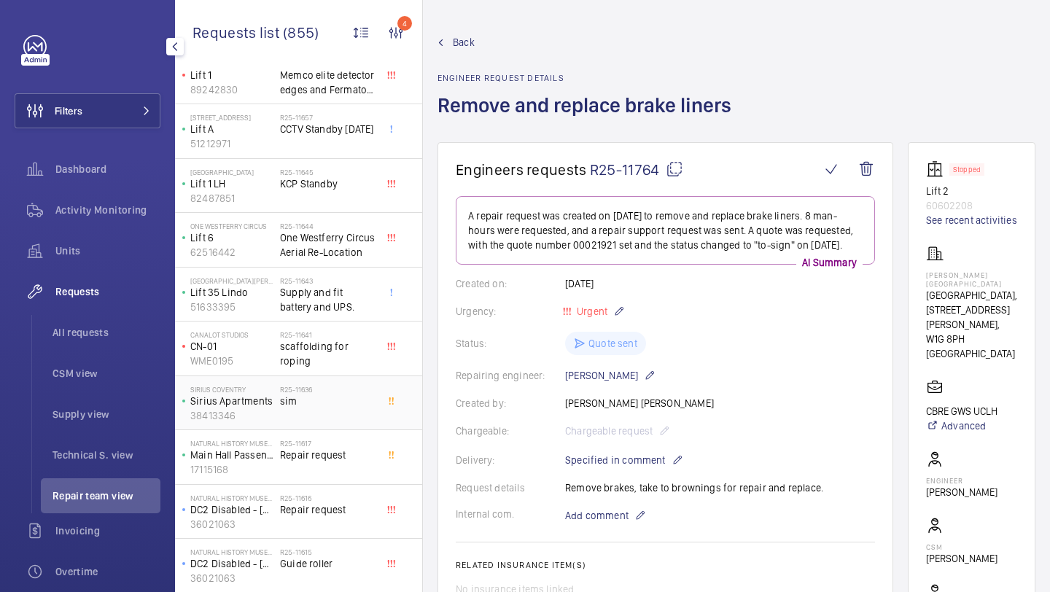
click at [363, 413] on div "R25-11636 sim" at bounding box center [328, 406] width 96 height 42
